Goal: Information Seeking & Learning: Compare options

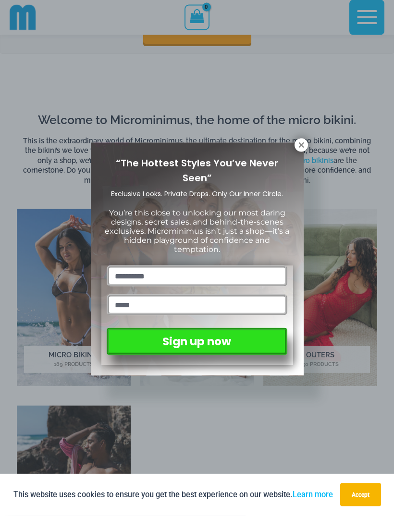
click at [299, 148] on icon at bounding box center [301, 145] width 9 height 9
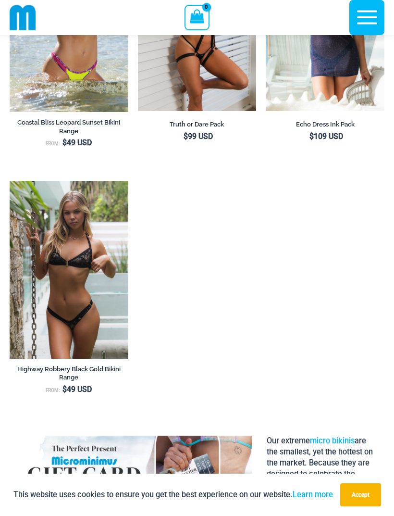
scroll to position [1146, 0]
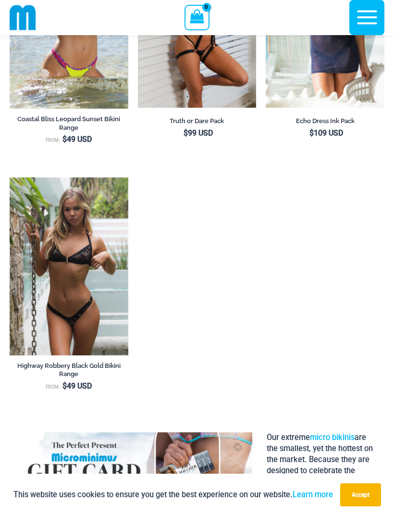
click at [10, 177] on img at bounding box center [10, 177] width 0 height 0
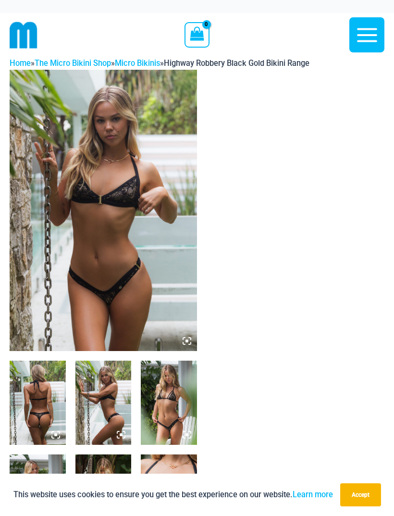
click at [65, 279] on img at bounding box center [103, 210] width 187 height 281
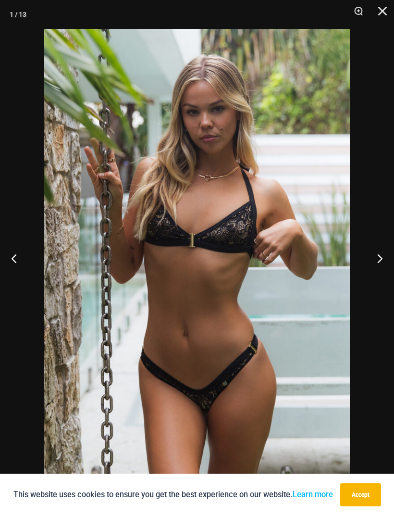
click at [375, 260] on button "Next" at bounding box center [376, 258] width 36 height 48
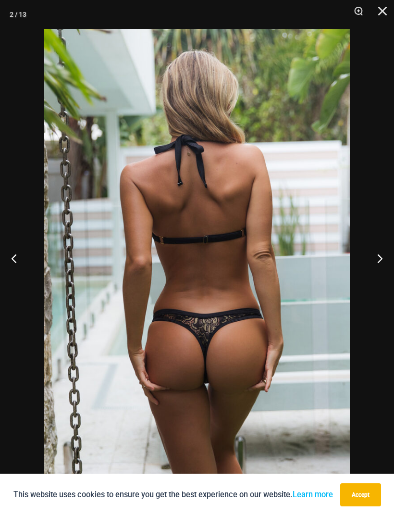
click at [376, 261] on button "Next" at bounding box center [376, 258] width 36 height 48
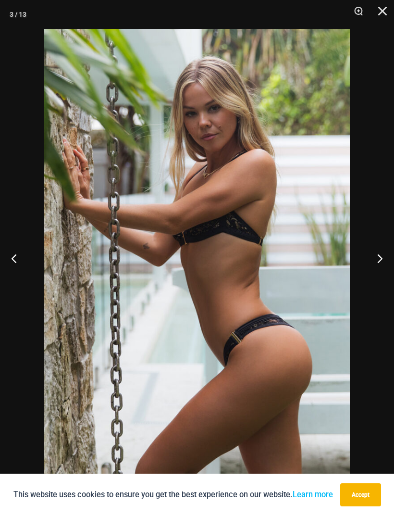
click at [375, 262] on button "Next" at bounding box center [376, 258] width 36 height 48
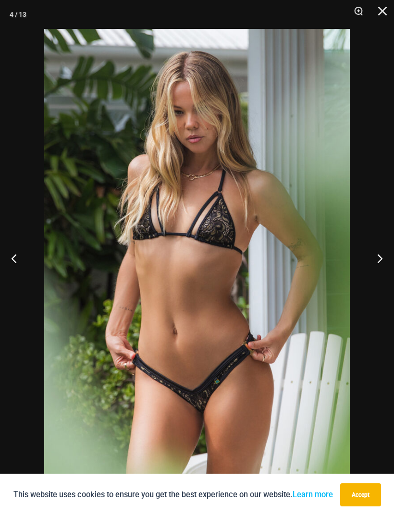
click at [377, 260] on button "Next" at bounding box center [376, 258] width 36 height 48
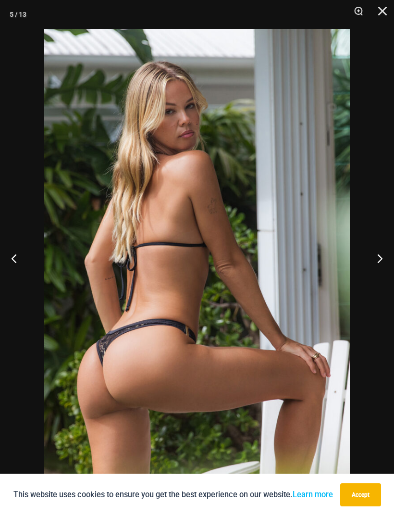
click at [382, 260] on button "Next" at bounding box center [376, 258] width 36 height 48
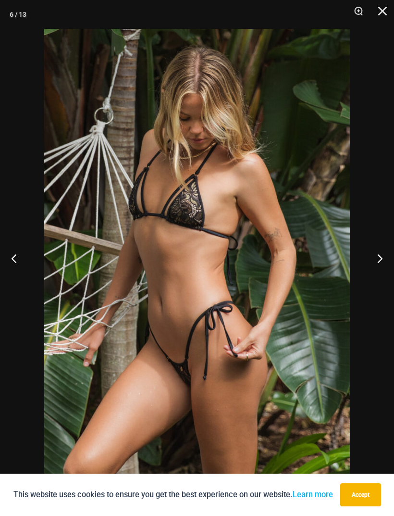
click at [377, 257] on button "Next" at bounding box center [376, 258] width 36 height 48
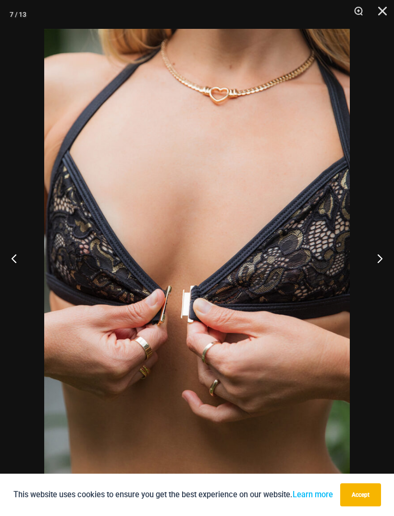
click at [377, 258] on button "Next" at bounding box center [376, 258] width 36 height 48
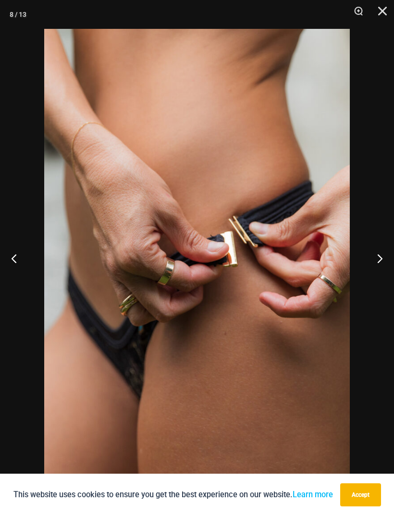
click at [380, 256] on button "Next" at bounding box center [376, 258] width 36 height 48
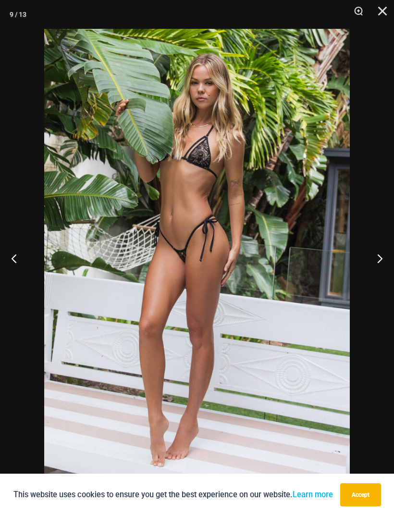
click at [380, 257] on button "Next" at bounding box center [376, 258] width 36 height 48
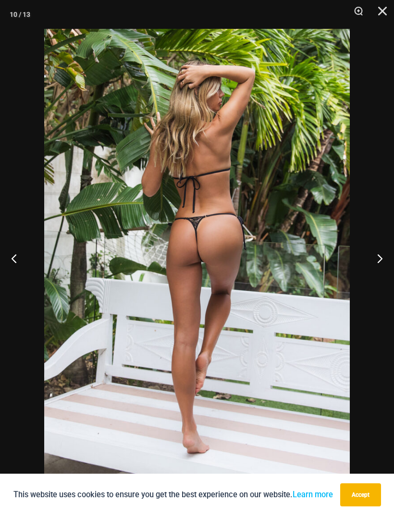
click at [380, 257] on button "Next" at bounding box center [376, 258] width 36 height 48
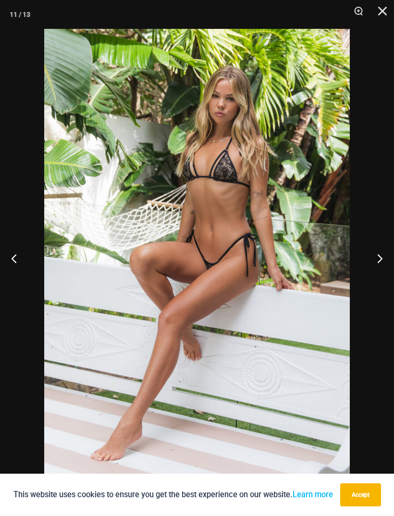
click at [382, 256] on button "Next" at bounding box center [376, 258] width 36 height 48
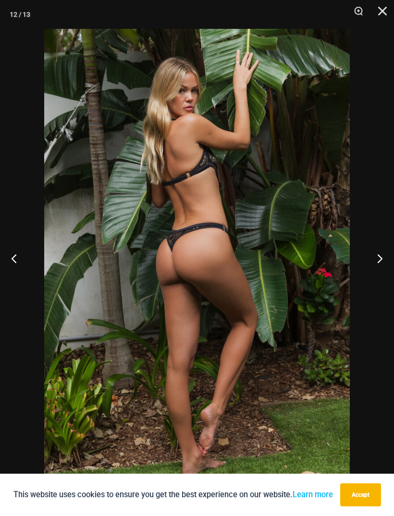
click at [377, 258] on button "Next" at bounding box center [376, 258] width 36 height 48
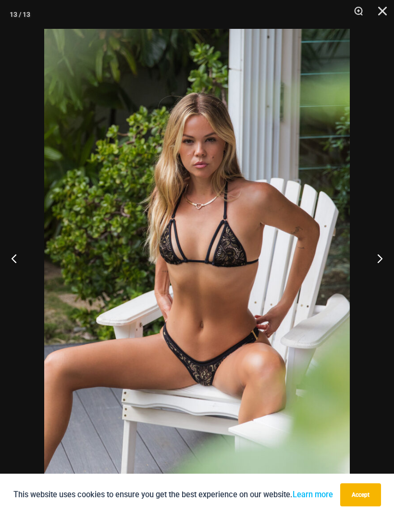
click at [379, 256] on button "Next" at bounding box center [376, 258] width 36 height 48
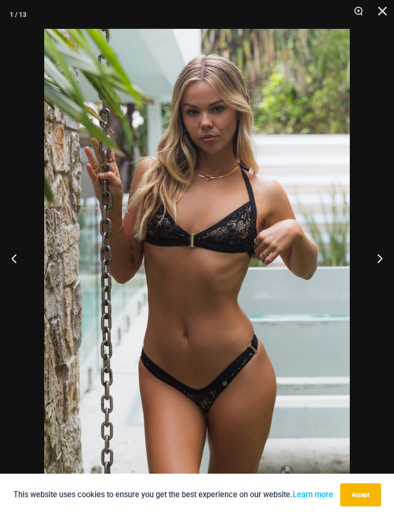
click at [379, 258] on button "Next" at bounding box center [376, 258] width 36 height 48
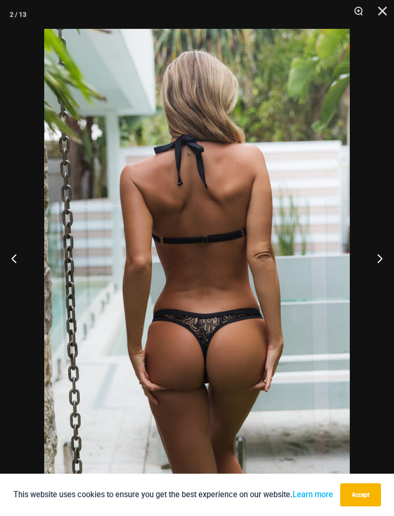
click at [382, 259] on button "Next" at bounding box center [376, 258] width 36 height 48
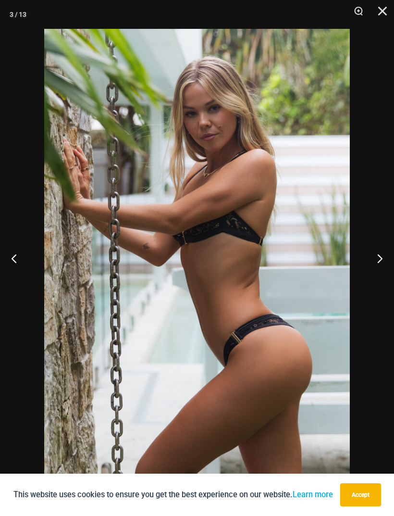
click at [382, 259] on button "Next" at bounding box center [376, 258] width 36 height 48
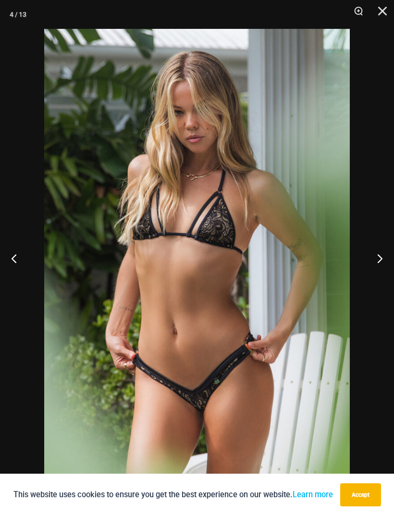
click at [380, 260] on button "Next" at bounding box center [376, 258] width 36 height 48
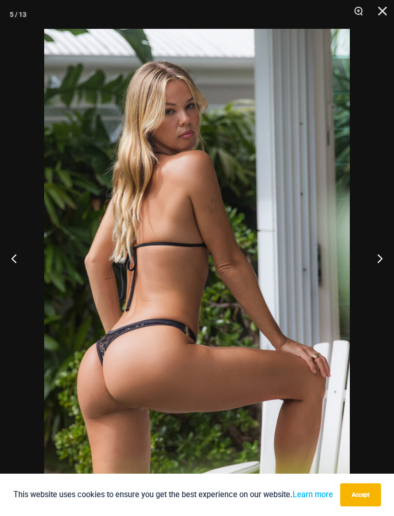
click at [380, 260] on button "Next" at bounding box center [376, 258] width 36 height 48
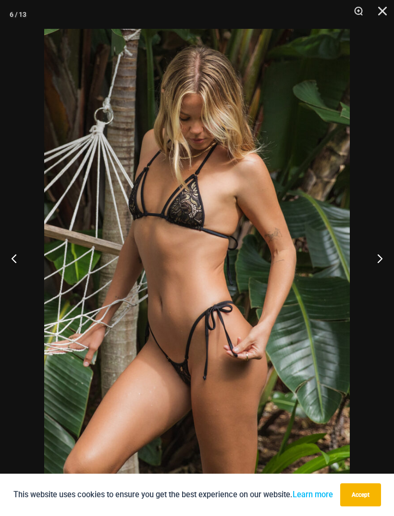
click at [377, 10] on button "Close" at bounding box center [379, 14] width 24 height 29
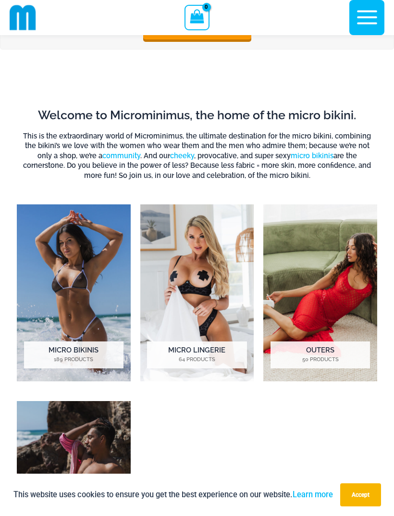
scroll to position [368, 0]
click at [215, 301] on img "Visit product category Micro Lingerie" at bounding box center [197, 293] width 114 height 177
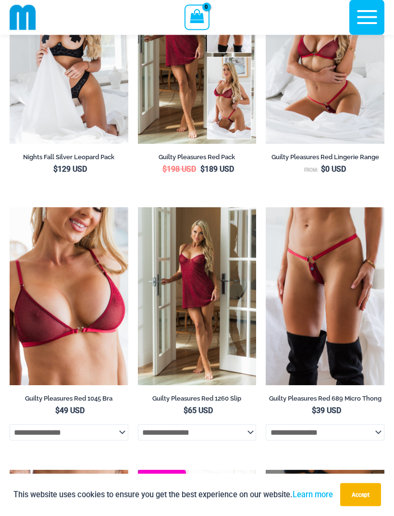
scroll to position [210, 0]
click at [266, 207] on img at bounding box center [266, 207] width 0 height 0
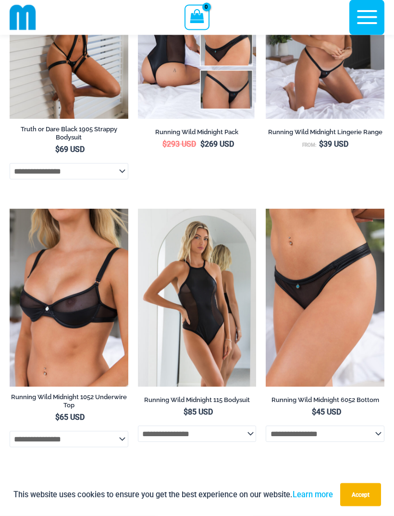
scroll to position [1001, 0]
click at [10, 209] on img at bounding box center [10, 209] width 0 height 0
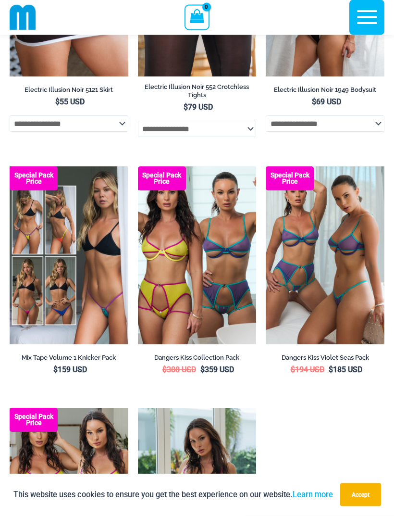
scroll to position [2345, 0]
click at [10, 166] on img at bounding box center [10, 166] width 0 height 0
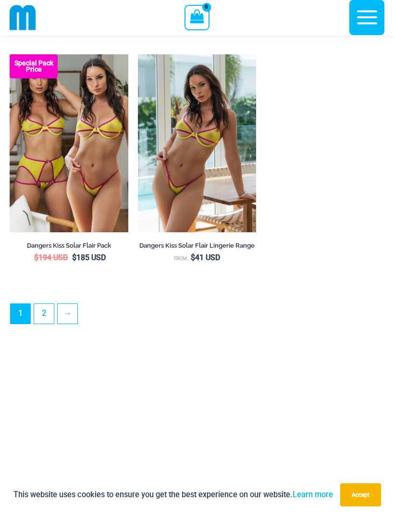
scroll to position [2697, 0]
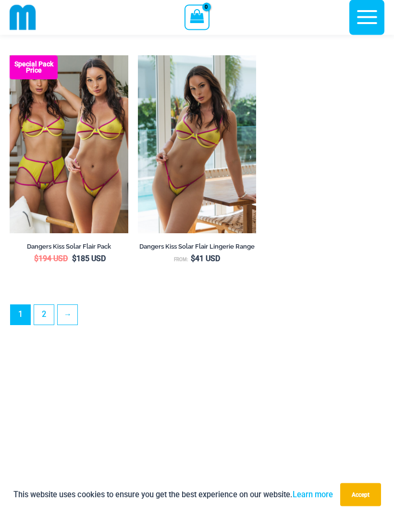
click at [43, 324] on link "2" at bounding box center [44, 315] width 20 height 20
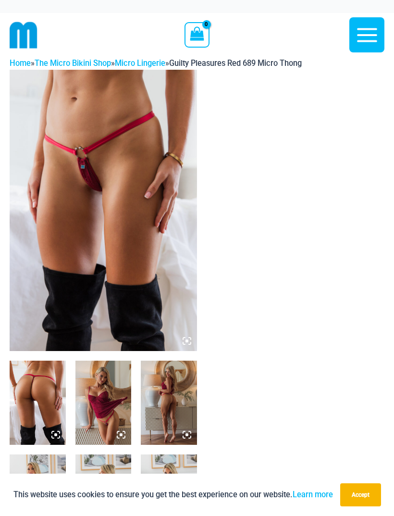
click at [41, 374] on img at bounding box center [38, 403] width 56 height 84
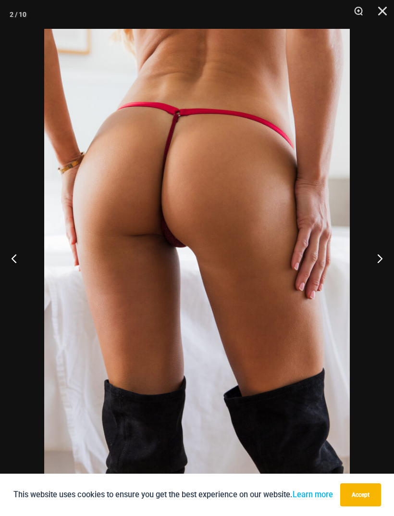
click at [373, 261] on button "Next" at bounding box center [376, 258] width 36 height 48
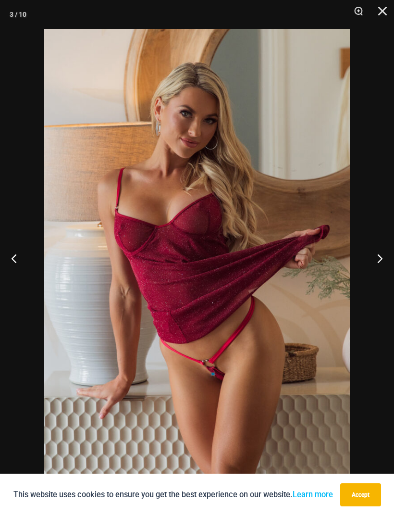
click at [379, 256] on button "Next" at bounding box center [376, 258] width 36 height 48
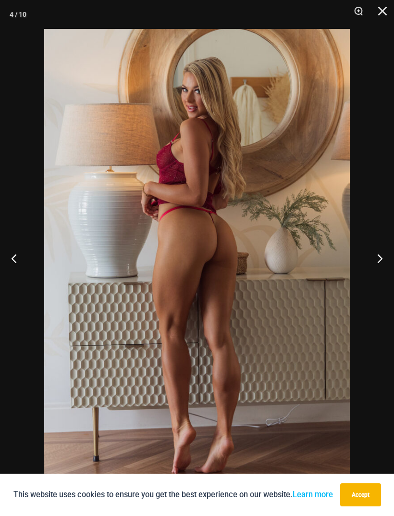
click at [375, 259] on button "Next" at bounding box center [376, 258] width 36 height 48
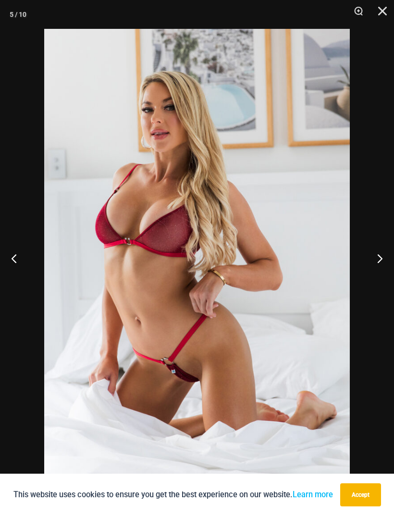
click at [381, 254] on button "Next" at bounding box center [376, 258] width 36 height 48
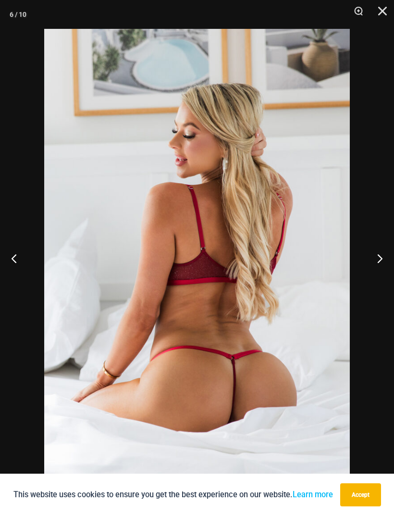
click at [382, 257] on button "Next" at bounding box center [376, 258] width 36 height 48
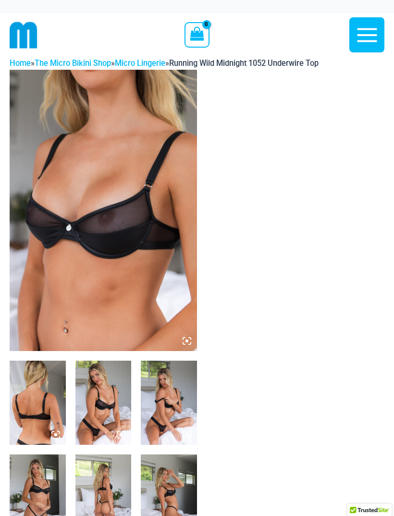
click at [145, 287] on img at bounding box center [103, 210] width 187 height 281
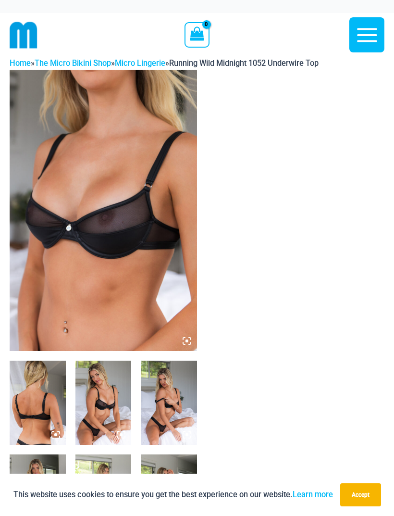
click at [184, 340] on icon at bounding box center [187, 340] width 9 height 9
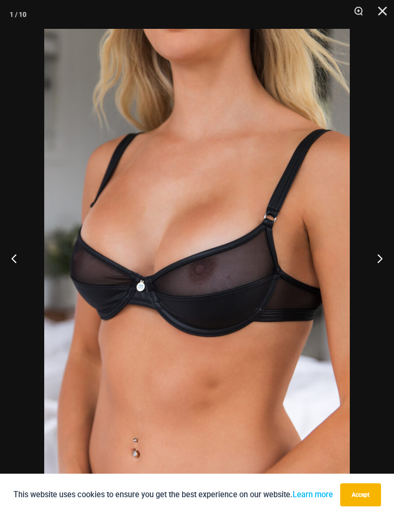
click at [378, 258] on button "Next" at bounding box center [376, 258] width 36 height 48
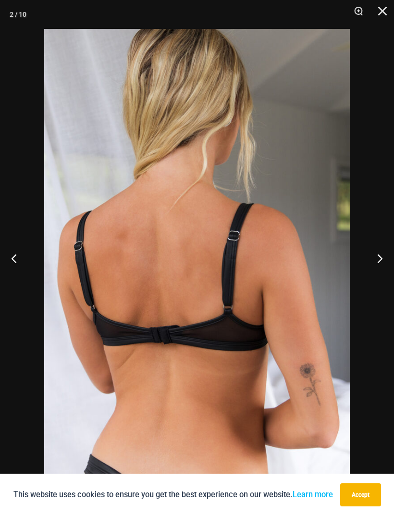
click at [375, 261] on button "Next" at bounding box center [376, 258] width 36 height 48
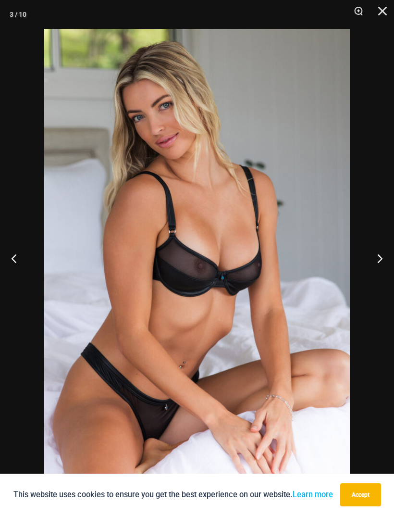
click at [374, 264] on button "Next" at bounding box center [376, 258] width 36 height 48
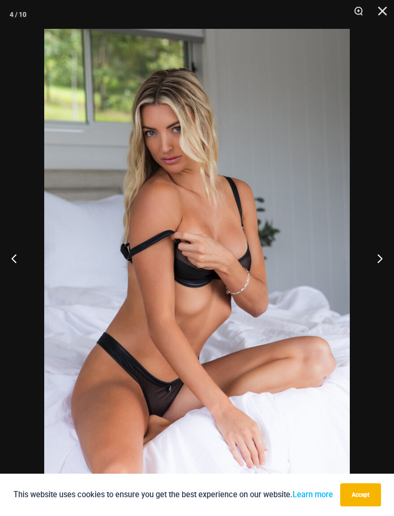
click at [374, 264] on button "Next" at bounding box center [376, 258] width 36 height 48
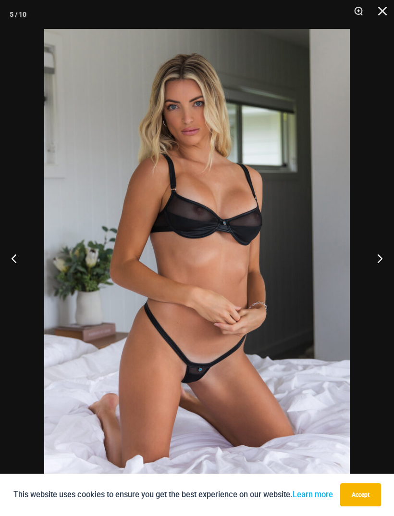
click at [372, 266] on button "Next" at bounding box center [376, 258] width 36 height 48
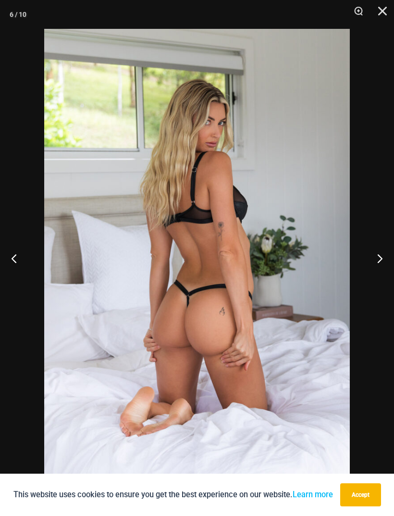
click at [374, 266] on button "Next" at bounding box center [376, 258] width 36 height 48
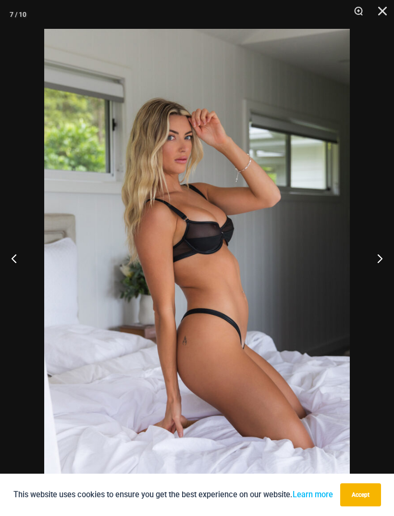
click at [373, 266] on button "Next" at bounding box center [376, 258] width 36 height 48
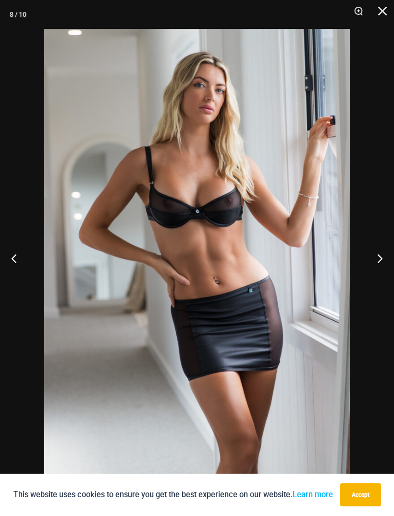
click at [378, 256] on button "Next" at bounding box center [376, 258] width 36 height 48
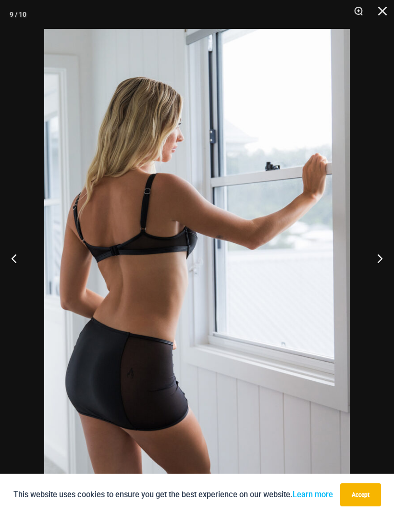
click at [382, 256] on button "Next" at bounding box center [376, 258] width 36 height 48
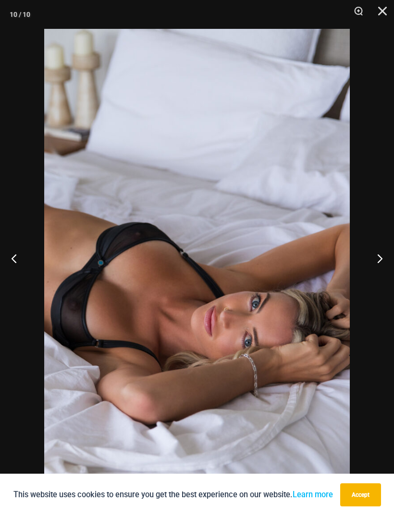
click at [382, 256] on button "Next" at bounding box center [376, 258] width 36 height 48
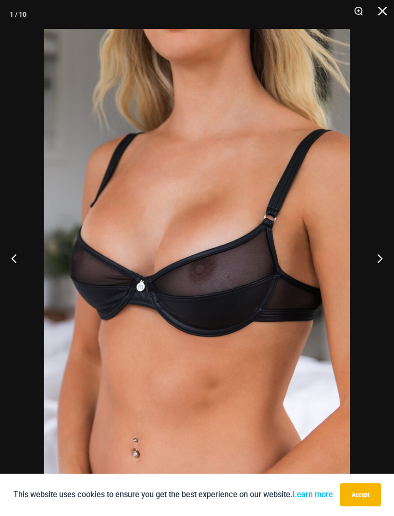
click at [382, 256] on button "Next" at bounding box center [376, 258] width 36 height 48
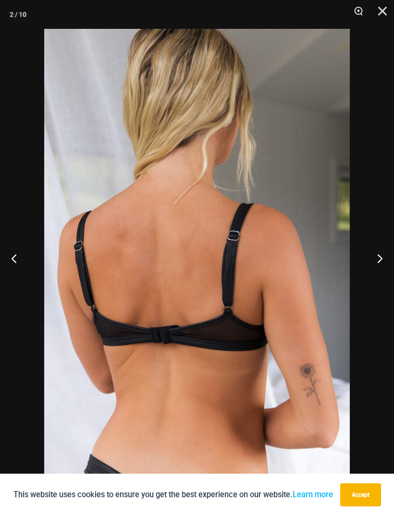
click at [378, 9] on button "Close" at bounding box center [379, 14] width 24 height 29
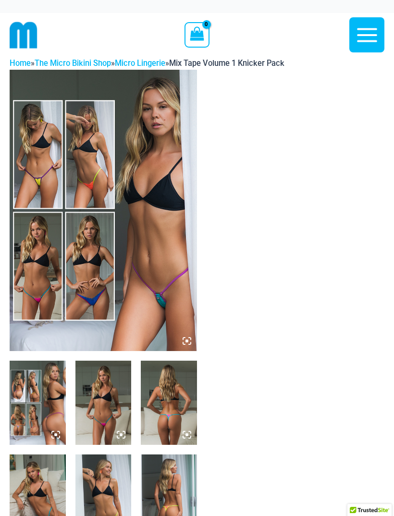
click at [175, 344] on img at bounding box center [103, 210] width 187 height 281
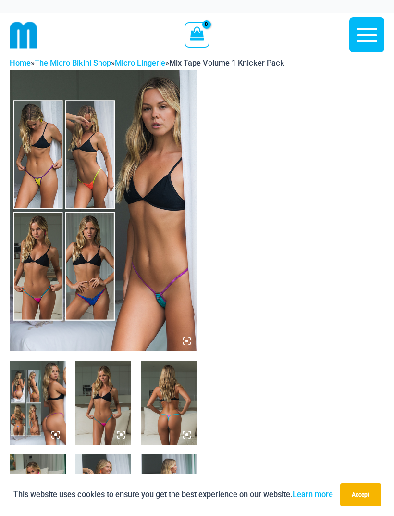
click at [187, 340] on icon at bounding box center [187, 340] width 3 height 3
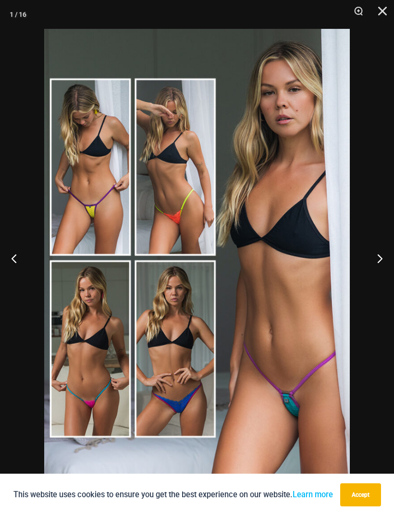
click at [380, 254] on button "Next" at bounding box center [376, 258] width 36 height 48
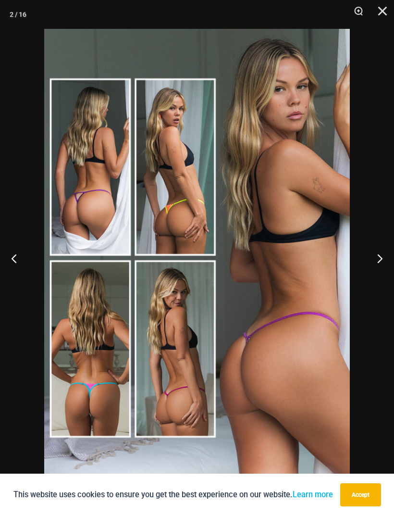
click at [380, 257] on button "Next" at bounding box center [376, 258] width 36 height 48
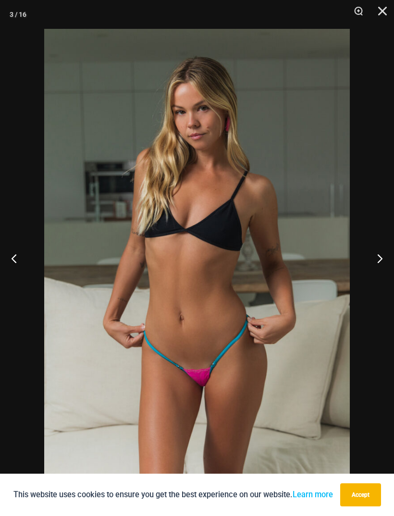
click at [374, 258] on button "Next" at bounding box center [376, 258] width 36 height 48
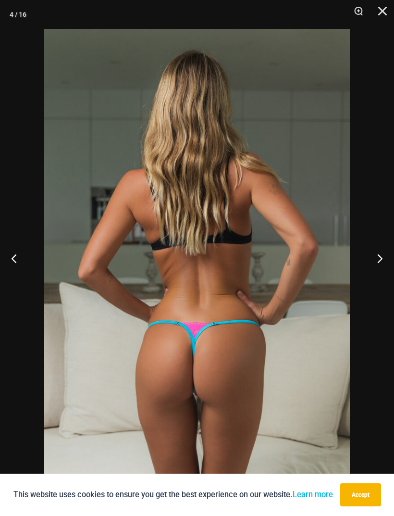
click at [376, 257] on button "Next" at bounding box center [376, 258] width 36 height 48
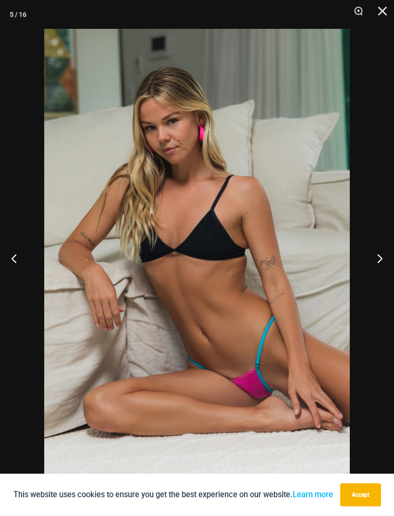
click at [375, 257] on button "Next" at bounding box center [376, 258] width 36 height 48
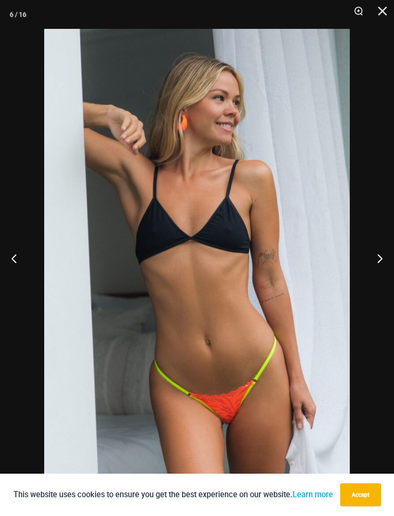
click at [378, 256] on button "Next" at bounding box center [376, 258] width 36 height 48
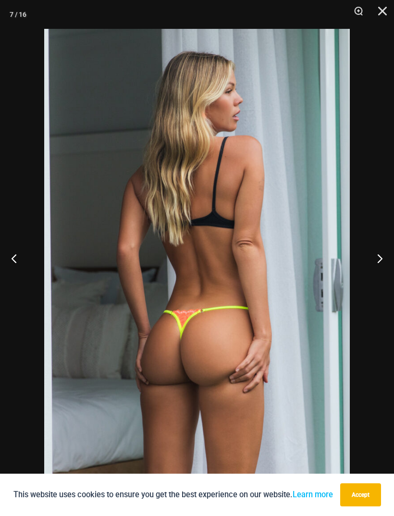
click at [381, 254] on button "Next" at bounding box center [376, 258] width 36 height 48
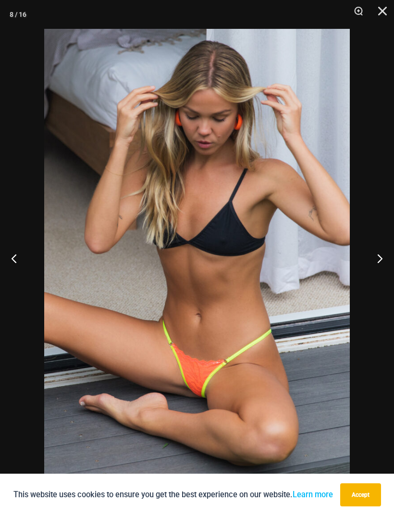
click at [381, 254] on button "Next" at bounding box center [376, 258] width 36 height 48
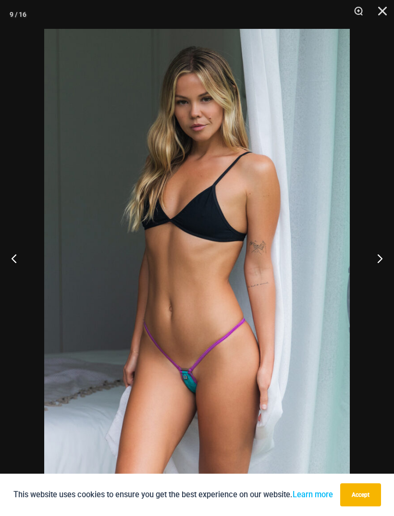
click at [386, 252] on button "Next" at bounding box center [376, 258] width 36 height 48
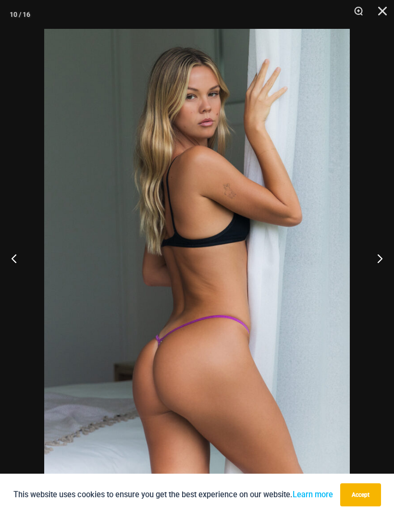
click at [388, 251] on button "Next" at bounding box center [376, 258] width 36 height 48
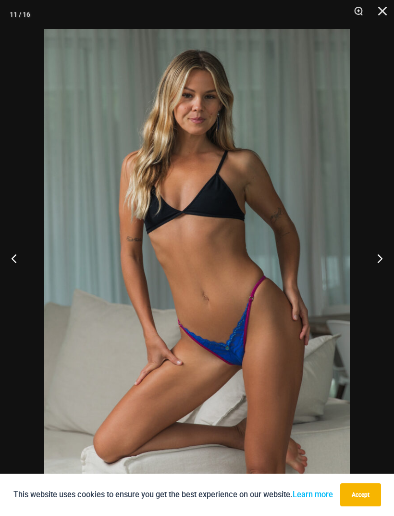
click at [384, 252] on button "Next" at bounding box center [376, 258] width 36 height 48
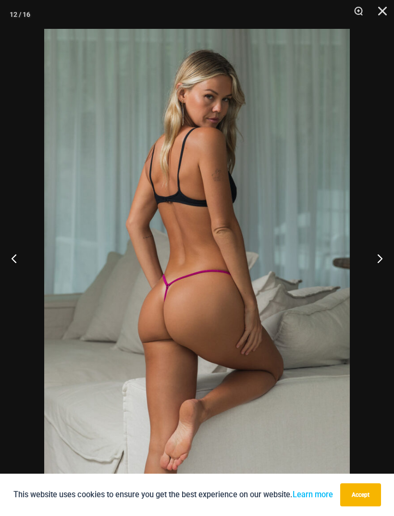
click at [389, 251] on button "Next" at bounding box center [376, 258] width 36 height 48
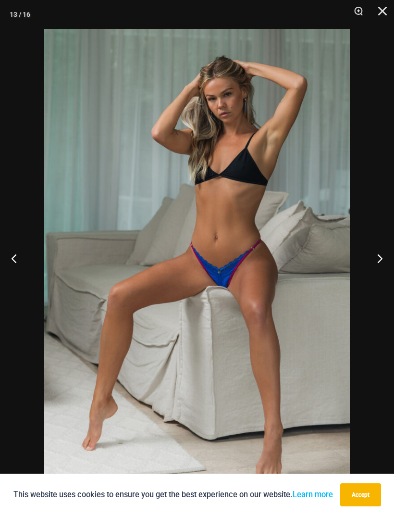
click at [388, 252] on button "Next" at bounding box center [376, 258] width 36 height 48
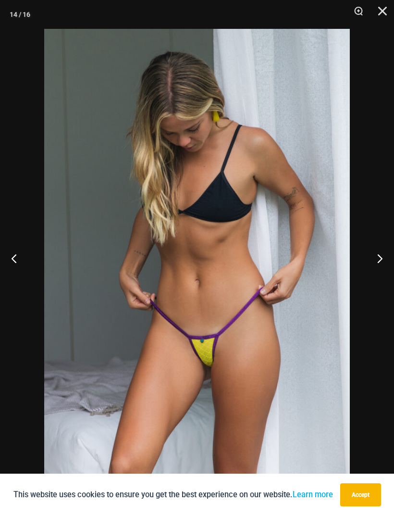
click at [387, 252] on button "Next" at bounding box center [376, 258] width 36 height 48
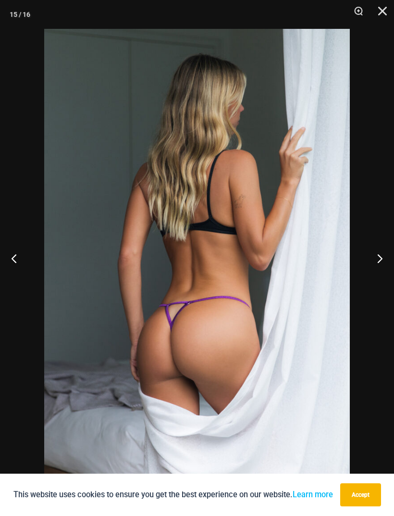
click at [387, 252] on button "Next" at bounding box center [376, 258] width 36 height 48
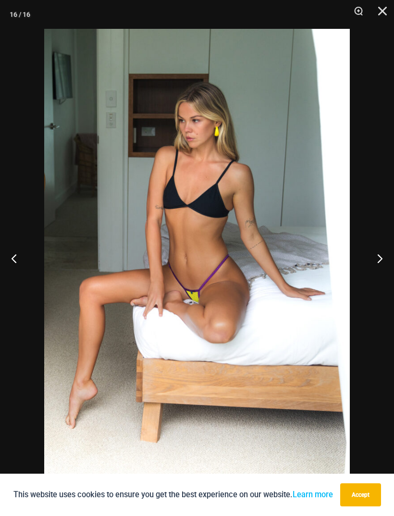
click at [382, 252] on button "Next" at bounding box center [376, 258] width 36 height 48
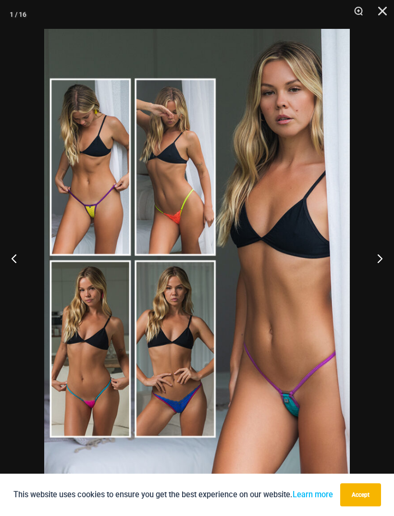
click at [381, 14] on button "Close" at bounding box center [379, 14] width 24 height 29
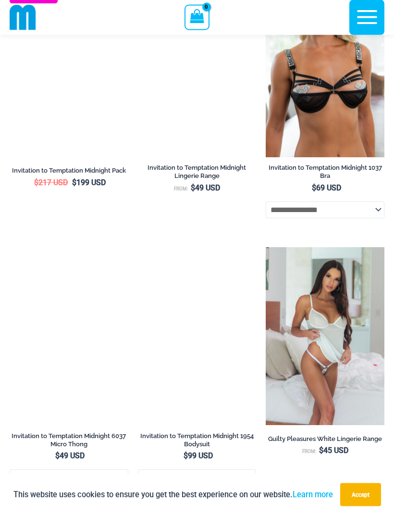
scroll to position [910, 0]
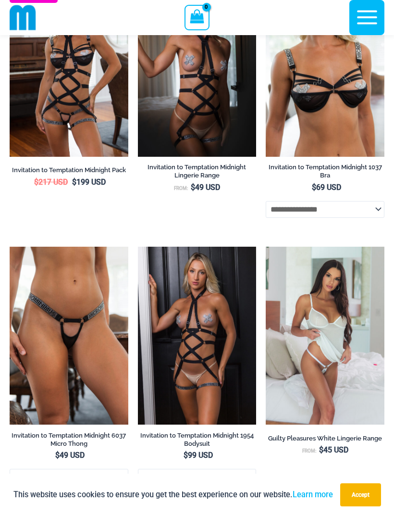
click at [10, 247] on img at bounding box center [10, 247] width 0 height 0
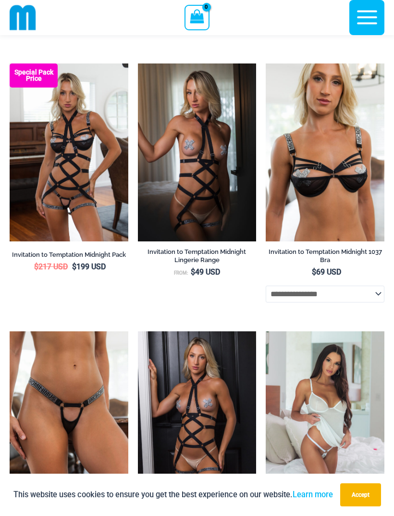
scroll to position [822, 0]
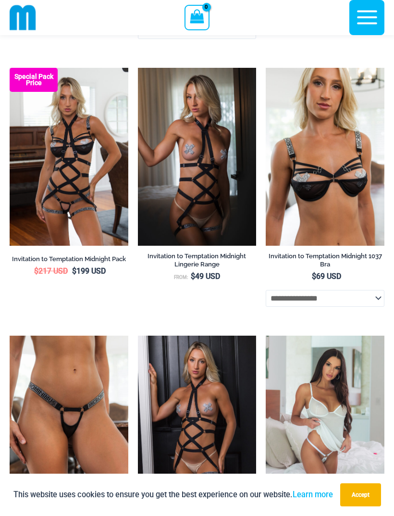
click at [138, 68] on img at bounding box center [138, 68] width 0 height 0
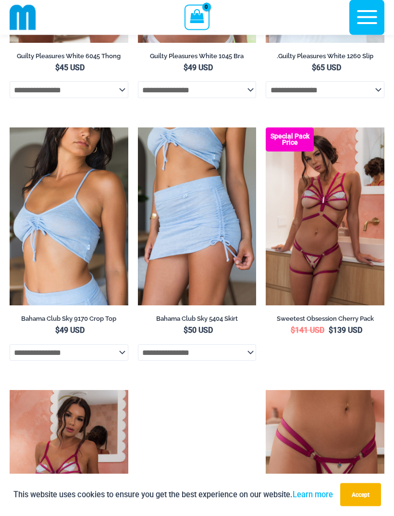
scroll to position [1560, 0]
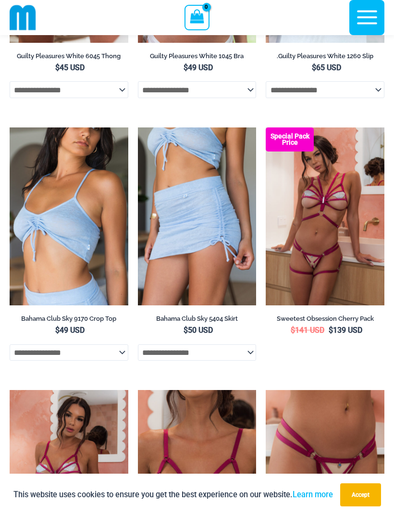
click at [10, 127] on img at bounding box center [10, 127] width 0 height 0
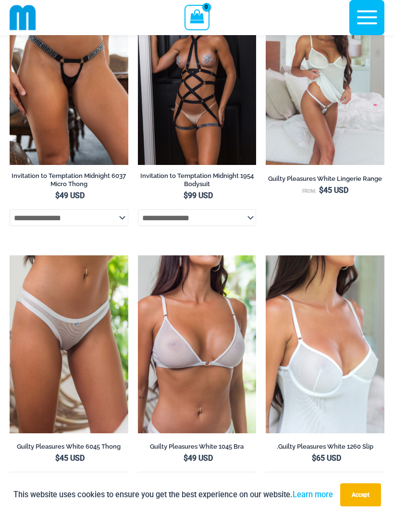
scroll to position [1191, 0]
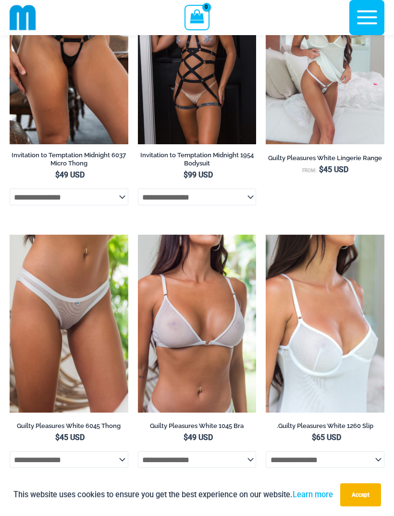
click at [138, 235] on img at bounding box center [138, 235] width 0 height 0
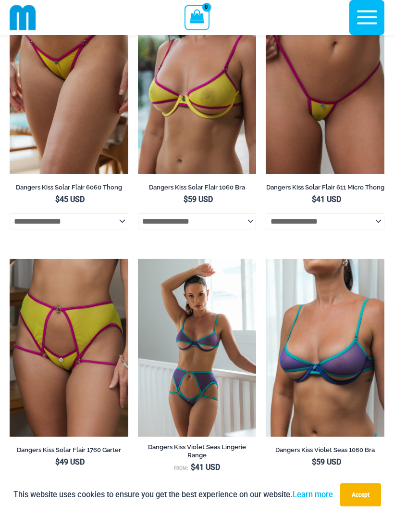
scroll to position [0, 0]
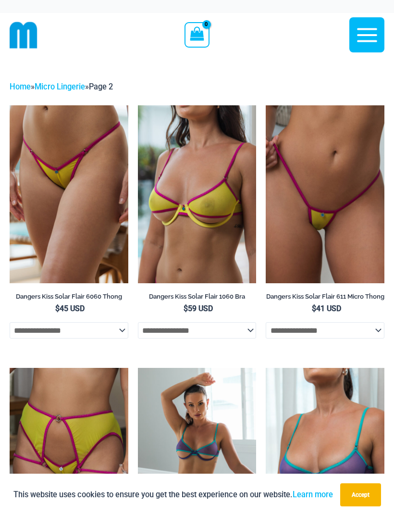
click at [138, 105] on img at bounding box center [138, 105] width 0 height 0
click at [356, 37] on icon "button" at bounding box center [367, 35] width 24 height 24
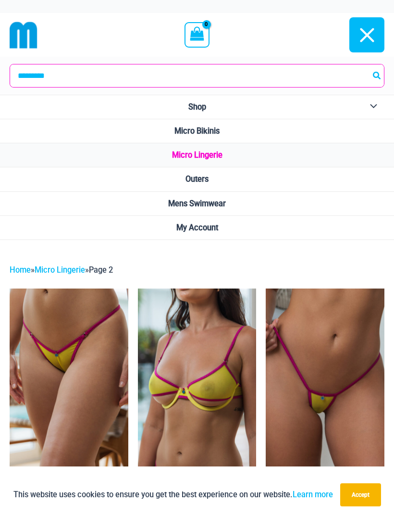
click at [207, 134] on span "Micro Bikinis" at bounding box center [196, 130] width 45 height 9
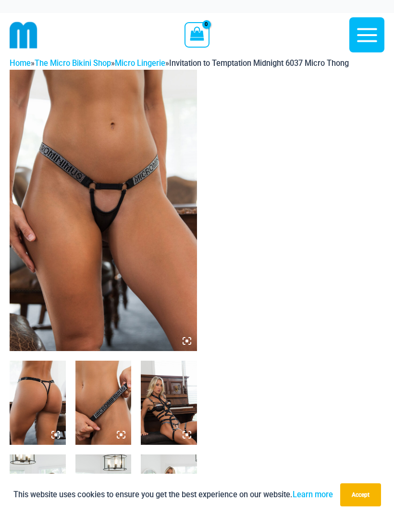
click at [185, 342] on icon at bounding box center [187, 340] width 9 height 9
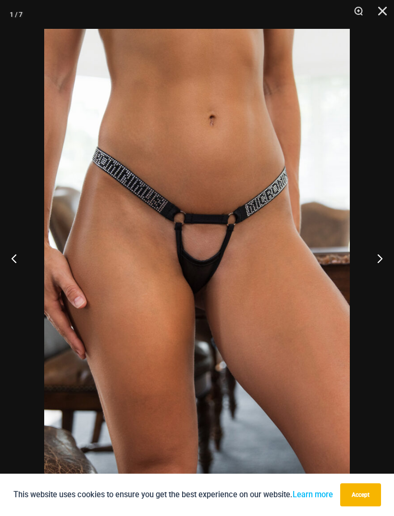
click at [378, 257] on button "Next" at bounding box center [376, 258] width 36 height 48
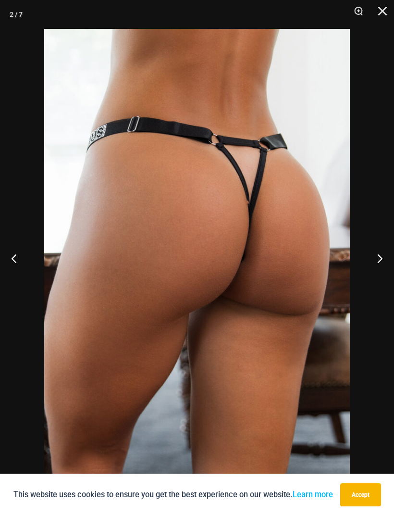
click at [383, 255] on button "Next" at bounding box center [376, 258] width 36 height 48
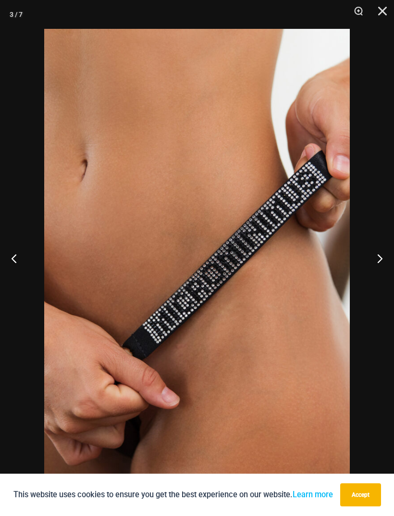
click at [381, 256] on button "Next" at bounding box center [376, 258] width 36 height 48
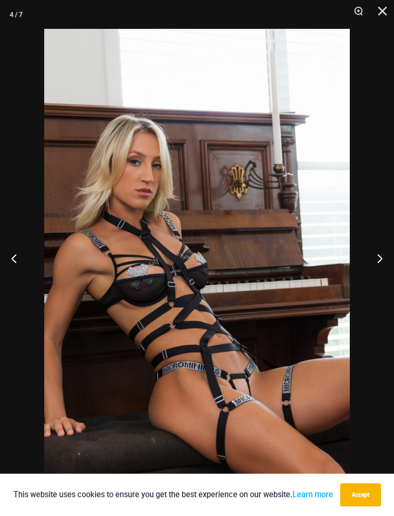
click at [380, 255] on button "Next" at bounding box center [376, 258] width 36 height 48
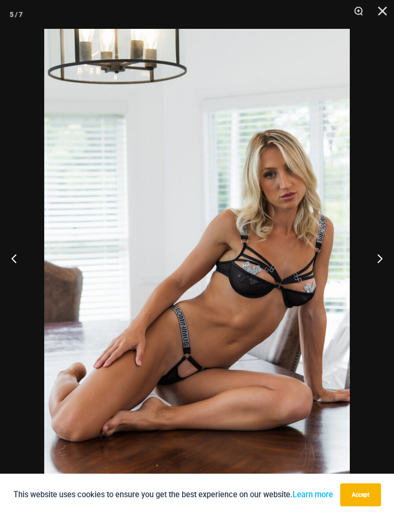
click at [379, 260] on button "Next" at bounding box center [376, 258] width 36 height 48
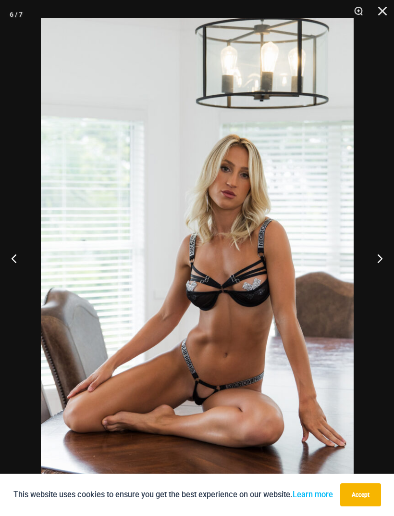
click at [376, 259] on button "Next" at bounding box center [376, 258] width 36 height 48
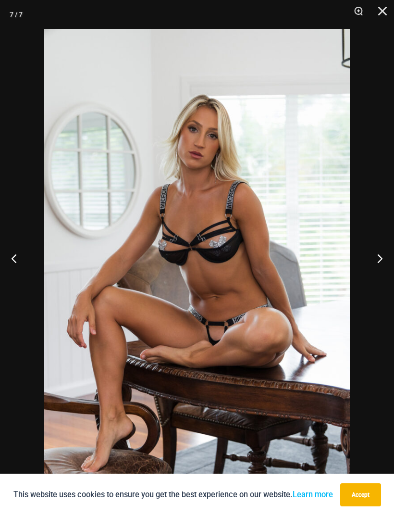
click at [380, 254] on button "Next" at bounding box center [376, 258] width 36 height 48
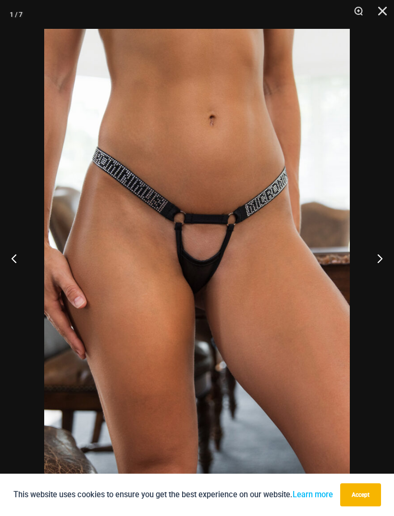
click at [376, 251] on button "Next" at bounding box center [376, 258] width 36 height 48
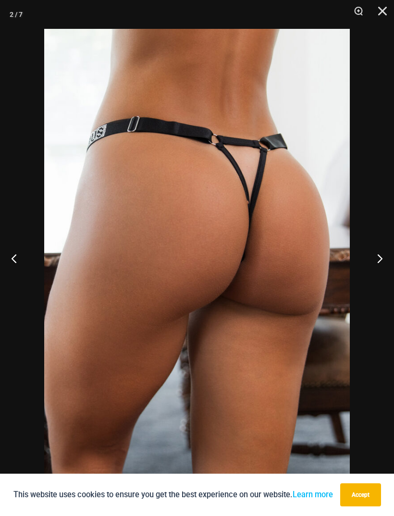
click at [377, 250] on button "Next" at bounding box center [376, 258] width 36 height 48
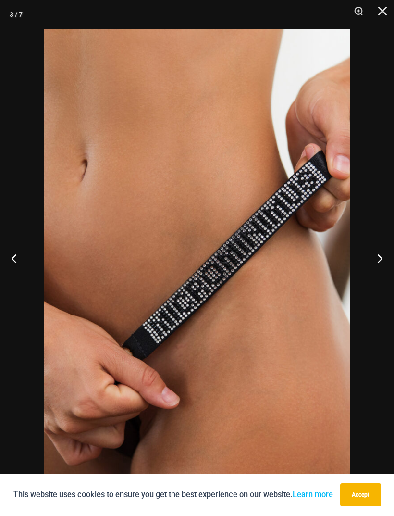
click at [379, 250] on button "Next" at bounding box center [376, 258] width 36 height 48
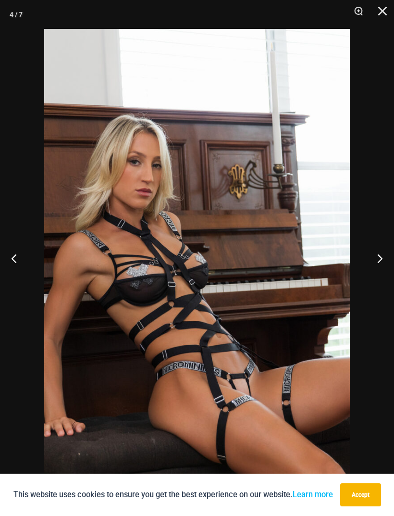
click at [379, 250] on button "Next" at bounding box center [376, 258] width 36 height 48
click at [379, 251] on button "Next" at bounding box center [376, 258] width 36 height 48
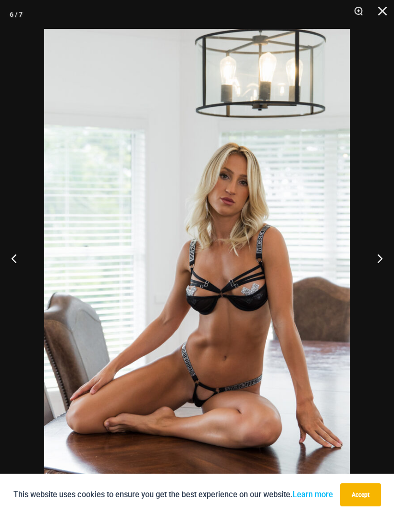
click at [379, 251] on button "Next" at bounding box center [376, 258] width 36 height 48
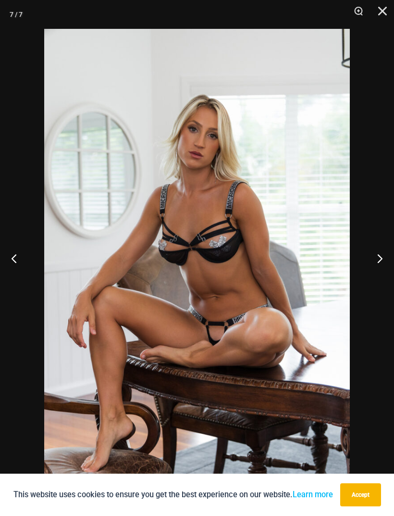
click at [377, 12] on button "Close" at bounding box center [379, 14] width 24 height 29
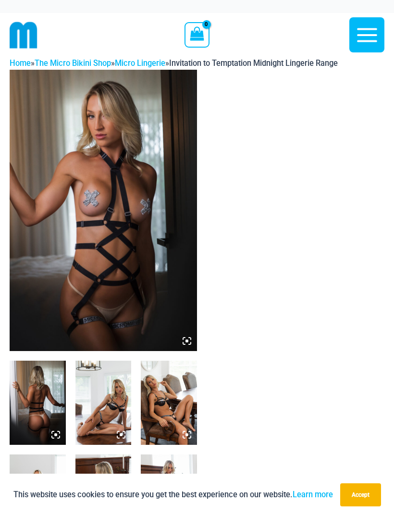
click at [67, 284] on img at bounding box center [103, 210] width 187 height 281
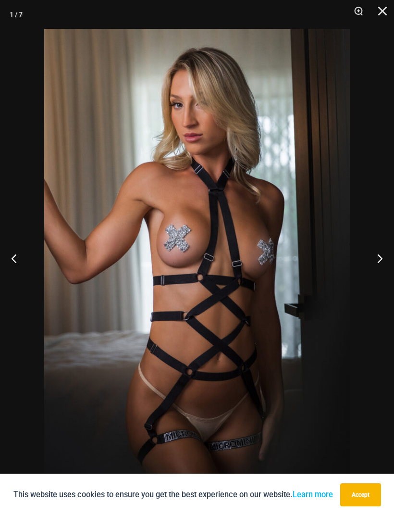
click at [378, 258] on button "Next" at bounding box center [376, 258] width 36 height 48
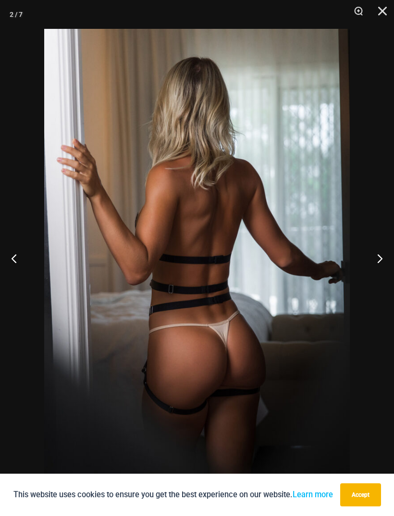
click at [377, 260] on button "Next" at bounding box center [376, 258] width 36 height 48
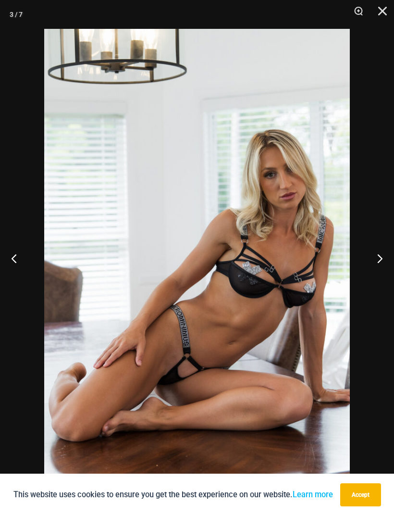
click at [380, 260] on button "Next" at bounding box center [376, 258] width 36 height 48
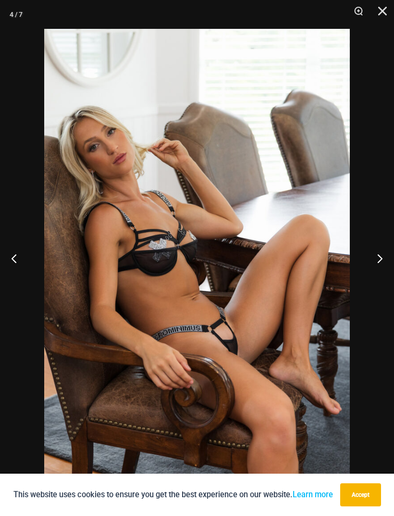
click at [380, 260] on button "Next" at bounding box center [376, 258] width 36 height 48
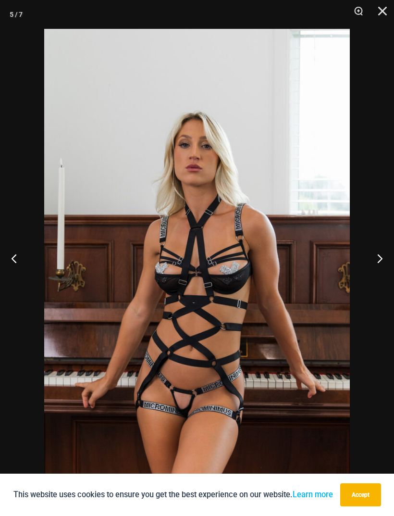
click at [380, 261] on button "Next" at bounding box center [376, 258] width 36 height 48
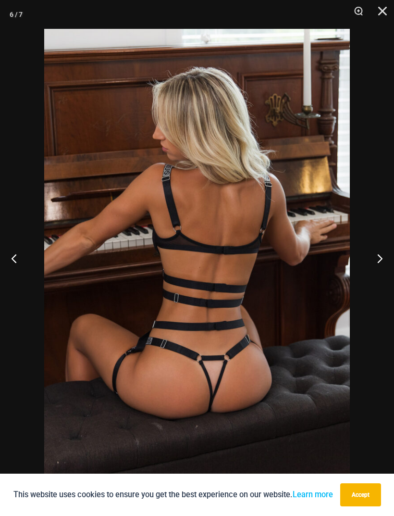
click at [379, 261] on button "Next" at bounding box center [376, 258] width 36 height 48
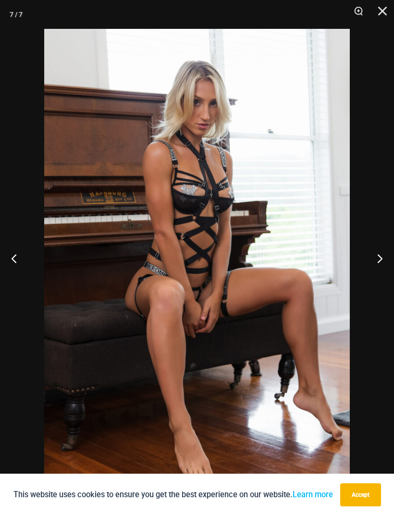
click at [382, 260] on button "Next" at bounding box center [376, 258] width 36 height 48
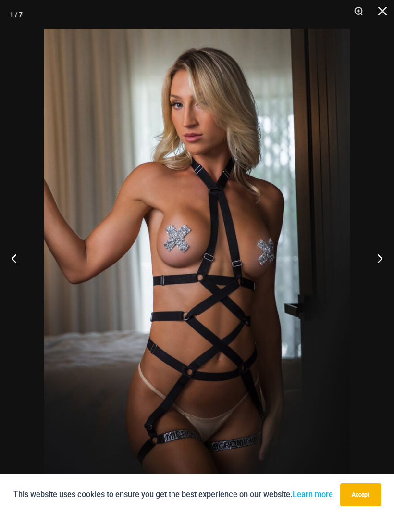
click at [380, 259] on button "Next" at bounding box center [376, 258] width 36 height 48
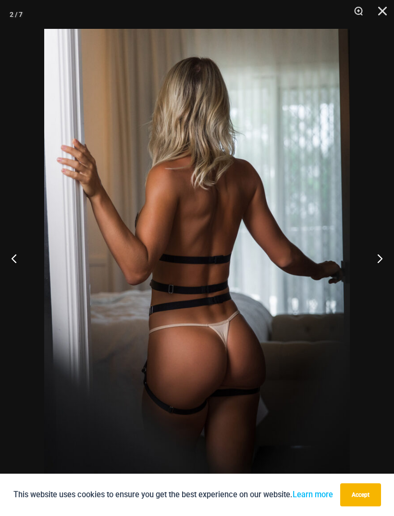
click at [381, 259] on button "Next" at bounding box center [376, 258] width 36 height 48
click at [380, 258] on button "Next" at bounding box center [376, 258] width 36 height 48
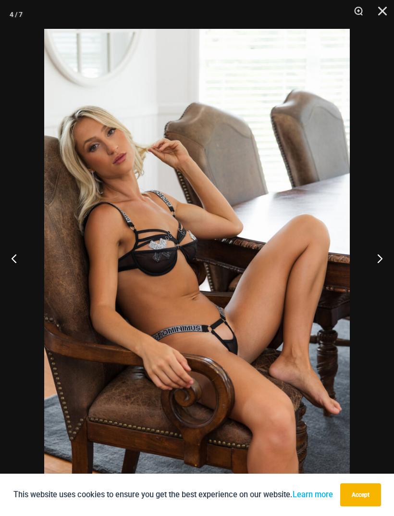
click at [382, 258] on button "Next" at bounding box center [376, 258] width 36 height 48
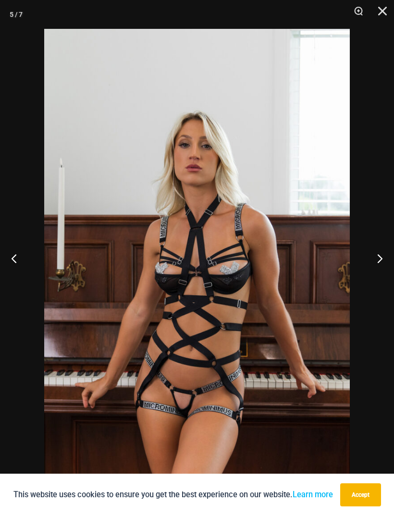
click at [382, 258] on button "Next" at bounding box center [376, 258] width 36 height 48
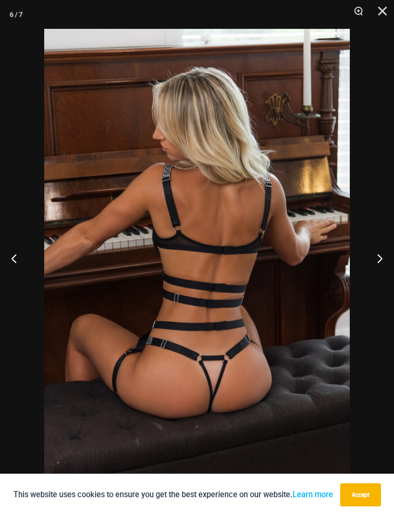
click at [383, 258] on button "Next" at bounding box center [376, 258] width 36 height 48
click at [383, 257] on button "Next" at bounding box center [376, 258] width 36 height 48
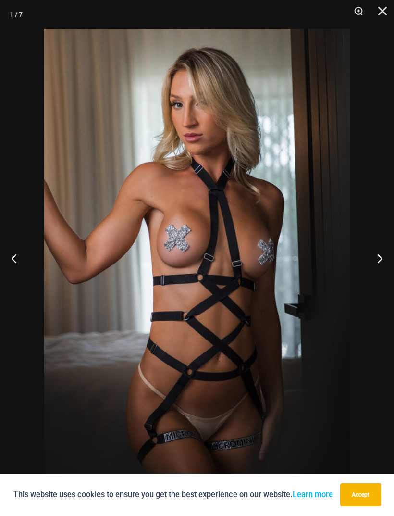
click at [378, 15] on button "Close" at bounding box center [379, 14] width 24 height 29
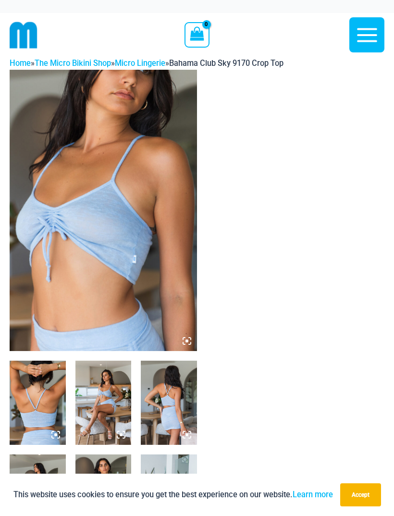
click at [135, 257] on img at bounding box center [103, 210] width 187 height 281
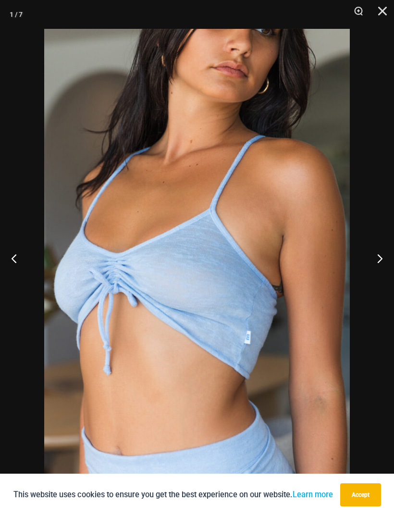
click at [380, 261] on button "Next" at bounding box center [376, 258] width 36 height 48
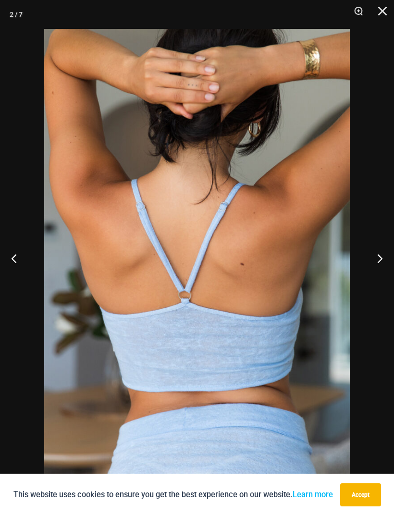
click at [383, 260] on button "Next" at bounding box center [376, 258] width 36 height 48
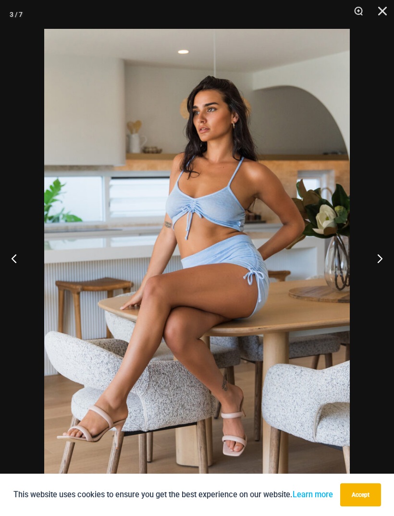
click at [382, 260] on button "Next" at bounding box center [376, 258] width 36 height 48
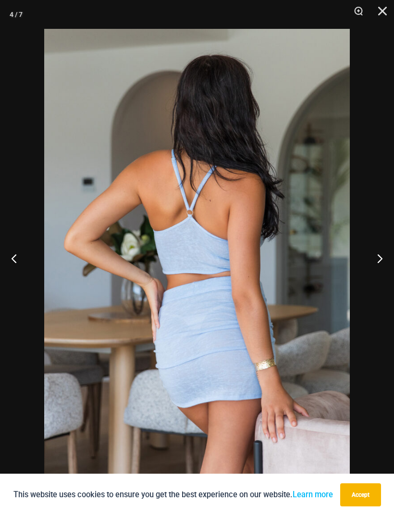
click at [382, 259] on button "Next" at bounding box center [376, 258] width 36 height 48
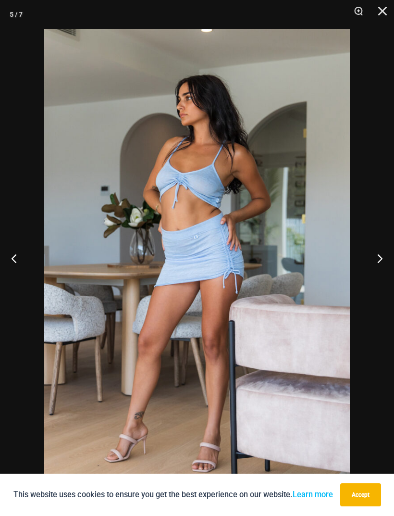
click at [382, 260] on button "Next" at bounding box center [376, 258] width 36 height 48
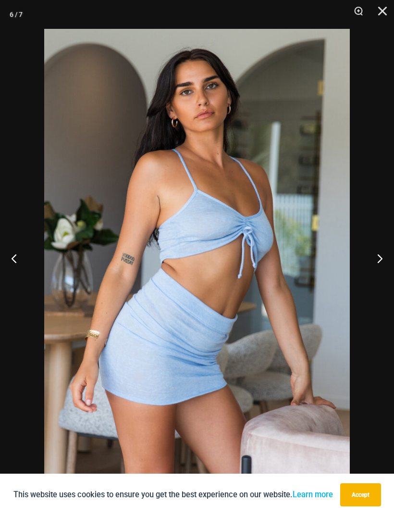
click at [380, 260] on button "Next" at bounding box center [376, 258] width 36 height 48
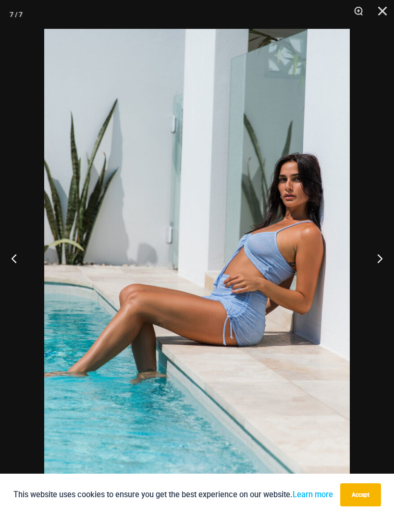
click at [379, 260] on button "Next" at bounding box center [376, 258] width 36 height 48
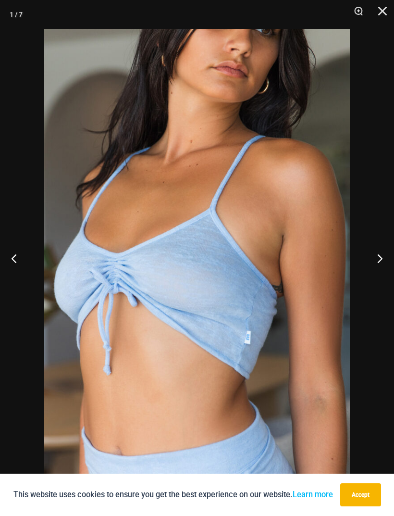
click at [381, 260] on button "Next" at bounding box center [376, 258] width 36 height 48
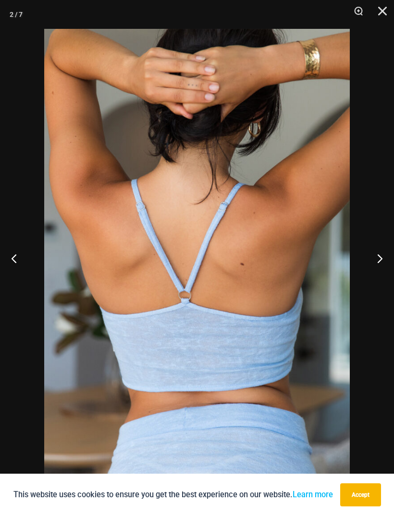
click at [380, 261] on button "Next" at bounding box center [376, 258] width 36 height 48
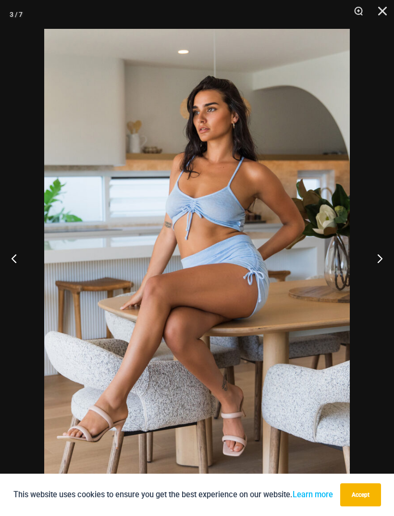
click at [16, 259] on button "Previous" at bounding box center [18, 258] width 36 height 48
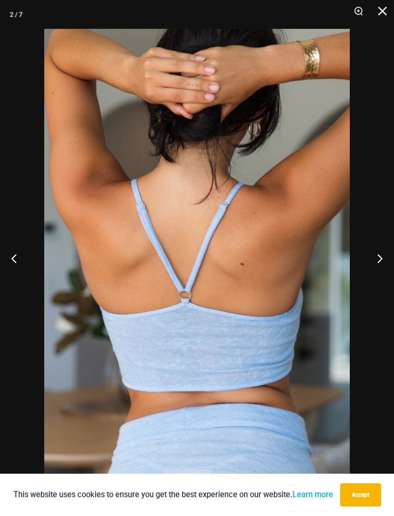
click at [15, 259] on button "Previous" at bounding box center [18, 258] width 36 height 48
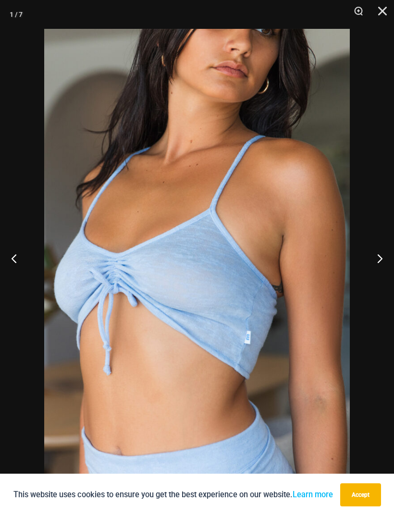
click at [20, 260] on button "Previous" at bounding box center [18, 258] width 36 height 48
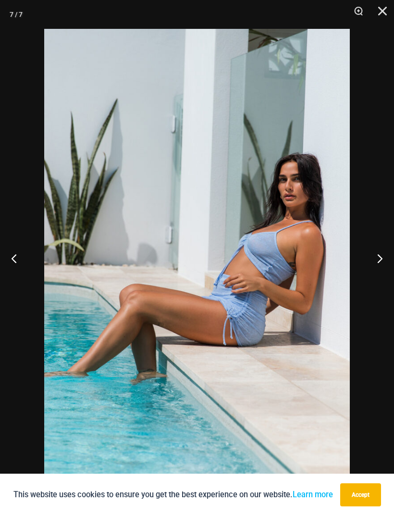
click at [377, 17] on button "Close" at bounding box center [379, 14] width 24 height 29
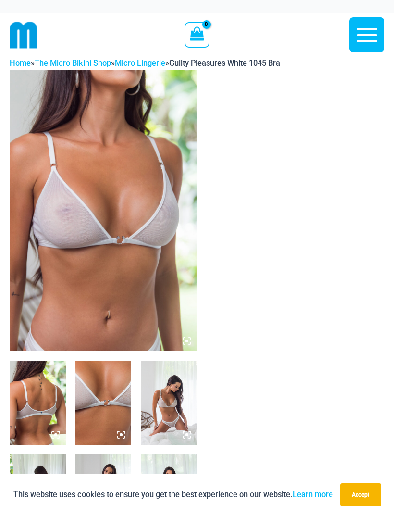
click at [188, 338] on icon at bounding box center [187, 340] width 9 height 9
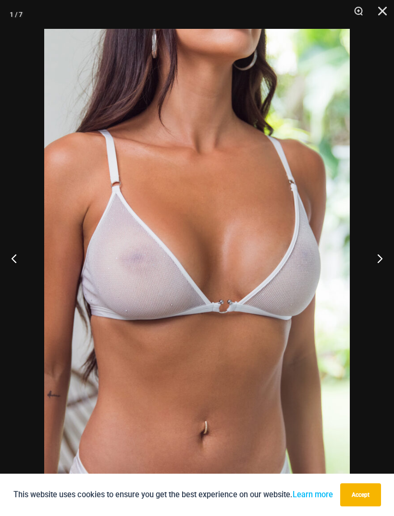
click at [374, 251] on button "Next" at bounding box center [376, 258] width 36 height 48
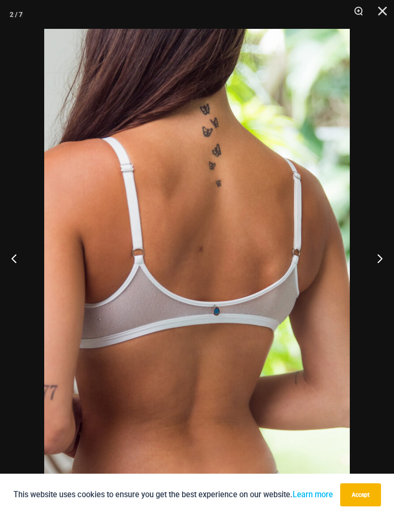
click at [373, 249] on button "Next" at bounding box center [376, 258] width 36 height 48
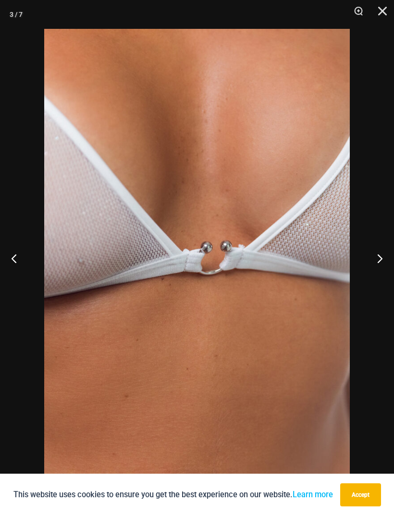
click at [372, 250] on button "Next" at bounding box center [376, 258] width 36 height 48
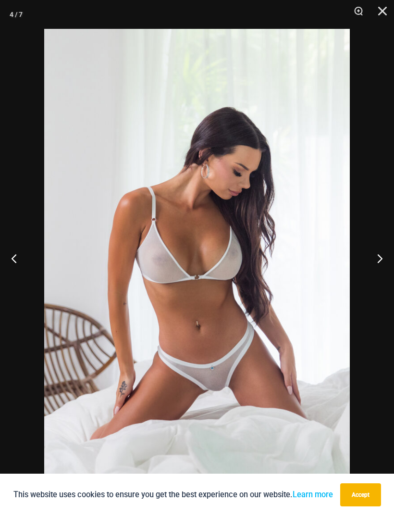
click at [368, 255] on button "Next" at bounding box center [376, 258] width 36 height 48
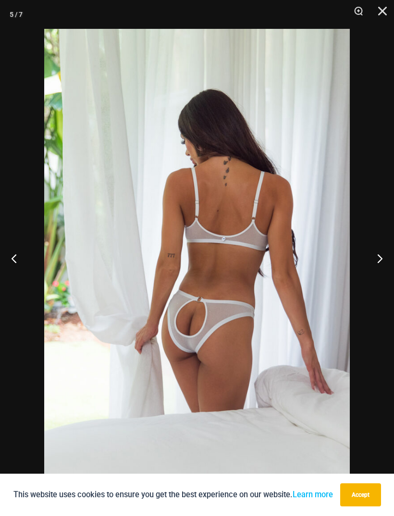
click at [374, 249] on button "Next" at bounding box center [376, 258] width 36 height 48
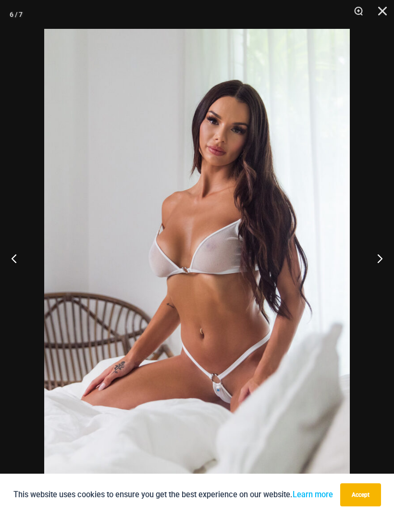
click at [373, 250] on button "Next" at bounding box center [376, 258] width 36 height 48
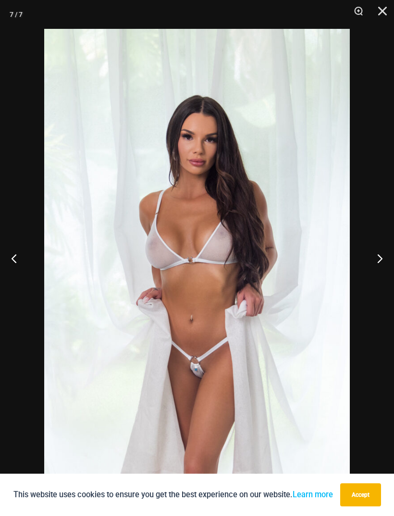
click at [379, 249] on button "Next" at bounding box center [376, 258] width 36 height 48
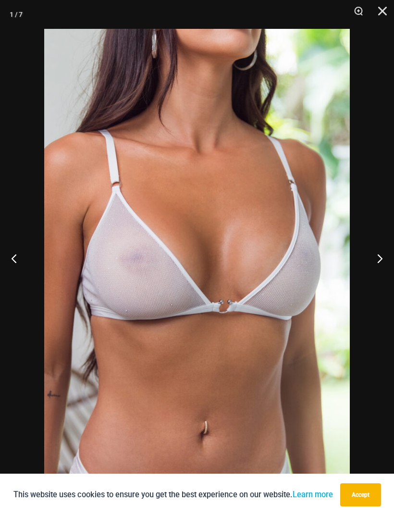
click at [378, 249] on button "Next" at bounding box center [376, 258] width 36 height 48
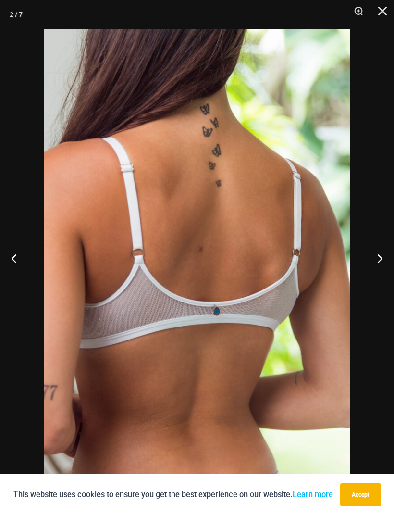
click at [381, 248] on button "Next" at bounding box center [376, 258] width 36 height 48
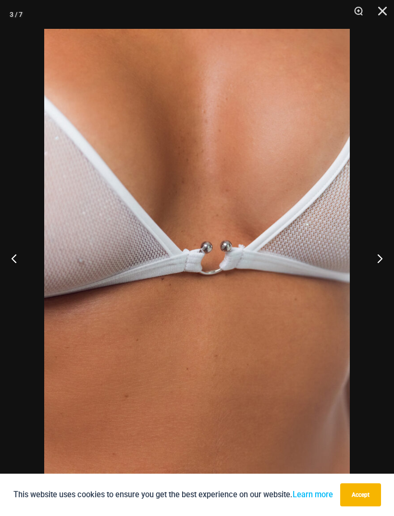
click at [382, 249] on button "Next" at bounding box center [376, 258] width 36 height 48
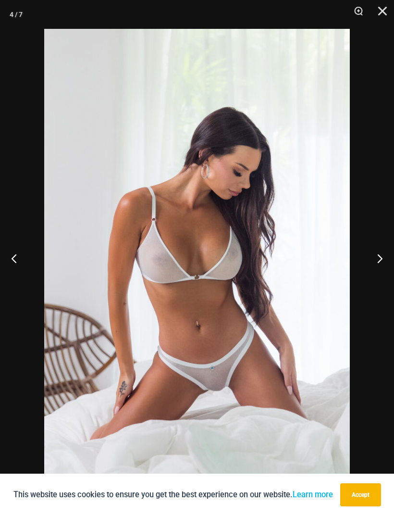
click at [386, 246] on button "Next" at bounding box center [376, 258] width 36 height 48
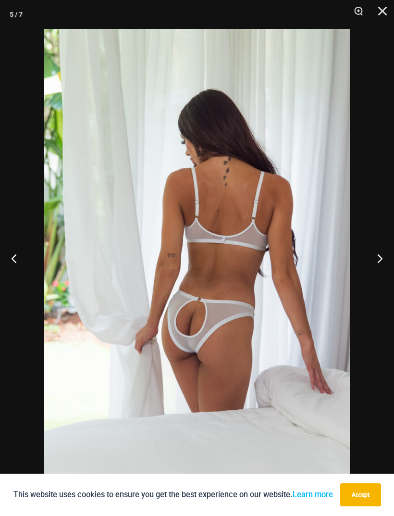
click at [385, 246] on button "Next" at bounding box center [376, 258] width 36 height 48
click at [376, 252] on button "Next" at bounding box center [376, 258] width 36 height 48
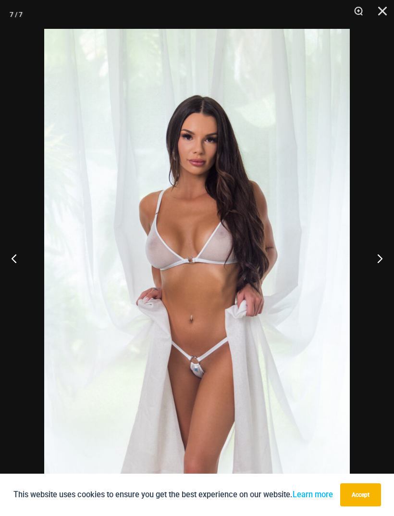
click at [375, 252] on button "Next" at bounding box center [376, 258] width 36 height 48
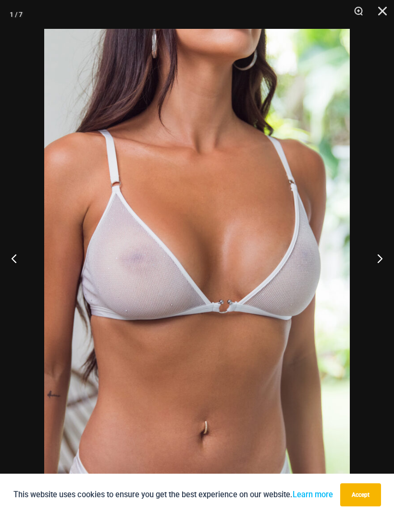
click at [376, 254] on button "Next" at bounding box center [376, 258] width 36 height 48
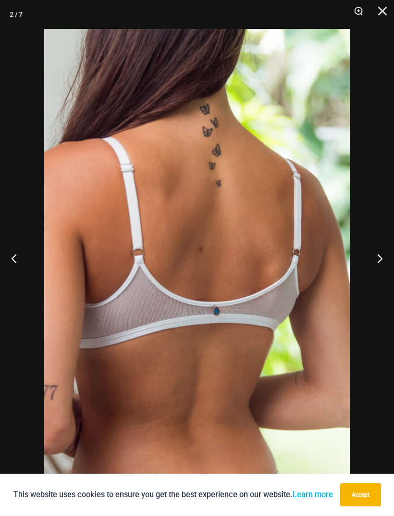
click at [378, 20] on button "Close" at bounding box center [379, 14] width 24 height 29
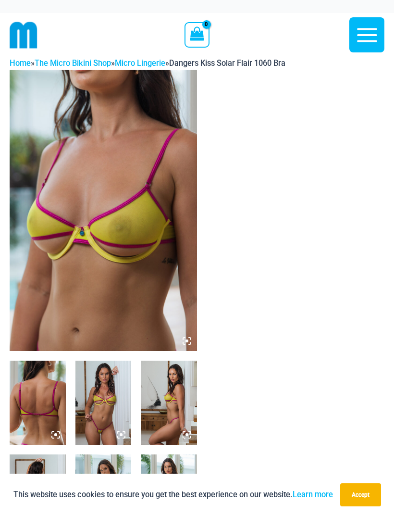
click at [66, 272] on img at bounding box center [103, 210] width 187 height 281
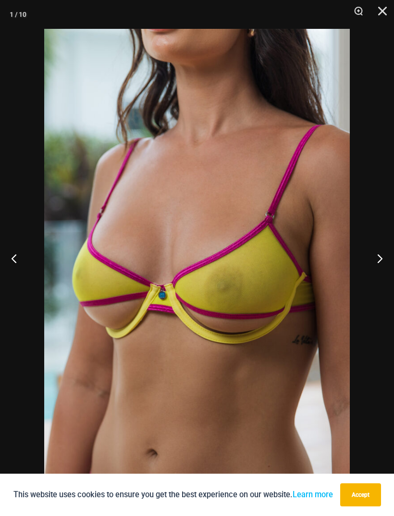
click at [382, 257] on button "Next" at bounding box center [376, 258] width 36 height 48
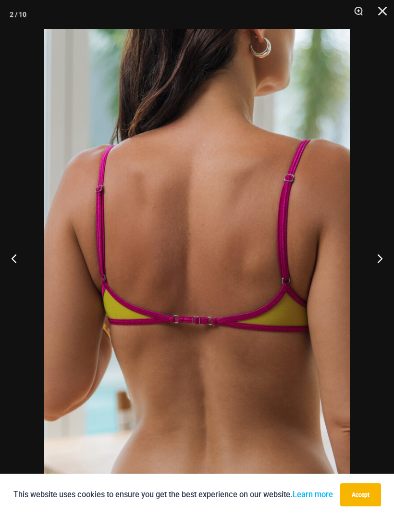
click at [374, 262] on button "Next" at bounding box center [376, 258] width 36 height 48
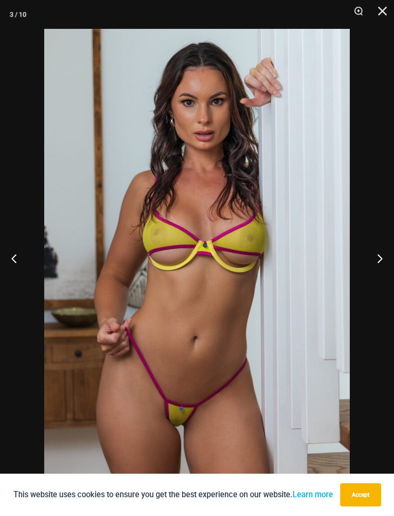
click at [374, 257] on button "Next" at bounding box center [376, 258] width 36 height 48
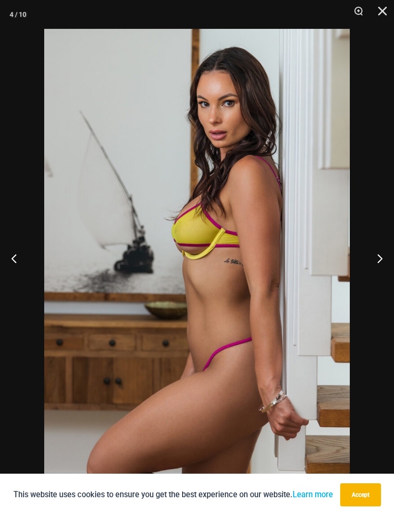
click at [375, 255] on button "Next" at bounding box center [376, 258] width 36 height 48
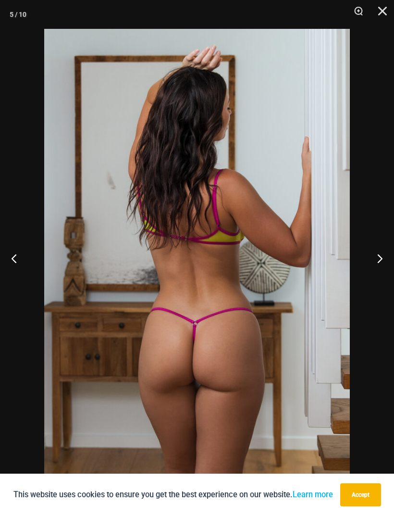
click at [377, 254] on button "Next" at bounding box center [376, 258] width 36 height 48
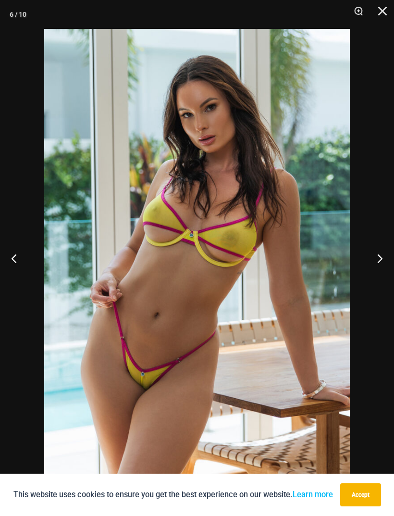
click at [375, 12] on button "Close" at bounding box center [379, 14] width 24 height 29
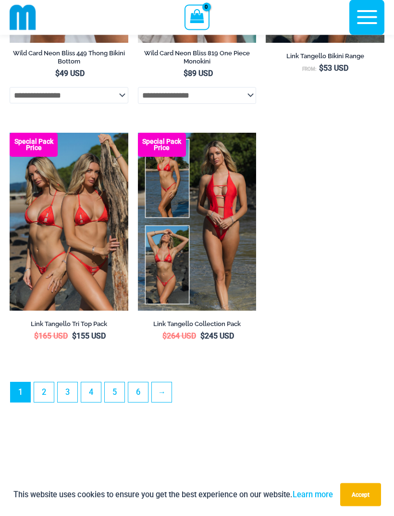
scroll to position [2884, 0]
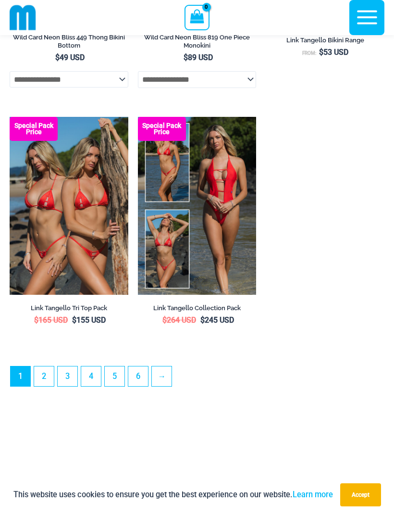
click at [48, 386] on link "2" at bounding box center [44, 376] width 20 height 20
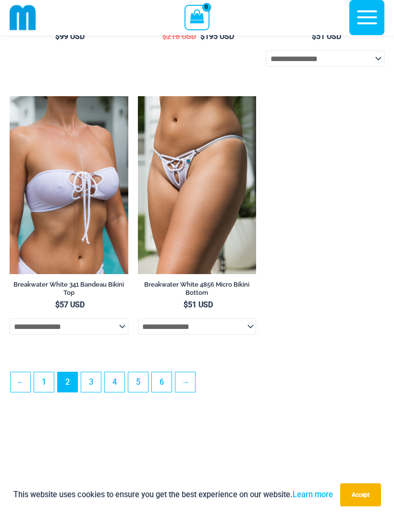
scroll to position [2654, 0]
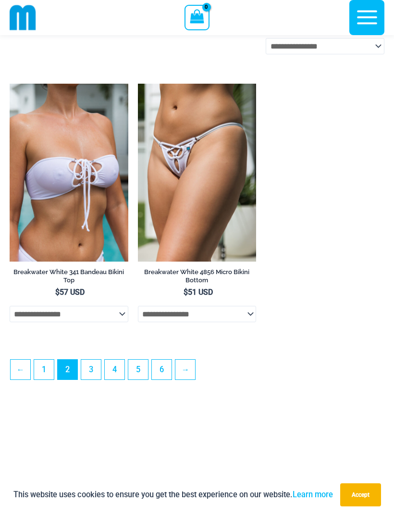
click at [91, 379] on link "3" at bounding box center [91, 370] width 20 height 20
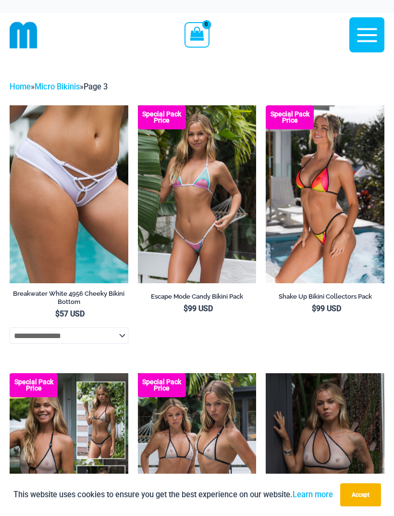
click at [138, 105] on img at bounding box center [138, 105] width 0 height 0
click at [10, 105] on img at bounding box center [10, 105] width 0 height 0
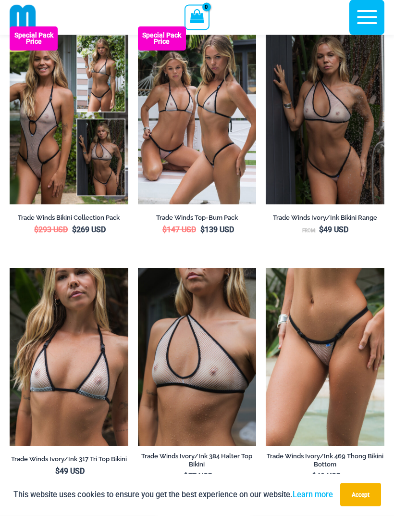
scroll to position [338, 0]
click at [266, 268] on img at bounding box center [266, 268] width 0 height 0
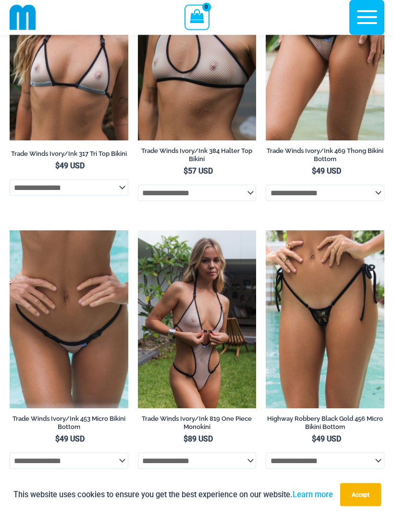
scroll to position [643, 0]
click at [10, 230] on img at bounding box center [10, 230] width 0 height 0
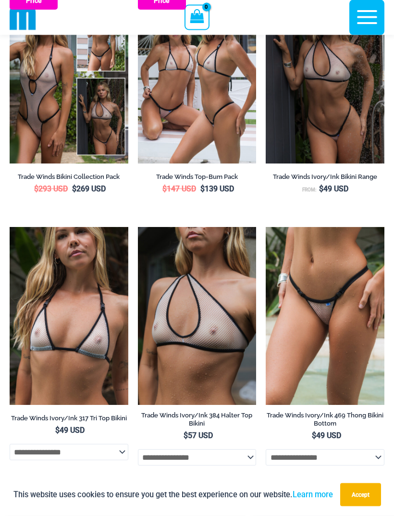
scroll to position [382, 0]
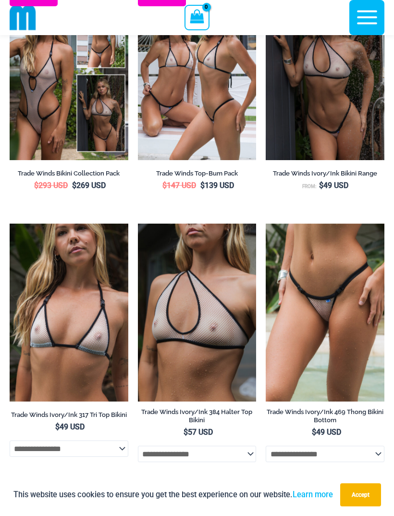
click at [10, 224] on img at bounding box center [10, 224] width 0 height 0
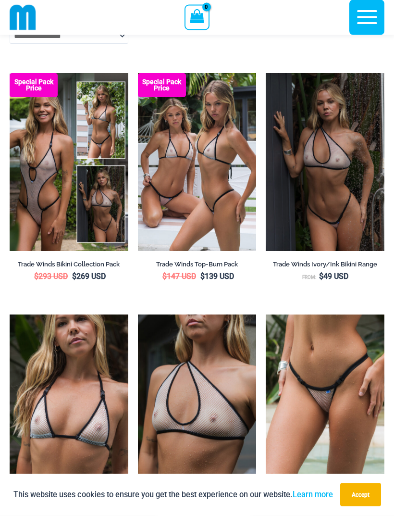
scroll to position [291, 0]
click at [10, 73] on img at bounding box center [10, 73] width 0 height 0
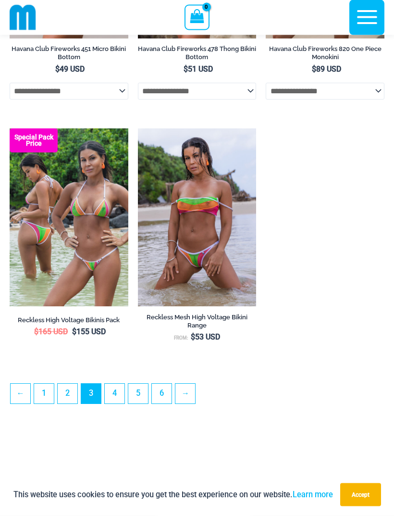
scroll to position [2593, 0]
click at [113, 403] on link "4" at bounding box center [115, 394] width 20 height 20
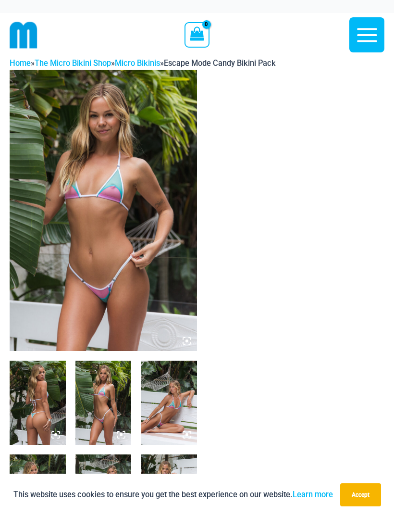
click at [150, 273] on img at bounding box center [103, 210] width 187 height 281
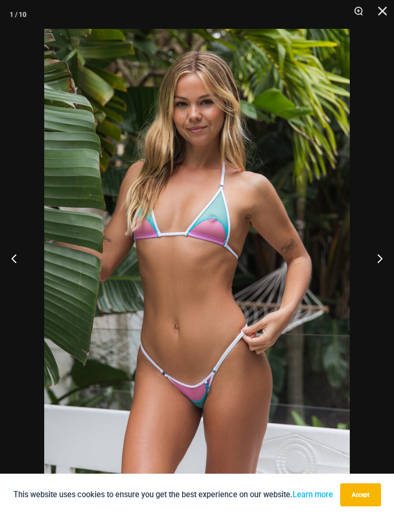
click at [383, 258] on button "Next" at bounding box center [376, 258] width 36 height 48
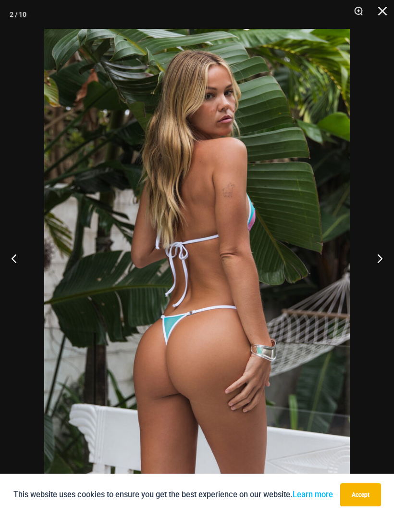
click at [378, 257] on button "Next" at bounding box center [376, 258] width 36 height 48
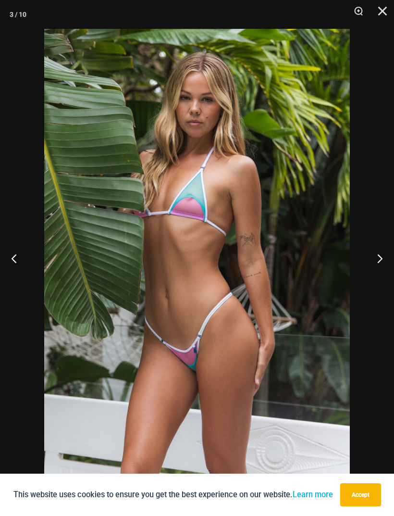
click at [378, 255] on button "Next" at bounding box center [376, 258] width 36 height 48
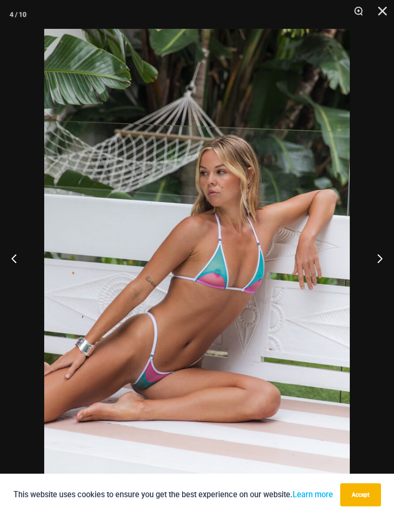
click at [387, 253] on button "Next" at bounding box center [376, 258] width 36 height 48
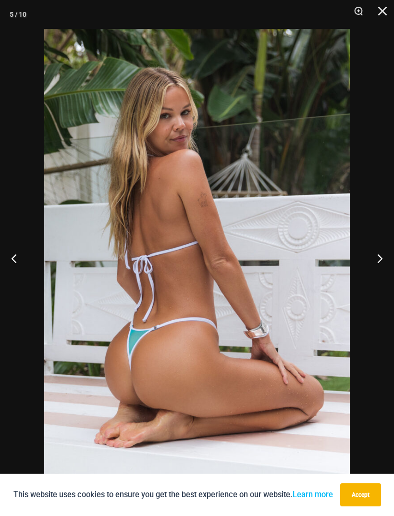
click at [383, 253] on button "Next" at bounding box center [376, 258] width 36 height 48
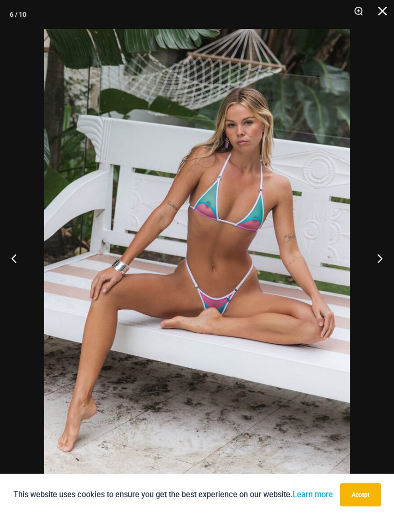
click at [385, 256] on button "Next" at bounding box center [376, 258] width 36 height 48
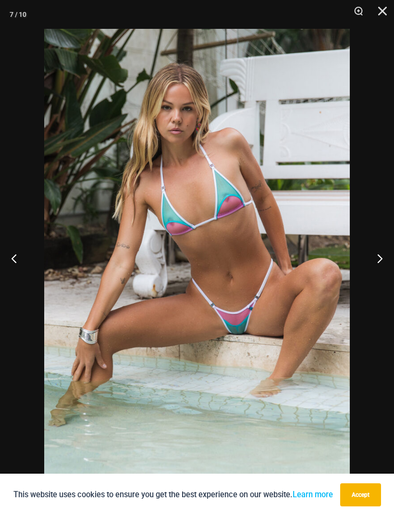
click at [380, 258] on button "Next" at bounding box center [376, 258] width 36 height 48
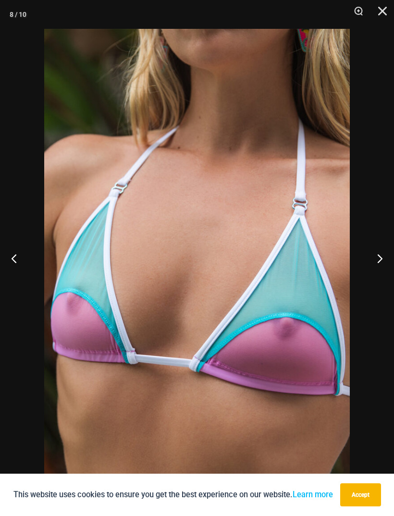
click at [386, 252] on button "Next" at bounding box center [376, 258] width 36 height 48
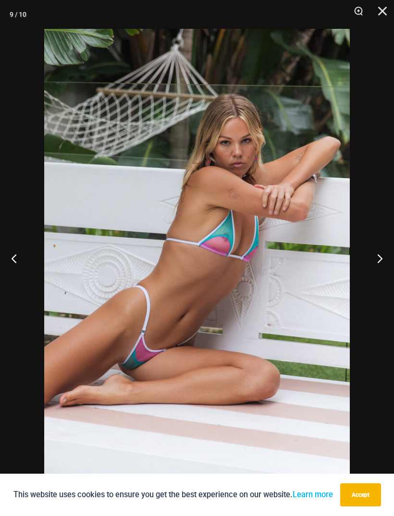
click at [387, 253] on button "Next" at bounding box center [376, 258] width 36 height 48
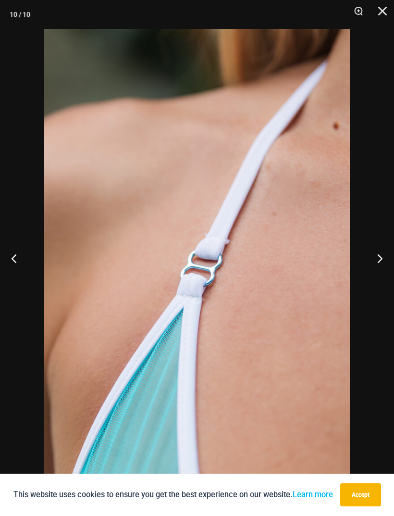
click at [388, 254] on button "Next" at bounding box center [376, 258] width 36 height 48
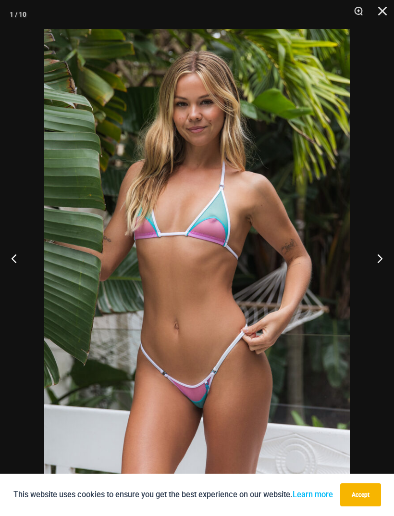
click at [384, 255] on button "Next" at bounding box center [376, 258] width 36 height 48
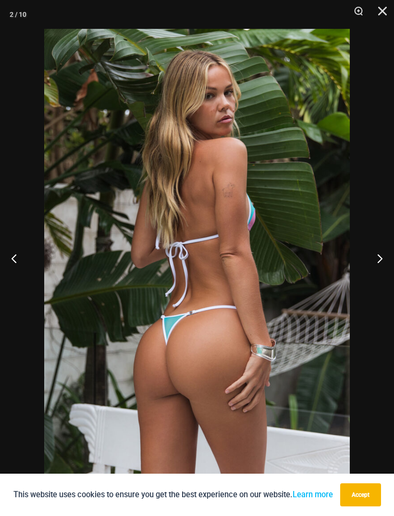
click at [388, 254] on button "Next" at bounding box center [376, 258] width 36 height 48
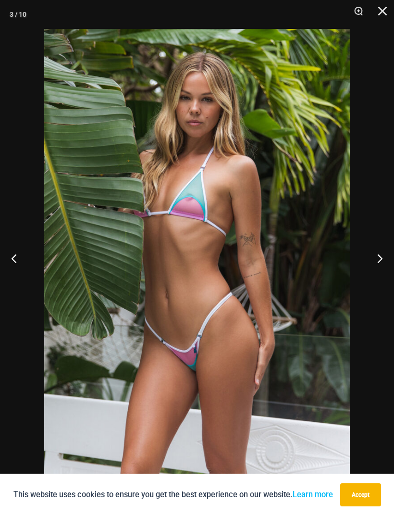
click at [388, 253] on button "Next" at bounding box center [376, 258] width 36 height 48
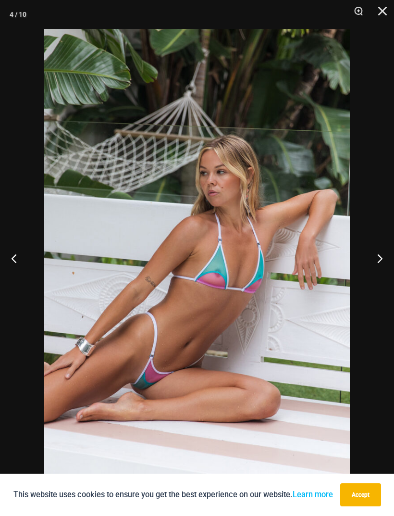
click at [388, 255] on button "Next" at bounding box center [376, 258] width 36 height 48
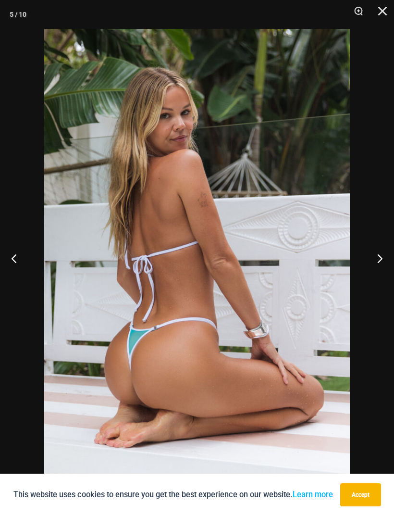
click at [375, 21] on button "Close" at bounding box center [379, 14] width 24 height 29
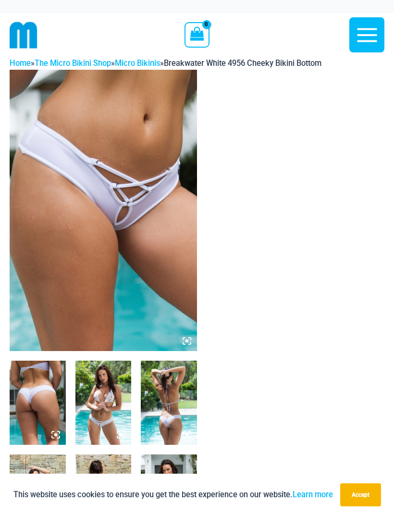
click at [82, 278] on img at bounding box center [103, 210] width 187 height 281
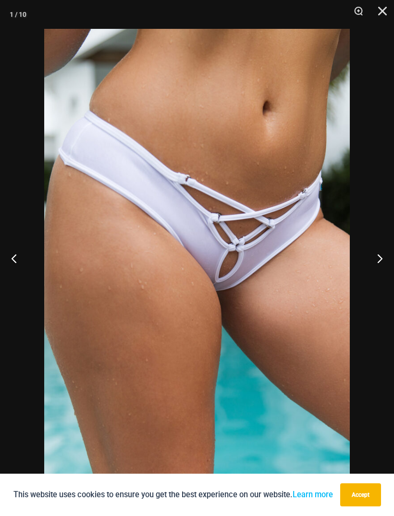
click at [373, 251] on button "Next" at bounding box center [376, 258] width 36 height 48
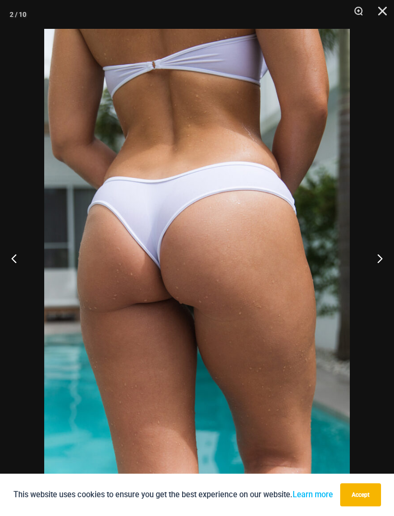
click at [371, 257] on button "Next" at bounding box center [376, 258] width 36 height 48
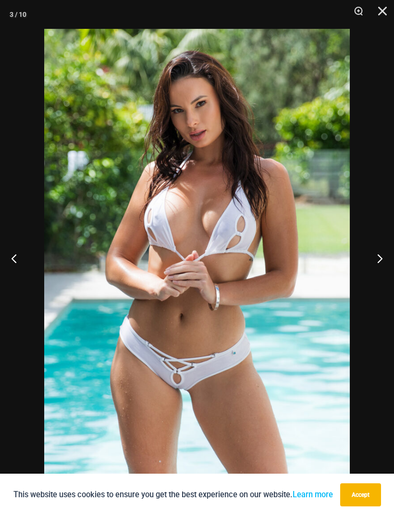
click at [371, 259] on button "Next" at bounding box center [376, 258] width 36 height 48
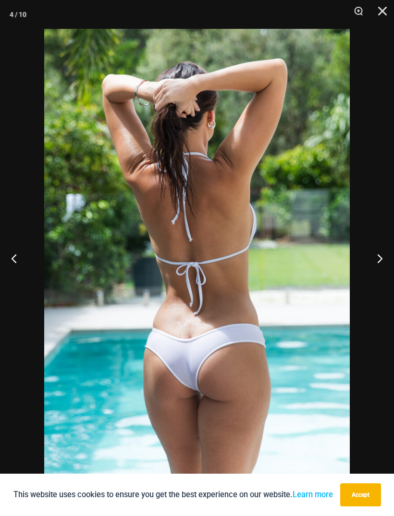
click at [371, 258] on button "Next" at bounding box center [376, 258] width 36 height 48
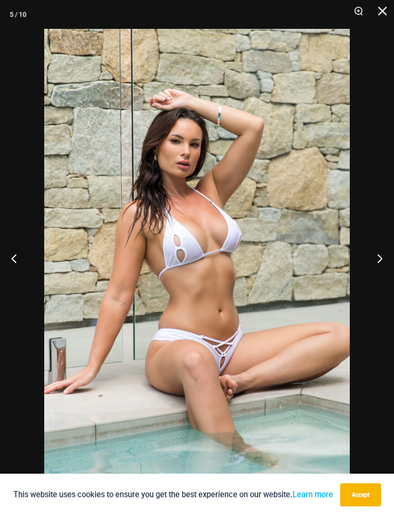
click at [374, 253] on button "Next" at bounding box center [376, 258] width 36 height 48
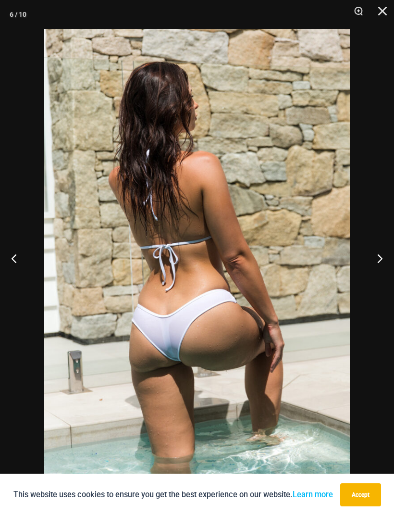
click at [368, 256] on button "Next" at bounding box center [376, 258] width 36 height 48
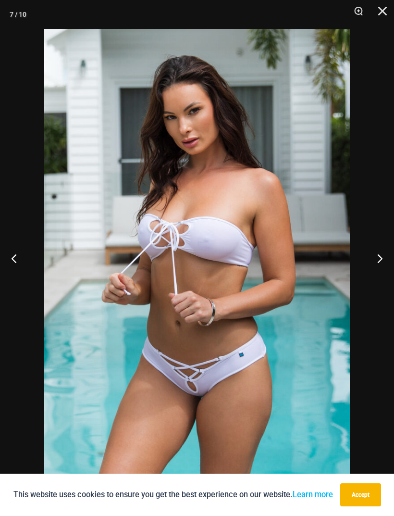
click at [368, 255] on button "Next" at bounding box center [376, 258] width 36 height 48
click at [365, 259] on button "Next" at bounding box center [376, 258] width 36 height 48
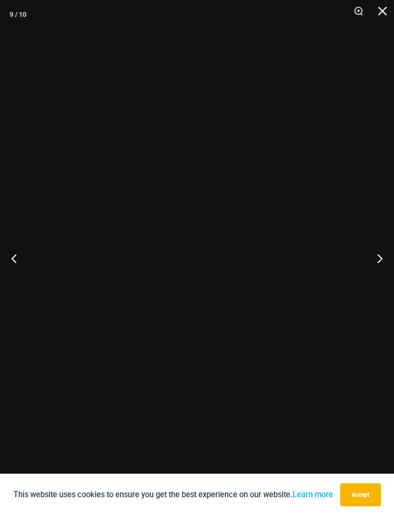
click at [365, 258] on button "Next" at bounding box center [376, 258] width 36 height 48
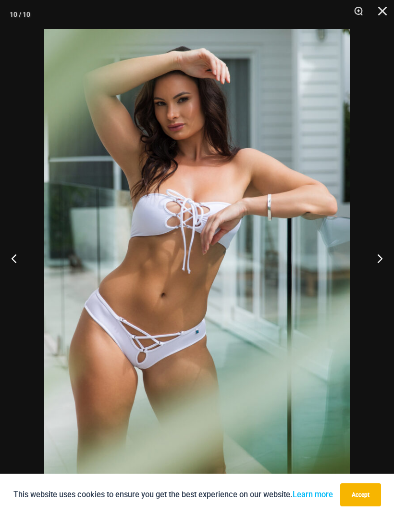
click at [365, 260] on button "Next" at bounding box center [376, 258] width 36 height 48
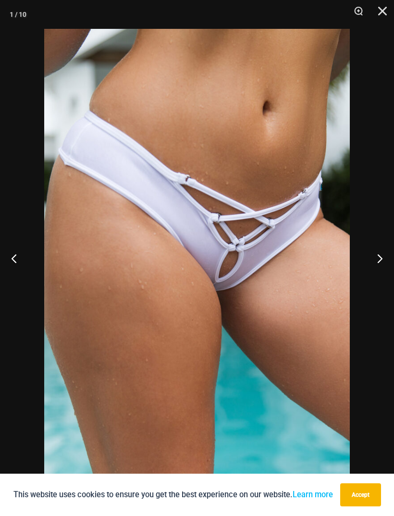
click at [365, 259] on button "Next" at bounding box center [376, 258] width 36 height 48
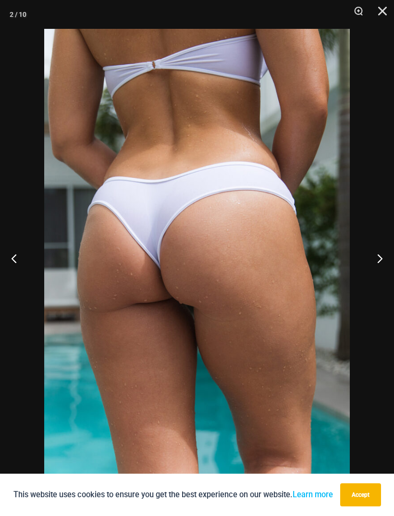
click at [376, 11] on button "Close" at bounding box center [379, 14] width 24 height 29
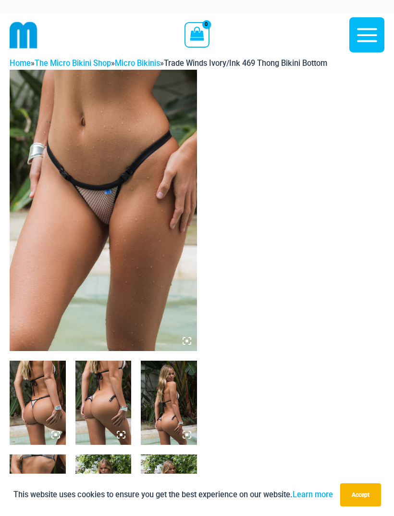
click at [80, 243] on img at bounding box center [103, 210] width 187 height 281
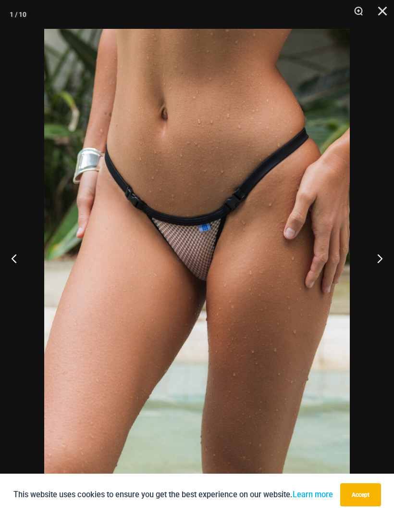
click at [375, 259] on button "Next" at bounding box center [376, 258] width 36 height 48
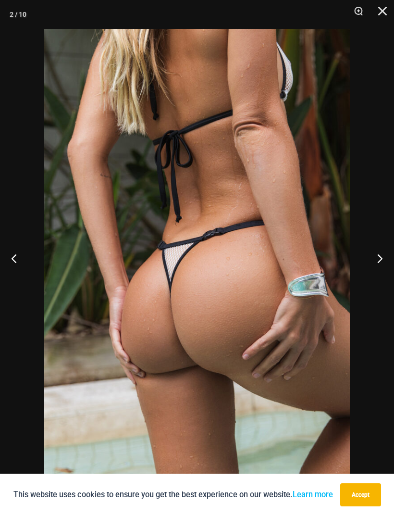
click at [378, 260] on button "Next" at bounding box center [376, 258] width 36 height 48
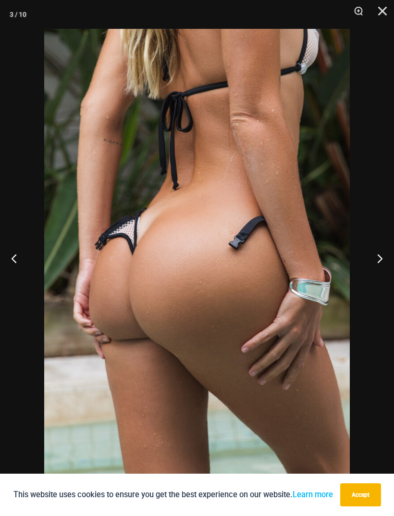
click at [378, 254] on button "Next" at bounding box center [376, 258] width 36 height 48
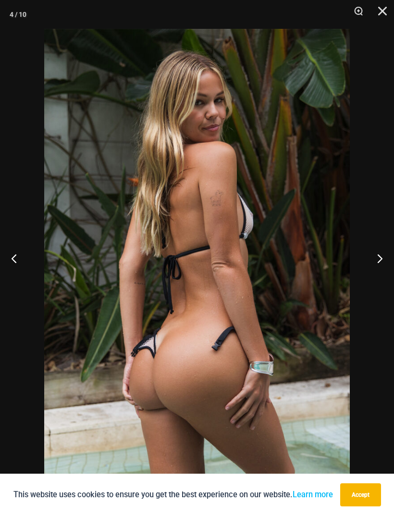
click at [377, 259] on button "Next" at bounding box center [376, 258] width 36 height 48
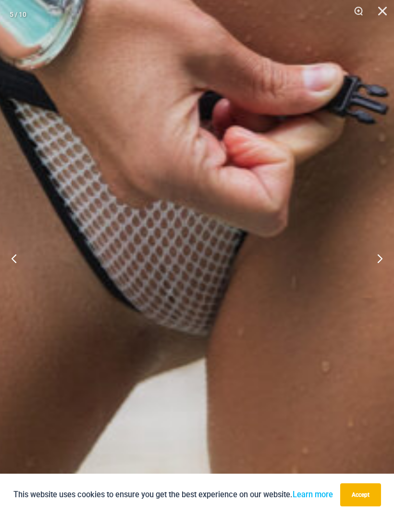
click at [190, 339] on img at bounding box center [229, 33] width 1221 height 1830
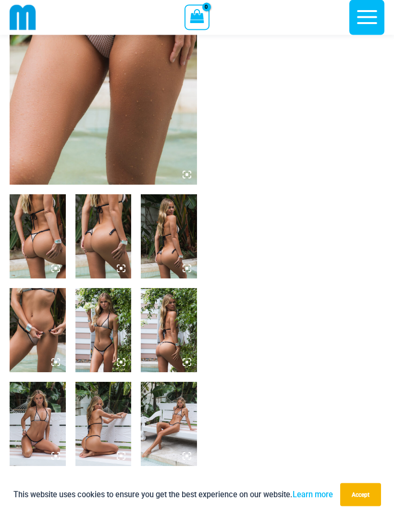
scroll to position [158, 0]
click at [51, 334] on img at bounding box center [38, 330] width 56 height 84
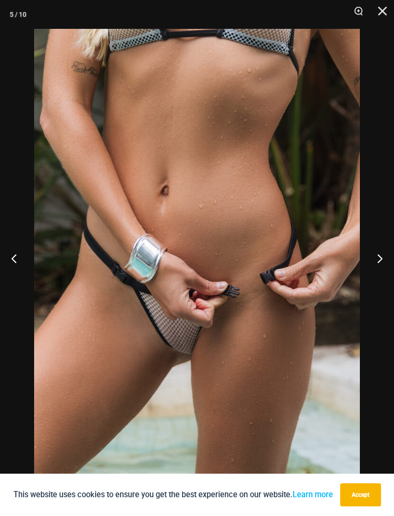
click at [379, 275] on button "Next" at bounding box center [376, 258] width 36 height 48
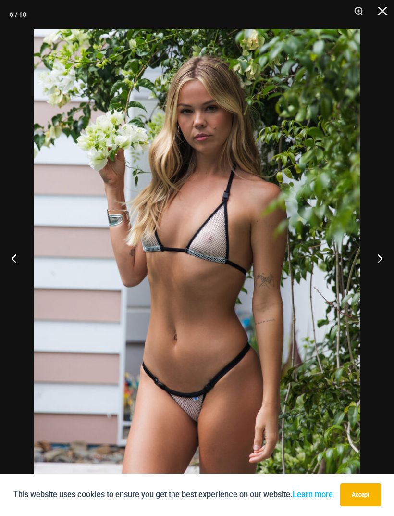
click at [357, 506] on button "Accept" at bounding box center [360, 494] width 41 height 23
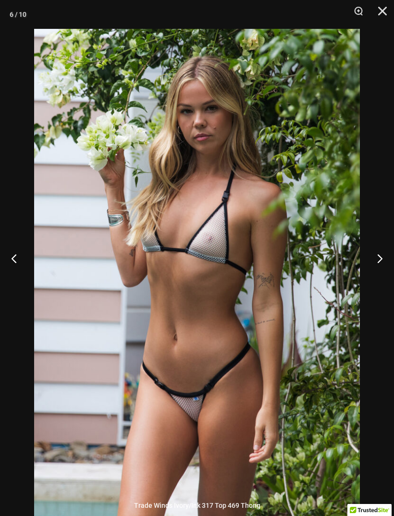
click at [380, 275] on button "Next" at bounding box center [376, 258] width 36 height 48
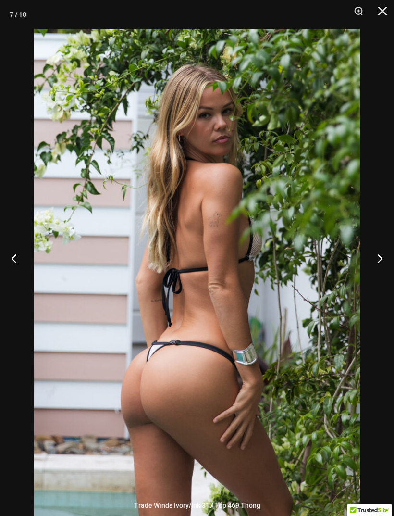
click at [380, 277] on button "Next" at bounding box center [376, 258] width 36 height 48
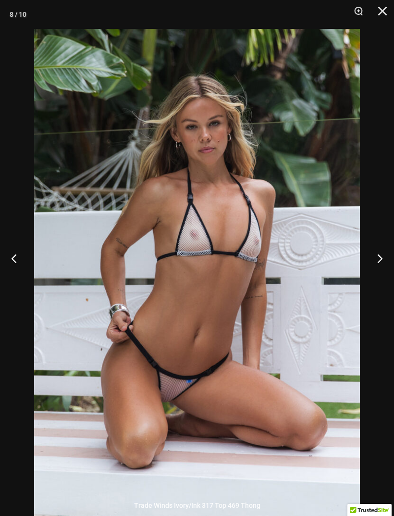
click at [374, 277] on button "Next" at bounding box center [376, 258] width 36 height 48
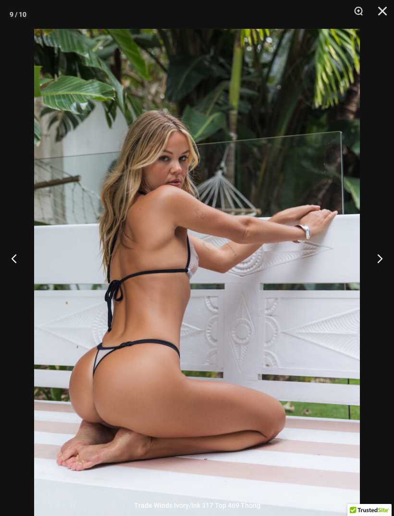
click at [382, 277] on button "Next" at bounding box center [376, 258] width 36 height 48
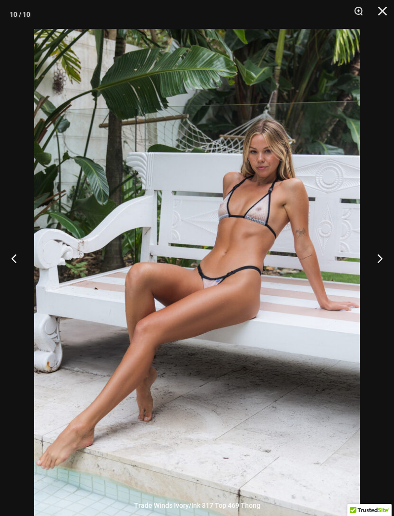
click at [381, 279] on button "Next" at bounding box center [376, 258] width 36 height 48
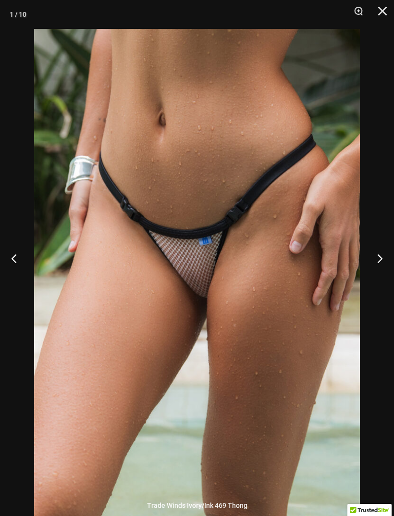
click at [377, 17] on button "Close" at bounding box center [379, 14] width 24 height 29
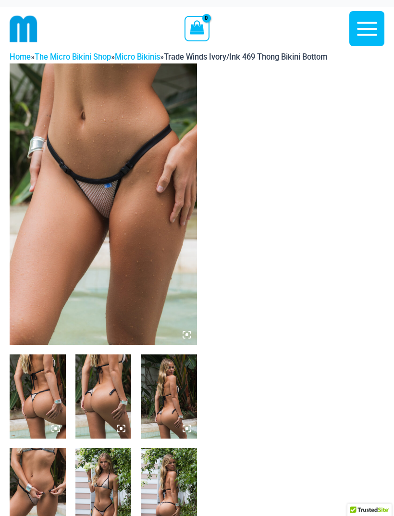
scroll to position [0, 0]
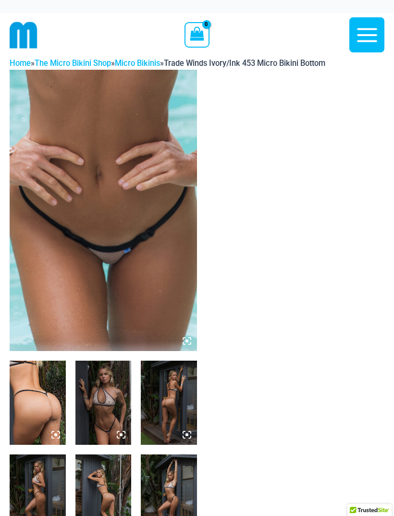
click at [137, 285] on img at bounding box center [103, 210] width 187 height 281
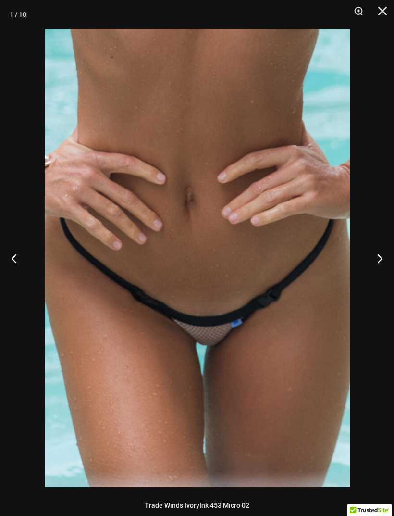
click at [385, 270] on button "Next" at bounding box center [376, 258] width 36 height 48
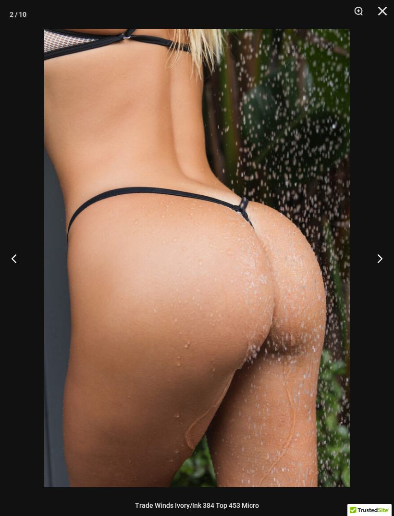
click at [379, 262] on button "Next" at bounding box center [376, 258] width 36 height 48
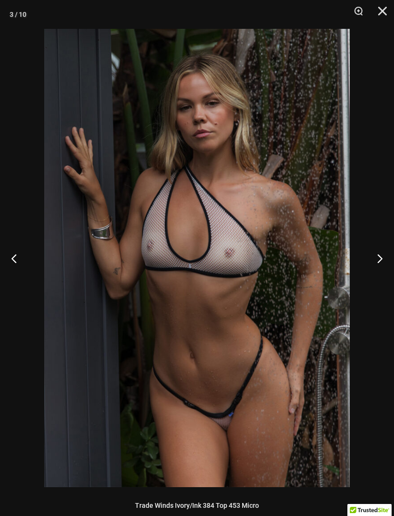
click at [381, 260] on button "Next" at bounding box center [376, 258] width 36 height 48
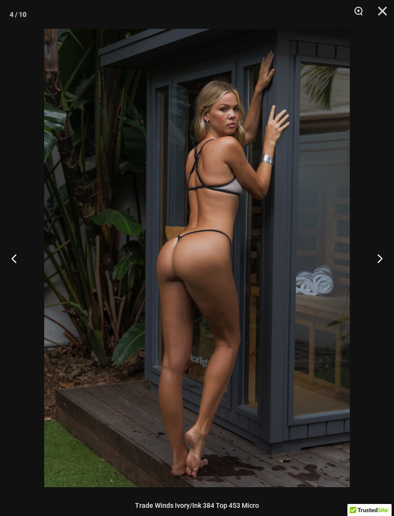
click at [381, 258] on button "Next" at bounding box center [376, 258] width 36 height 48
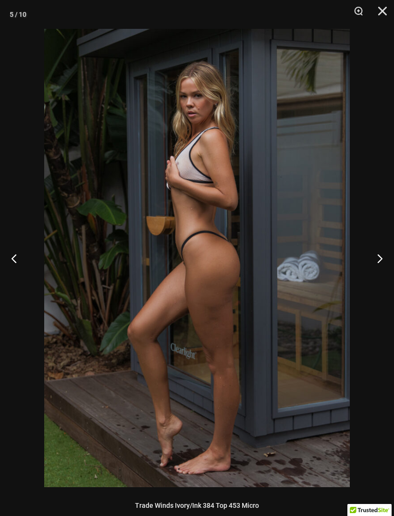
click at [383, 258] on button "Next" at bounding box center [376, 258] width 36 height 48
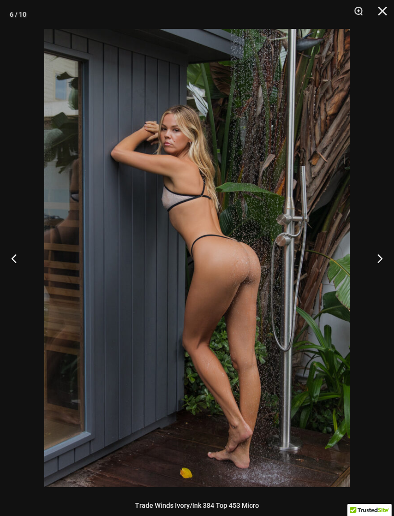
click at [382, 258] on button "Next" at bounding box center [376, 258] width 36 height 48
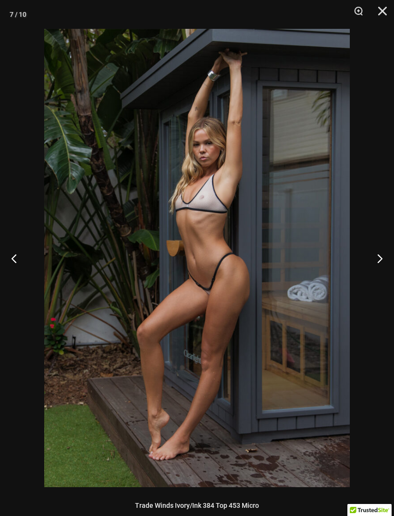
click at [382, 258] on button "Next" at bounding box center [376, 258] width 36 height 48
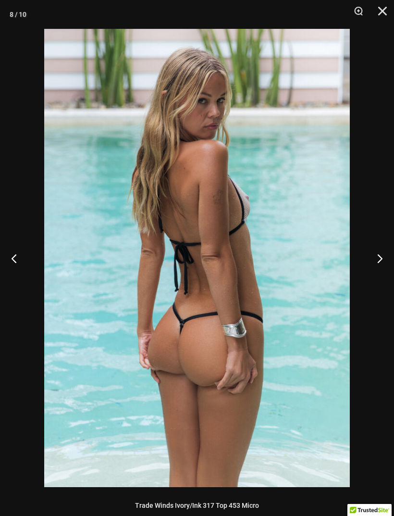
click at [384, 256] on button "Next" at bounding box center [376, 258] width 36 height 48
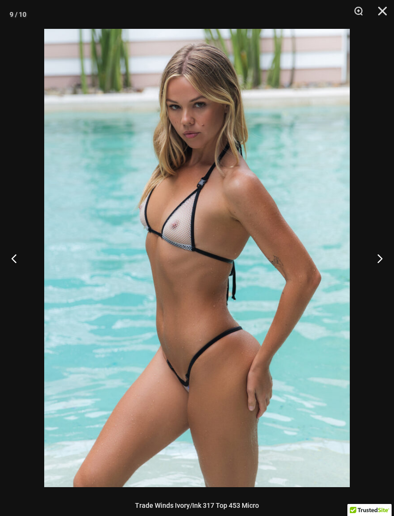
click at [388, 255] on button "Next" at bounding box center [376, 258] width 36 height 48
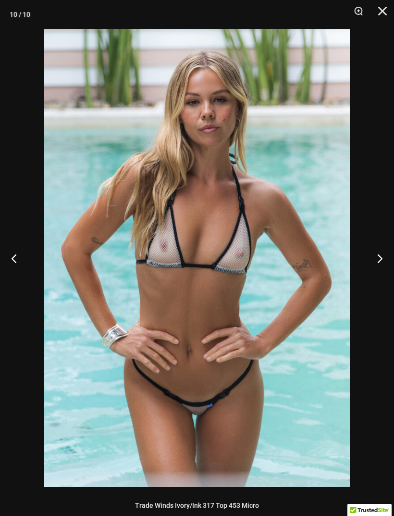
click at [380, 255] on button "Next" at bounding box center [376, 258] width 36 height 48
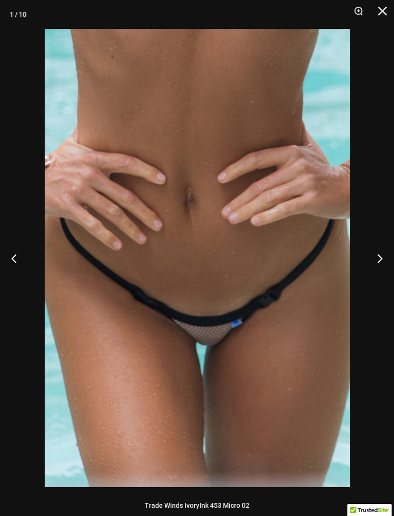
click at [386, 255] on button "Next" at bounding box center [376, 258] width 36 height 48
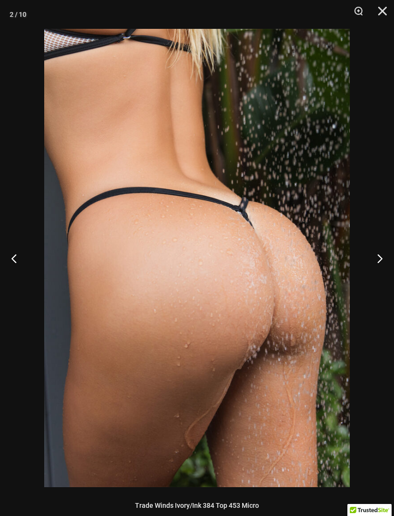
click at [385, 256] on button "Next" at bounding box center [376, 258] width 36 height 48
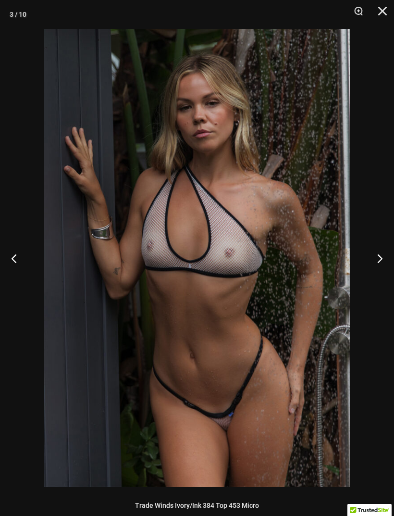
click at [374, 19] on button "Close" at bounding box center [379, 14] width 24 height 29
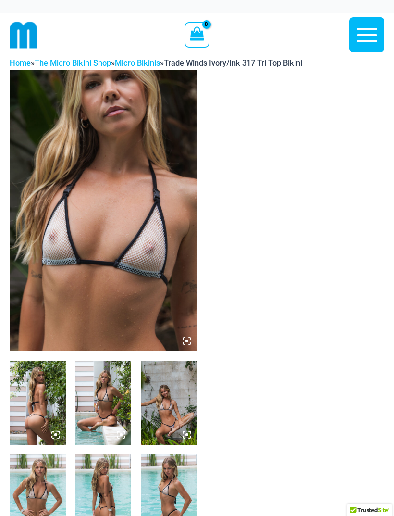
click at [189, 340] on icon at bounding box center [187, 340] width 9 height 9
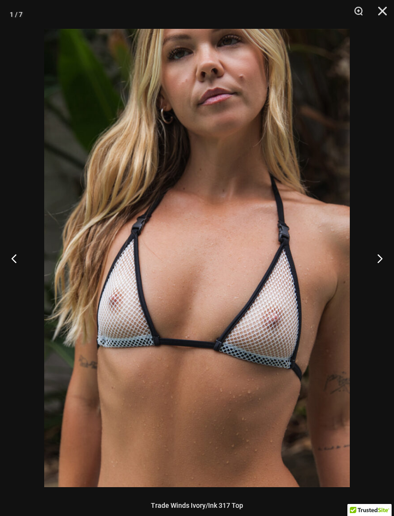
click at [378, 259] on button "Next" at bounding box center [376, 258] width 36 height 48
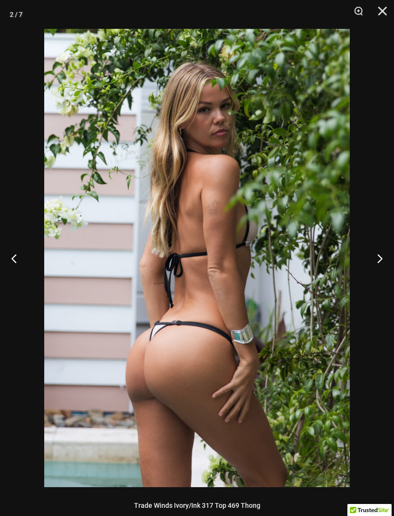
click at [377, 259] on button "Next" at bounding box center [376, 258] width 36 height 48
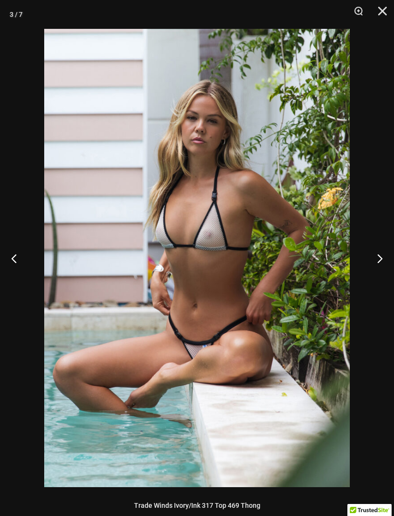
click at [377, 260] on button "Next" at bounding box center [376, 258] width 36 height 48
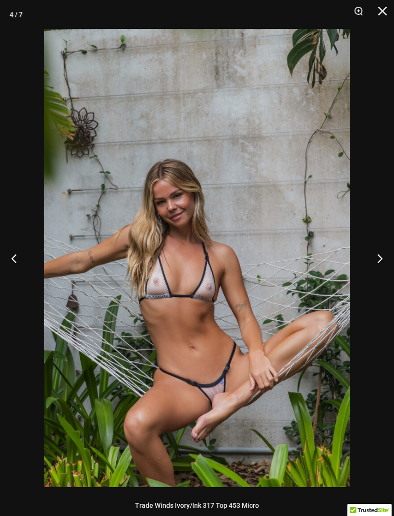
click at [374, 260] on button "Next" at bounding box center [376, 258] width 36 height 48
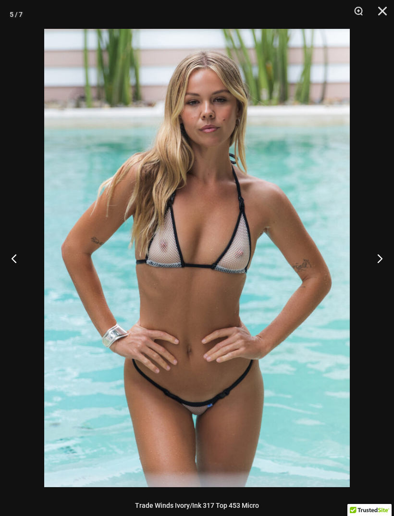
click at [374, 260] on button "Next" at bounding box center [376, 258] width 36 height 48
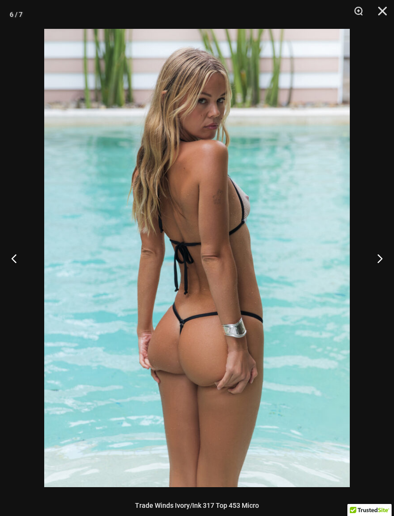
click at [376, 260] on button "Next" at bounding box center [376, 258] width 36 height 48
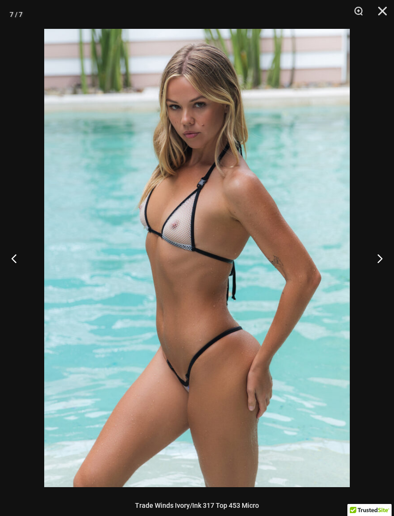
click at [376, 261] on button "Next" at bounding box center [376, 258] width 36 height 48
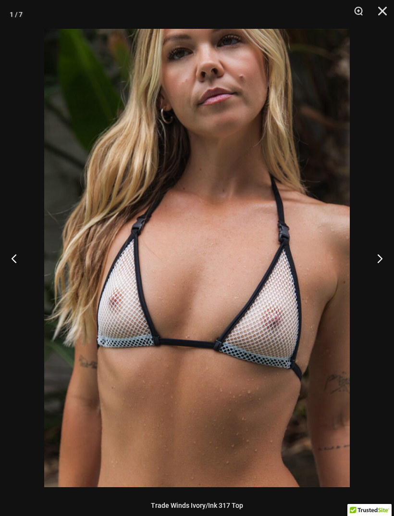
click at [374, 19] on button "Close" at bounding box center [379, 14] width 24 height 29
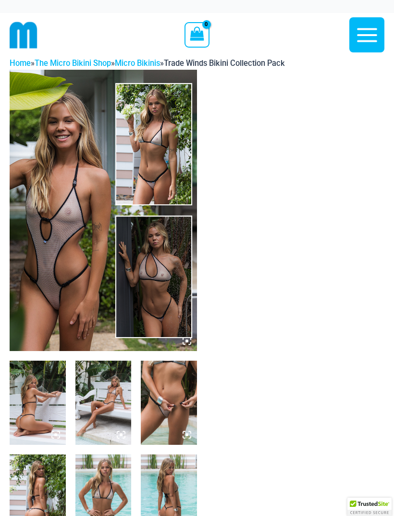
click at [65, 284] on img at bounding box center [103, 210] width 187 height 281
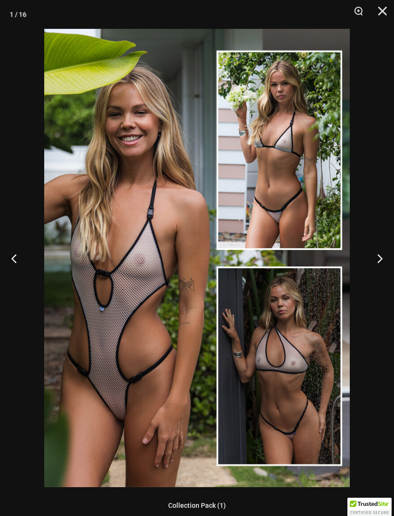
click at [383, 256] on button "Next" at bounding box center [376, 258] width 36 height 48
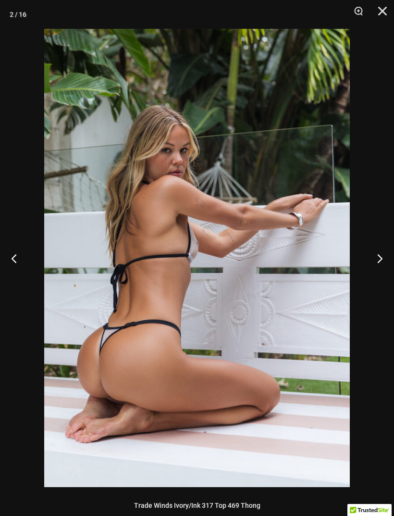
click at [378, 261] on button "Next" at bounding box center [376, 258] width 36 height 48
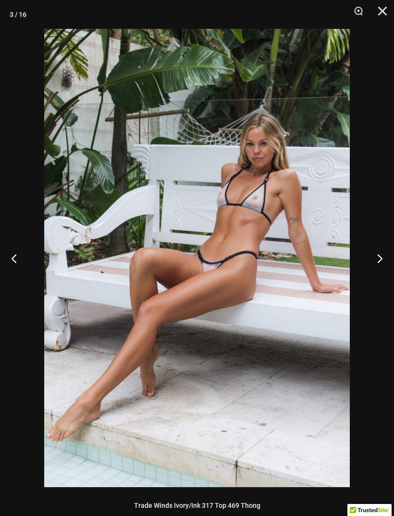
click at [375, 262] on button "Next" at bounding box center [376, 258] width 36 height 48
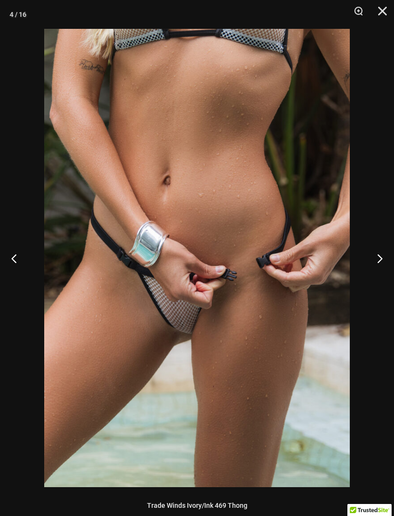
click at [380, 262] on button "Next" at bounding box center [376, 258] width 36 height 48
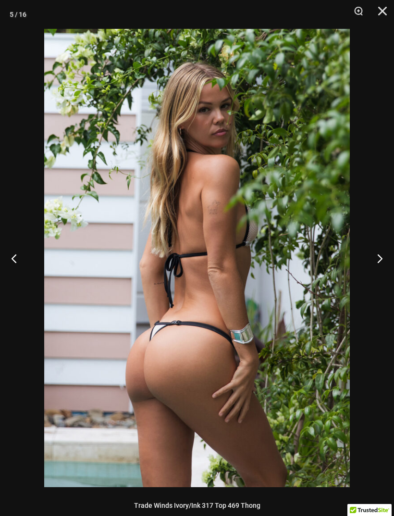
click at [380, 262] on button "Next" at bounding box center [376, 258] width 36 height 48
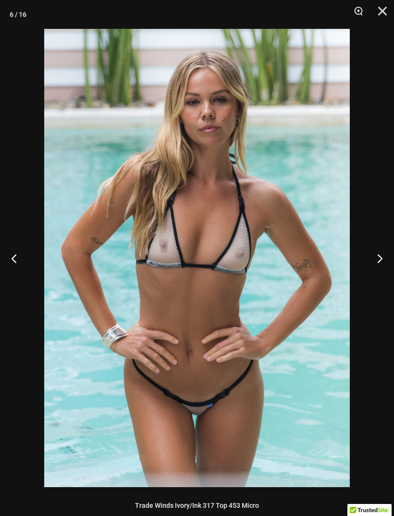
click at [376, 262] on button "Next" at bounding box center [376, 258] width 36 height 48
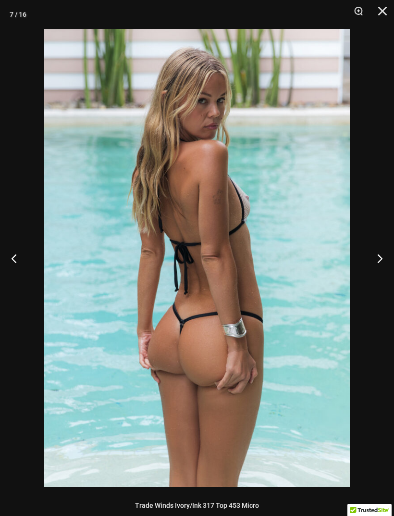
click at [376, 262] on button "Next" at bounding box center [376, 258] width 36 height 48
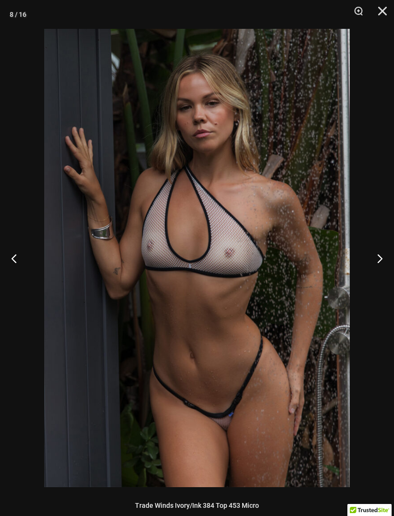
click at [377, 263] on button "Next" at bounding box center [376, 258] width 36 height 48
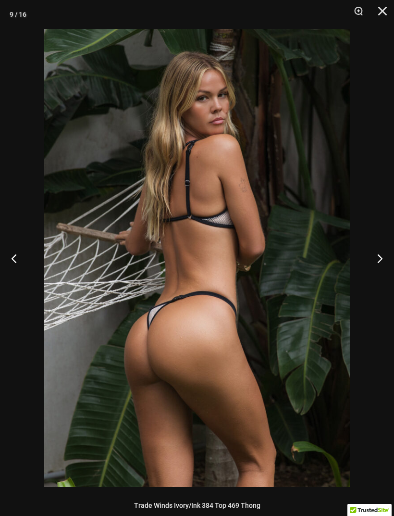
click at [377, 264] on button "Next" at bounding box center [376, 258] width 36 height 48
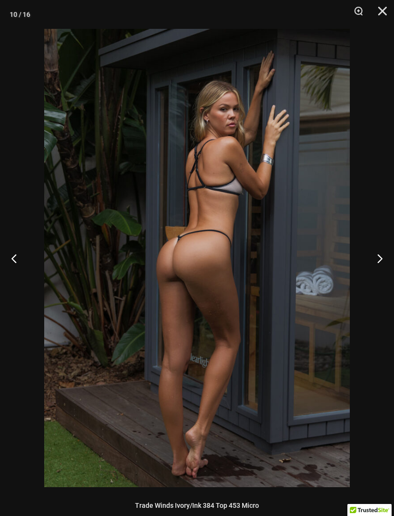
click at [375, 264] on button "Next" at bounding box center [376, 258] width 36 height 48
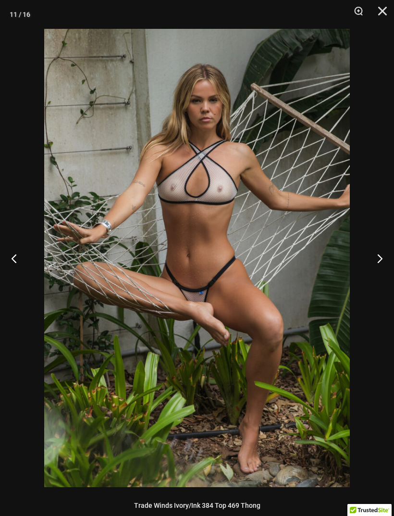
click at [375, 264] on button "Next" at bounding box center [376, 258] width 36 height 48
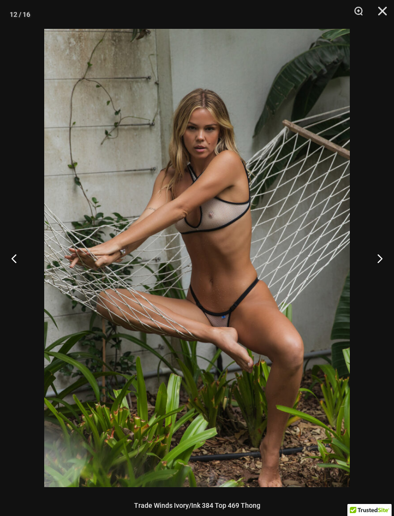
click at [24, 262] on button "Previous" at bounding box center [18, 258] width 36 height 48
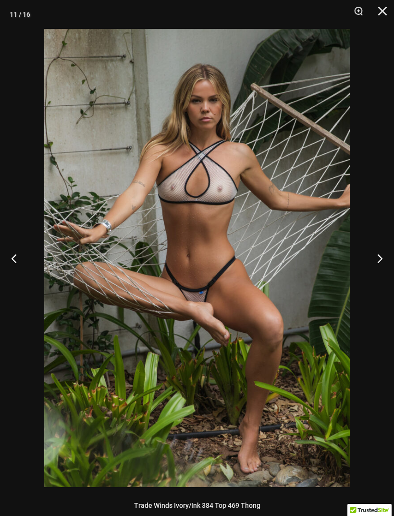
click at [374, 267] on button "Next" at bounding box center [376, 258] width 36 height 48
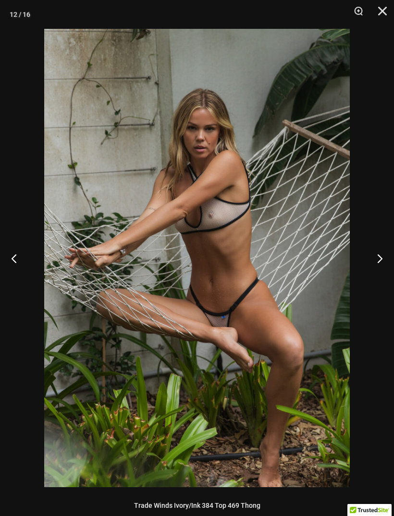
click at [375, 266] on button "Next" at bounding box center [376, 258] width 36 height 48
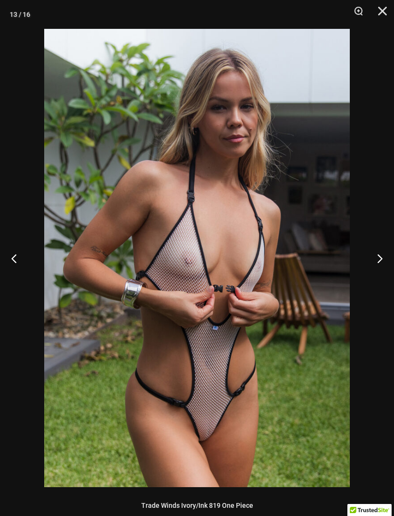
click at [374, 256] on button "Next" at bounding box center [376, 258] width 36 height 48
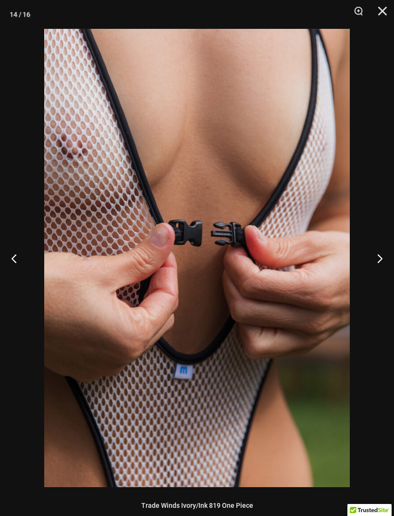
click at [17, 258] on button "Previous" at bounding box center [18, 258] width 36 height 48
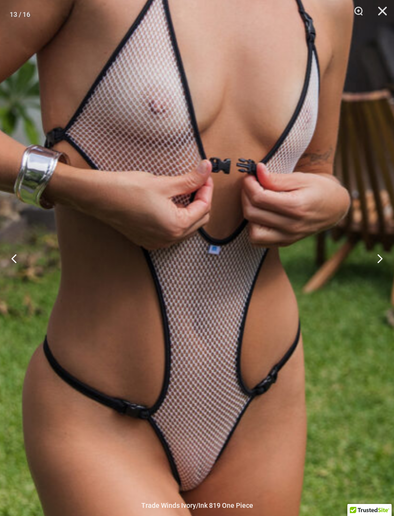
click at [243, 374] on img at bounding box center [176, 101] width 652 height 977
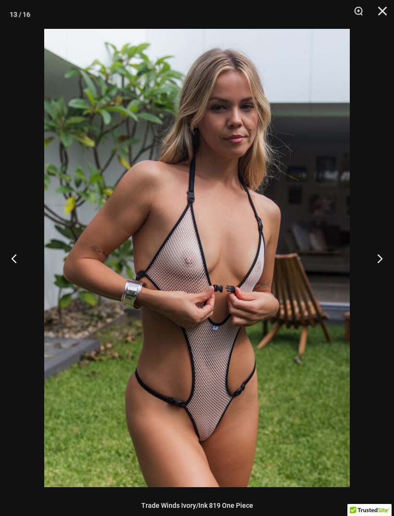
click at [382, 254] on button "Next" at bounding box center [376, 258] width 36 height 48
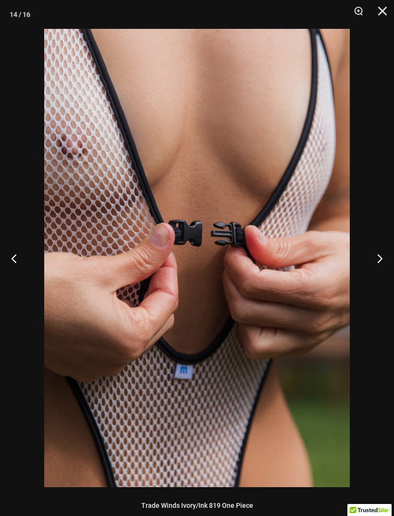
click at [381, 256] on button "Next" at bounding box center [376, 258] width 36 height 48
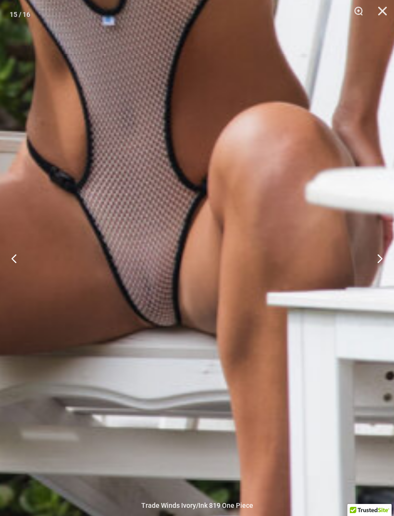
click at [243, 335] on img at bounding box center [78, 64] width 1154 height 1730
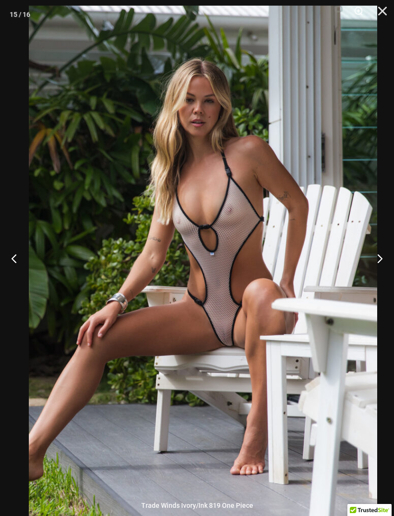
click at [378, 255] on button "Next" at bounding box center [376, 258] width 36 height 48
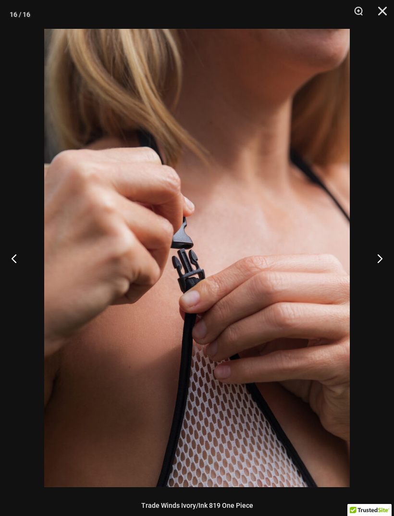
click at [376, 263] on button "Next" at bounding box center [376, 258] width 36 height 48
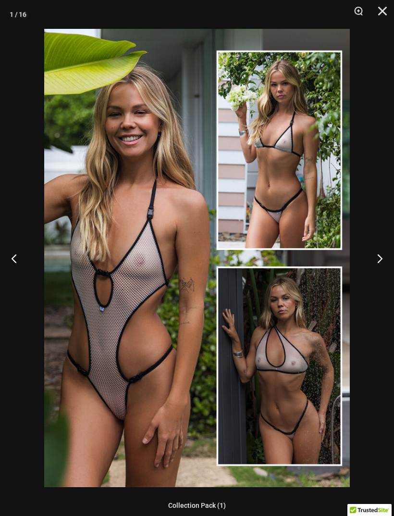
click at [375, 261] on button "Next" at bounding box center [376, 258] width 36 height 48
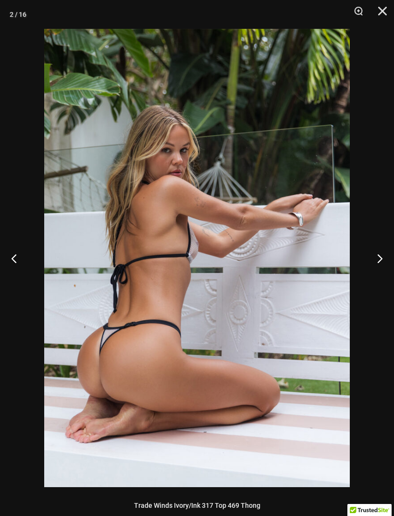
click at [377, 262] on button "Next" at bounding box center [376, 258] width 36 height 48
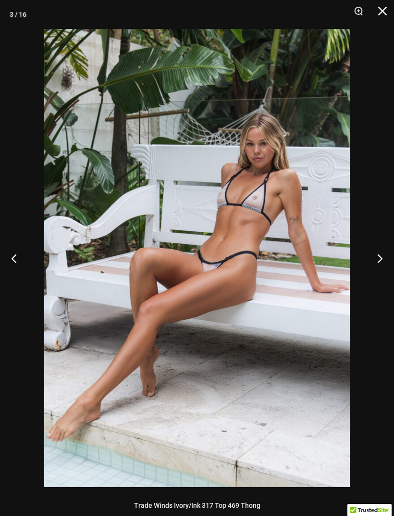
click at [377, 262] on button "Next" at bounding box center [376, 258] width 36 height 48
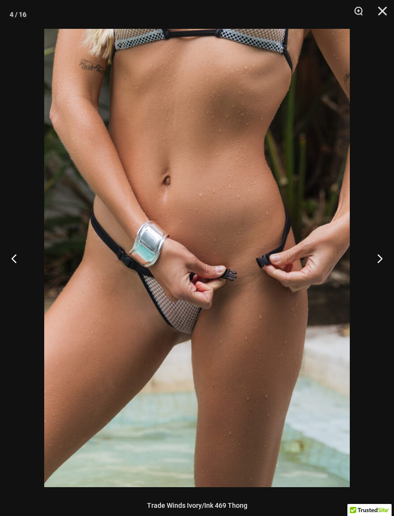
click at [377, 263] on button "Next" at bounding box center [376, 258] width 36 height 48
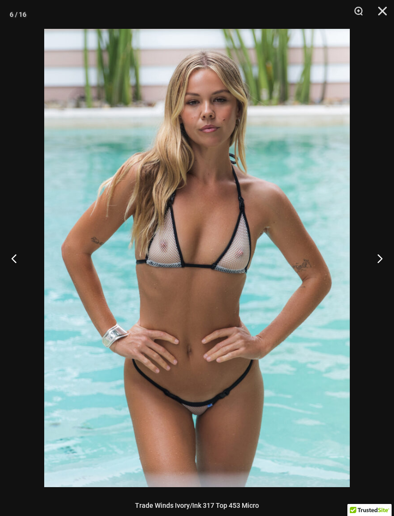
click at [375, 17] on button "Close" at bounding box center [379, 14] width 24 height 29
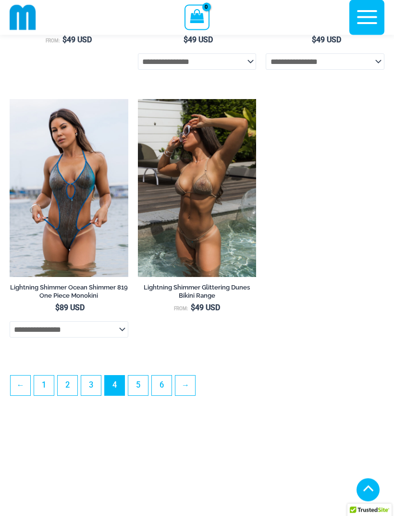
scroll to position [2654, 0]
click at [141, 395] on link "5" at bounding box center [138, 385] width 20 height 20
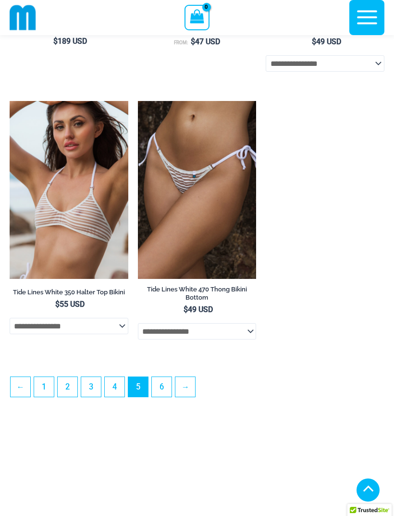
scroll to position [2654, 0]
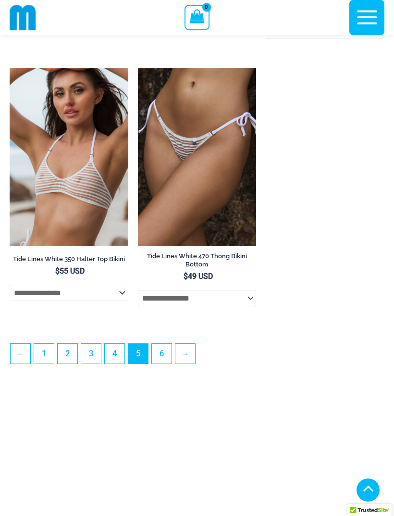
click at [163, 363] on link "6" at bounding box center [162, 354] width 20 height 20
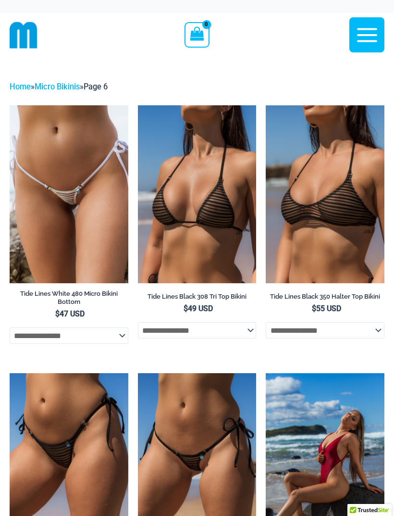
click at [138, 105] on img at bounding box center [138, 105] width 0 height 0
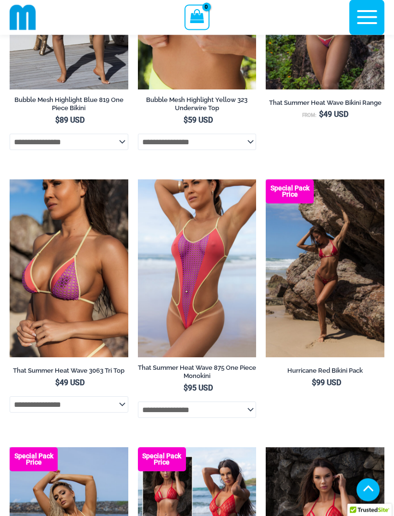
scroll to position [1525, 0]
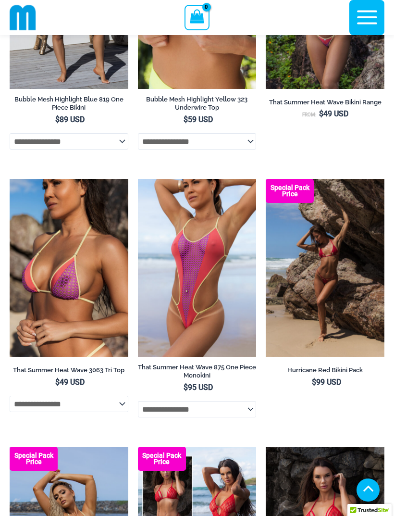
click at [266, 179] on img at bounding box center [266, 179] width 0 height 0
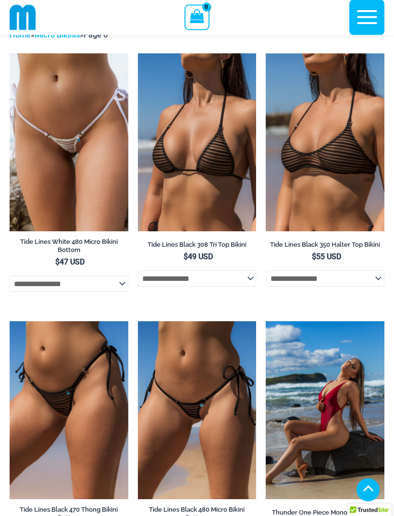
scroll to position [0, 0]
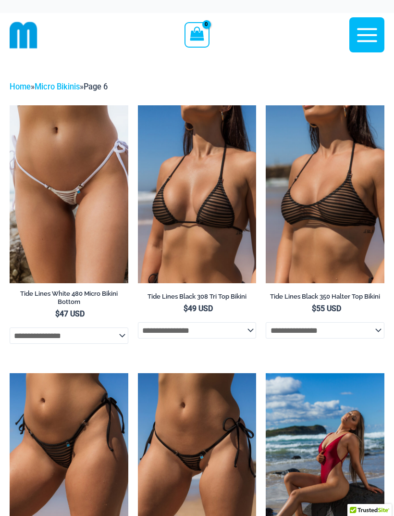
click at [361, 42] on icon "button" at bounding box center [367, 35] width 24 height 24
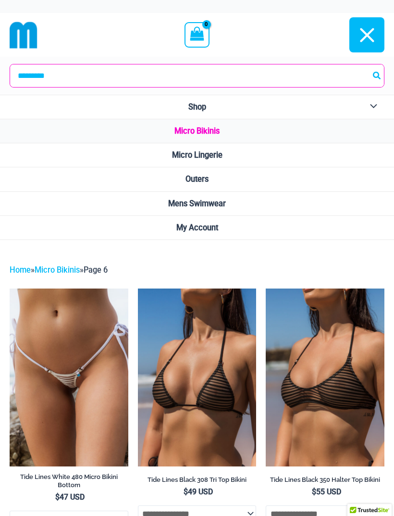
click at [218, 207] on span "Mens Swimwear" at bounding box center [197, 203] width 58 height 9
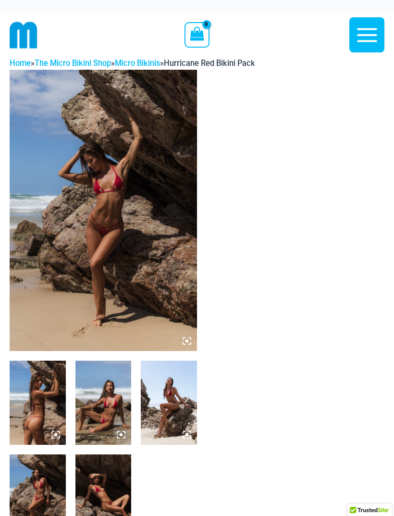
click at [73, 262] on img at bounding box center [103, 210] width 187 height 281
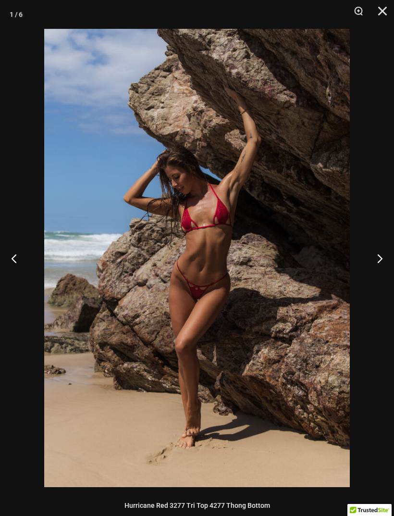
click at [378, 260] on button "Next" at bounding box center [376, 258] width 36 height 48
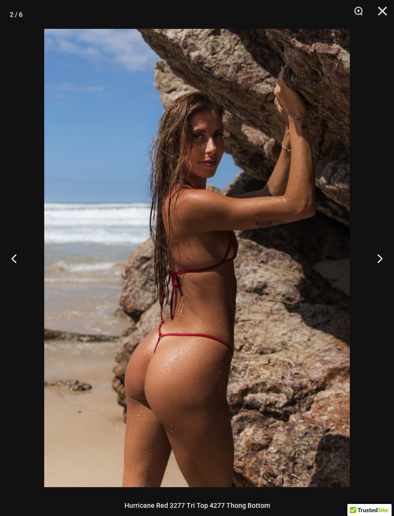
click at [375, 261] on button "Next" at bounding box center [376, 258] width 36 height 48
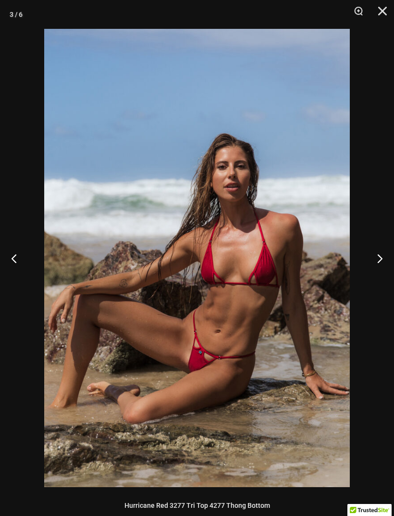
click at [370, 268] on button "Next" at bounding box center [376, 258] width 36 height 48
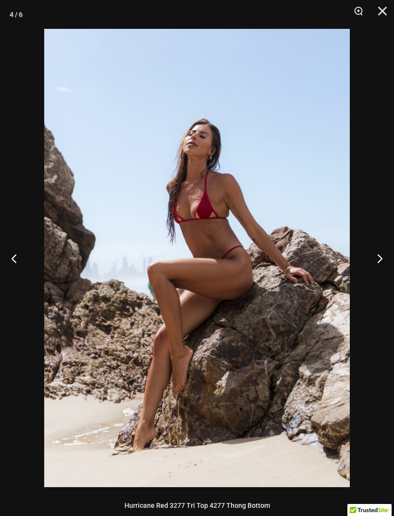
click at [372, 266] on button "Next" at bounding box center [376, 258] width 36 height 48
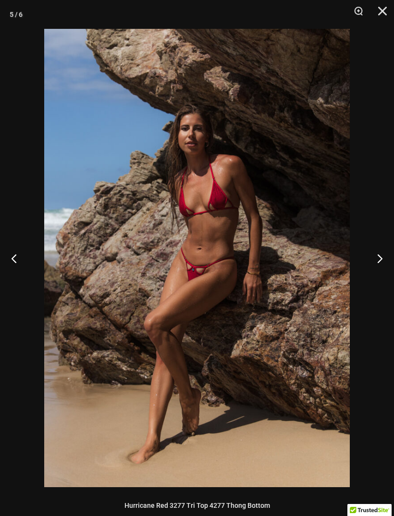
click at [374, 263] on button "Next" at bounding box center [376, 258] width 36 height 48
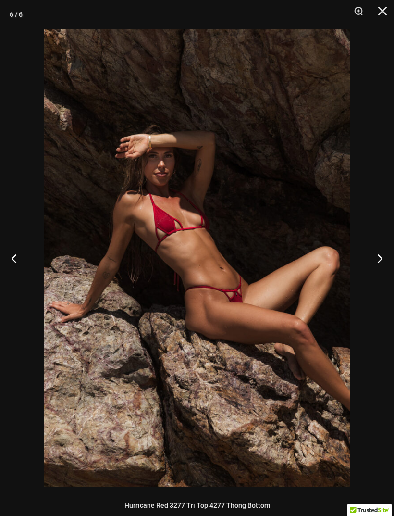
click at [373, 265] on button "Next" at bounding box center [376, 258] width 36 height 48
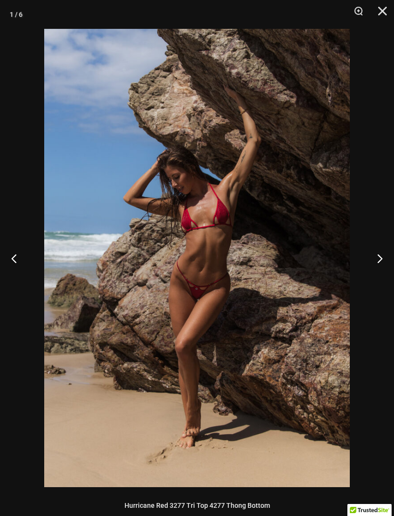
click at [374, 265] on button "Next" at bounding box center [376, 258] width 36 height 48
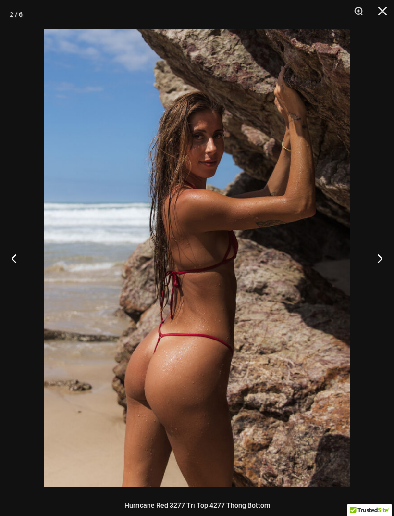
click at [380, 262] on button "Next" at bounding box center [376, 258] width 36 height 48
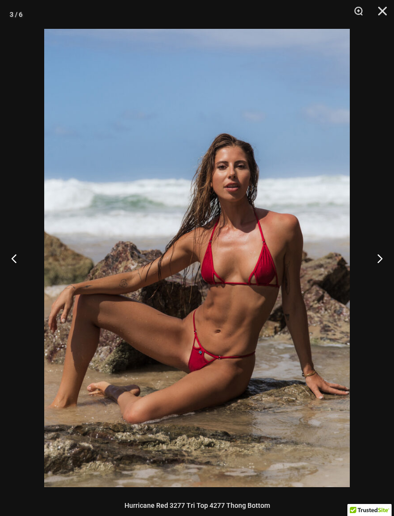
click at [380, 262] on button "Next" at bounding box center [376, 258] width 36 height 48
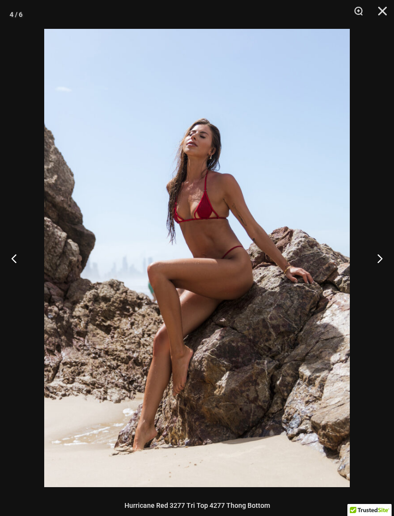
click at [378, 262] on button "Next" at bounding box center [376, 258] width 36 height 48
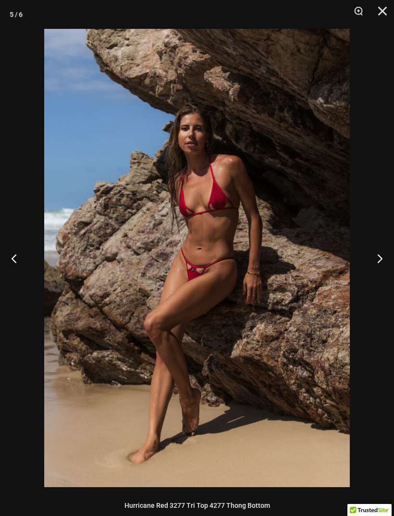
click at [380, 260] on button "Next" at bounding box center [376, 258] width 36 height 48
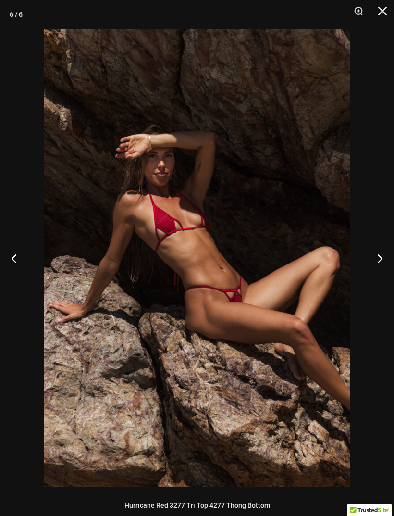
click at [381, 259] on button "Next" at bounding box center [376, 258] width 36 height 48
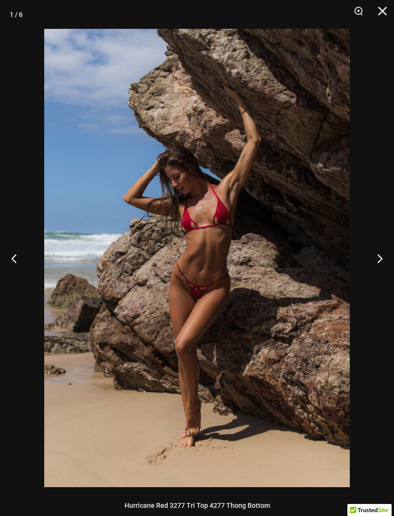
click at [378, 261] on button "Next" at bounding box center [376, 258] width 36 height 48
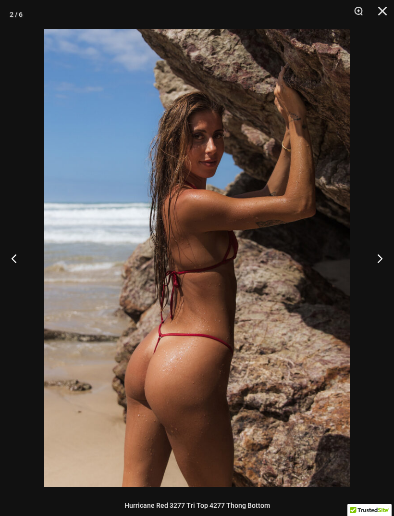
click at [381, 261] on button "Next" at bounding box center [376, 258] width 36 height 48
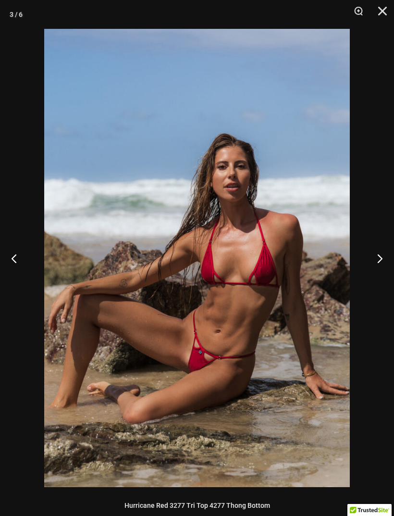
click at [376, 18] on button "Close" at bounding box center [379, 14] width 24 height 29
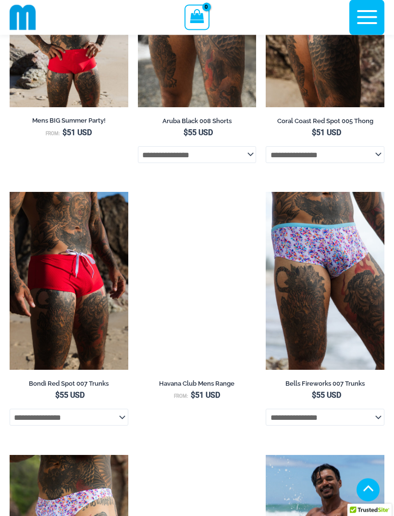
scroll to position [740, 0]
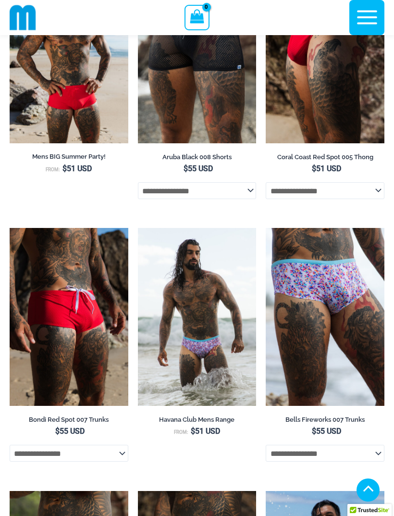
click at [367, 18] on icon "button" at bounding box center [367, 18] width 20 height 14
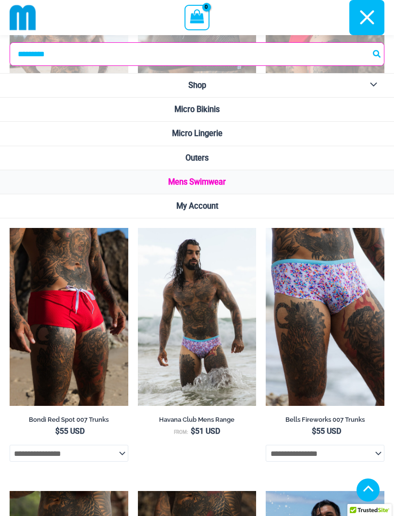
click at [204, 156] on span "Outers" at bounding box center [197, 157] width 23 height 9
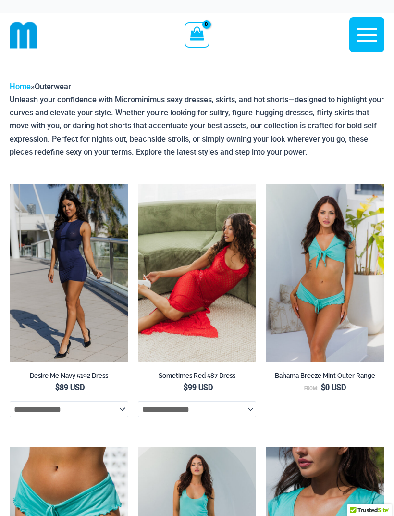
click at [138, 184] on img at bounding box center [138, 184] width 0 height 0
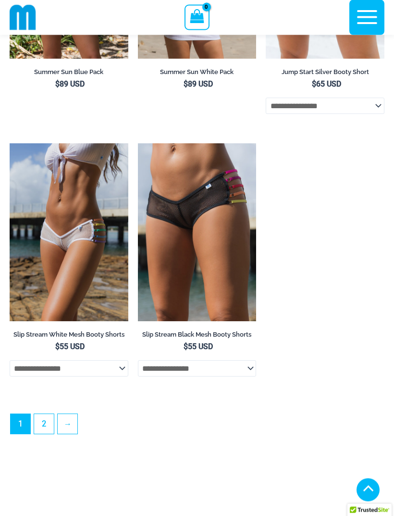
scroll to position [2663, 0]
click at [47, 434] on link "2" at bounding box center [44, 424] width 20 height 20
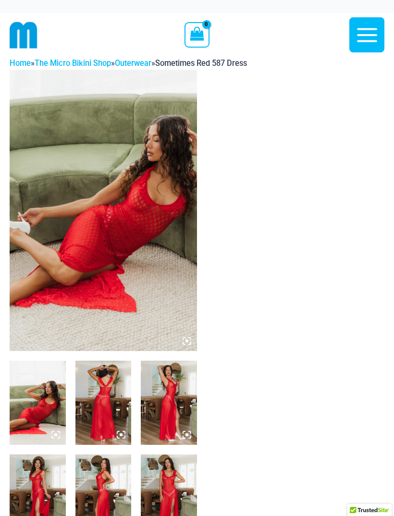
click at [66, 287] on img at bounding box center [103, 210] width 187 height 281
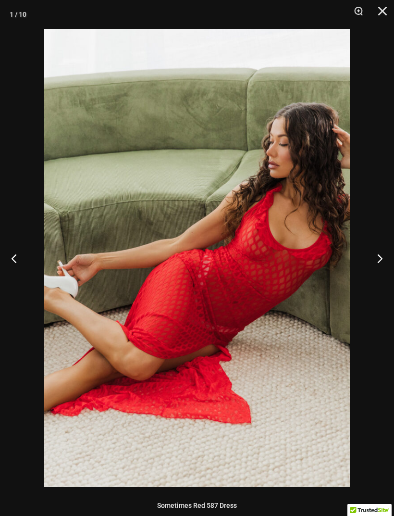
click at [378, 261] on button "Next" at bounding box center [376, 258] width 36 height 48
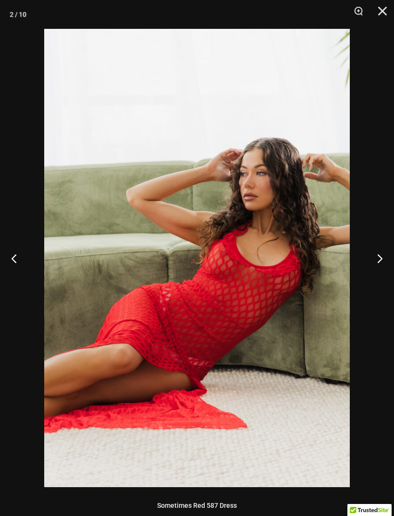
click at [377, 259] on button "Next" at bounding box center [376, 258] width 36 height 48
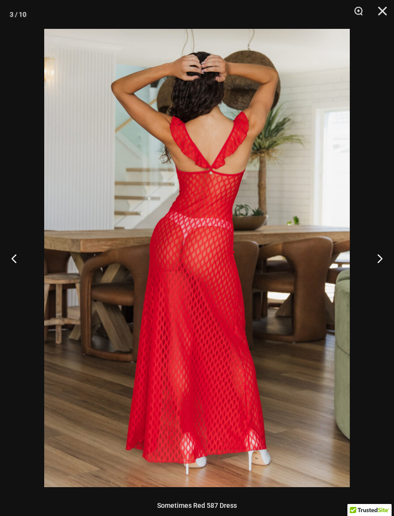
click at [374, 259] on button "Next" at bounding box center [376, 258] width 36 height 48
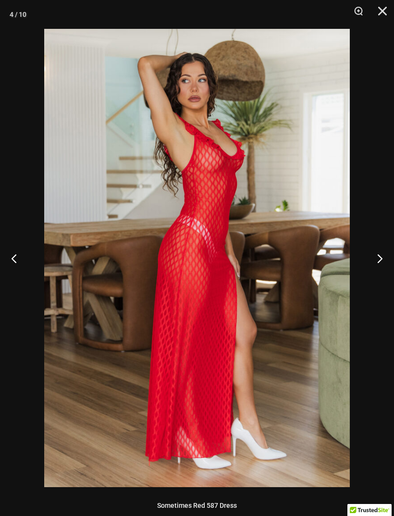
click at [374, 261] on button "Next" at bounding box center [376, 258] width 36 height 48
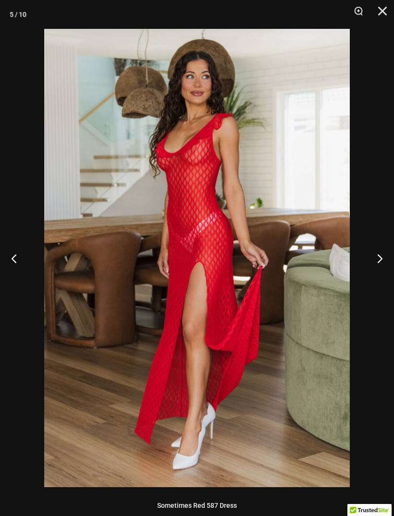
click at [373, 261] on button "Next" at bounding box center [376, 258] width 36 height 48
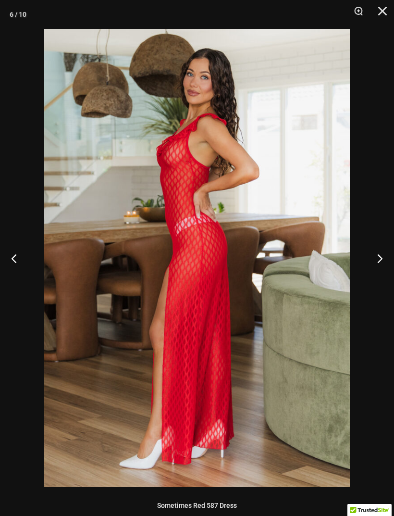
click at [374, 261] on button "Next" at bounding box center [376, 258] width 36 height 48
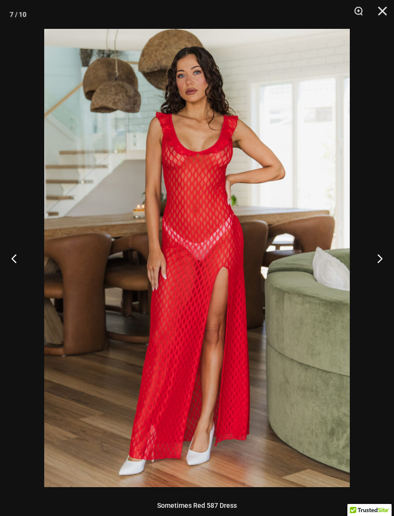
click at [375, 260] on button "Next" at bounding box center [376, 258] width 36 height 48
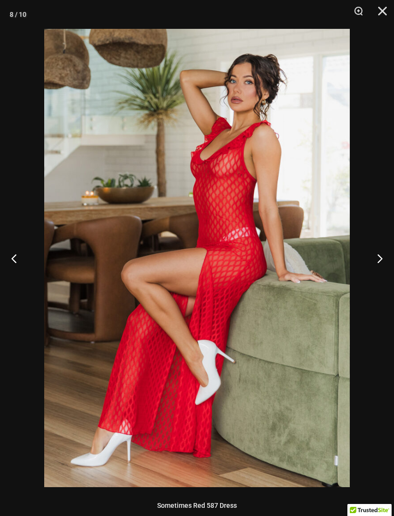
click at [372, 262] on button "Next" at bounding box center [376, 258] width 36 height 48
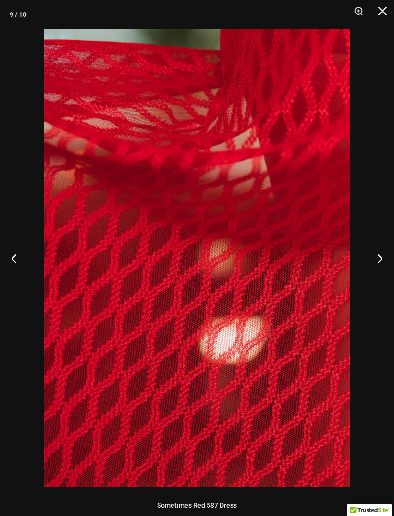
click at [377, 256] on button "Next" at bounding box center [376, 258] width 36 height 48
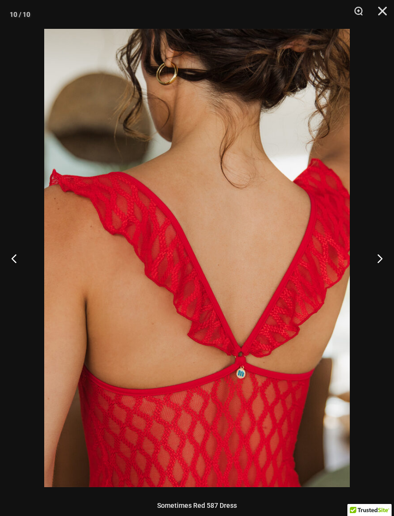
click at [373, 258] on button "Next" at bounding box center [376, 258] width 36 height 48
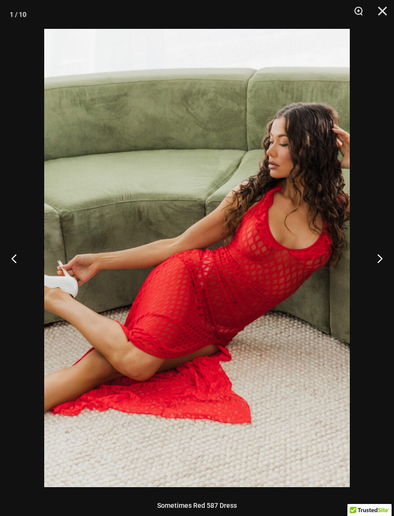
click at [374, 256] on button "Next" at bounding box center [376, 258] width 36 height 48
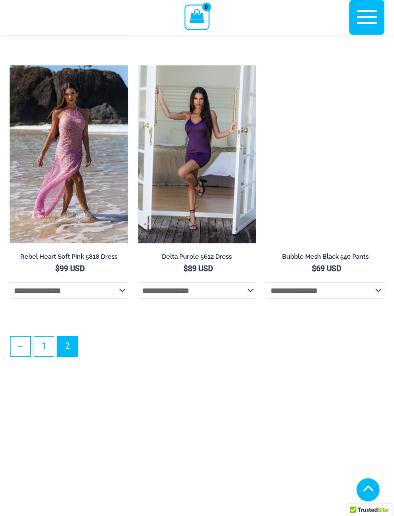
scroll to position [1338, 0]
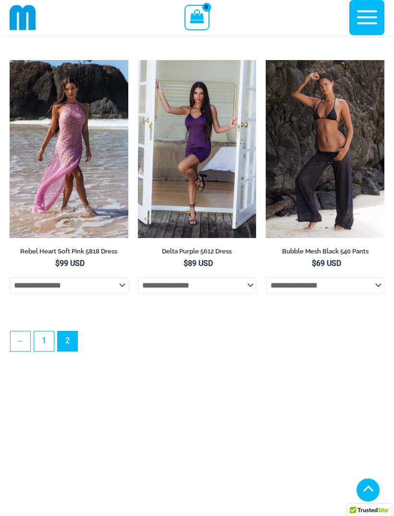
click at [47, 351] on link "1" at bounding box center [44, 341] width 20 height 20
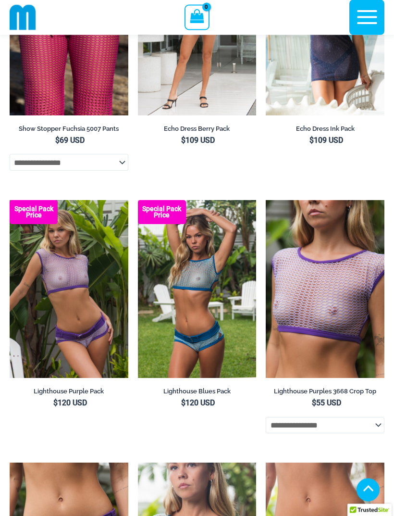
scroll to position [1556, 0]
click at [10, 200] on img at bounding box center [10, 200] width 0 height 0
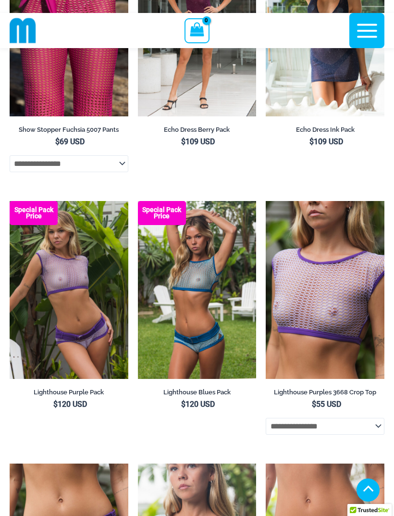
click at [138, 201] on img at bounding box center [138, 201] width 0 height 0
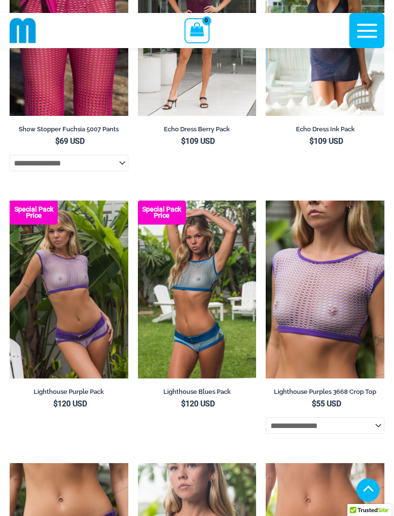
click at [266, 200] on img at bounding box center [266, 200] width 0 height 0
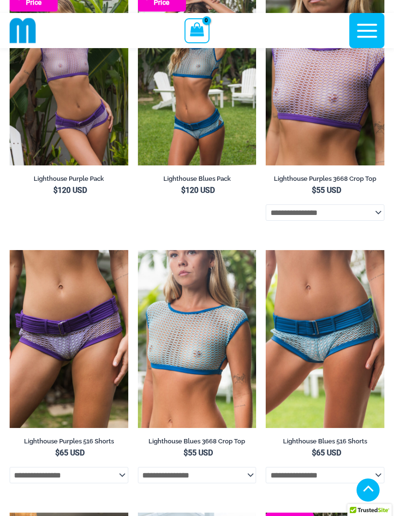
scroll to position [1794, 0]
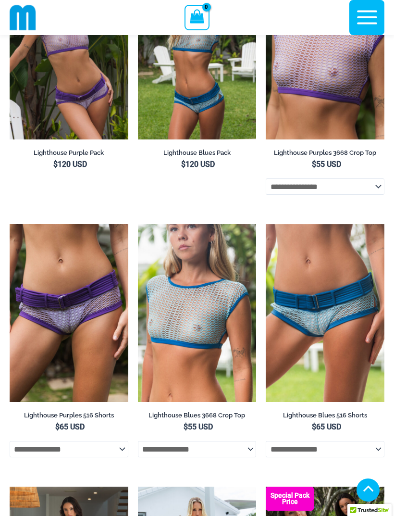
click at [10, 224] on img at bounding box center [10, 224] width 0 height 0
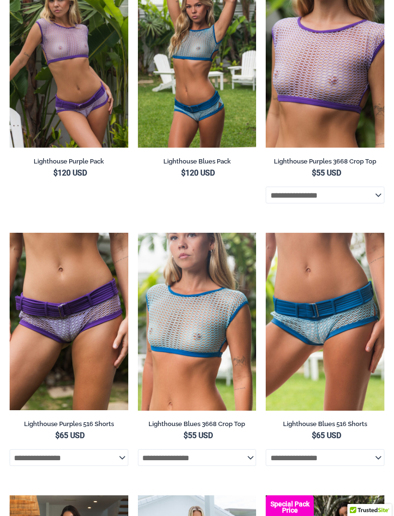
scroll to position [1825, 0]
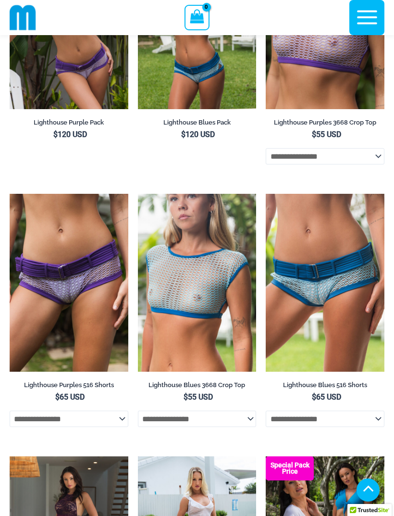
click at [138, 194] on img at bounding box center [138, 194] width 0 height 0
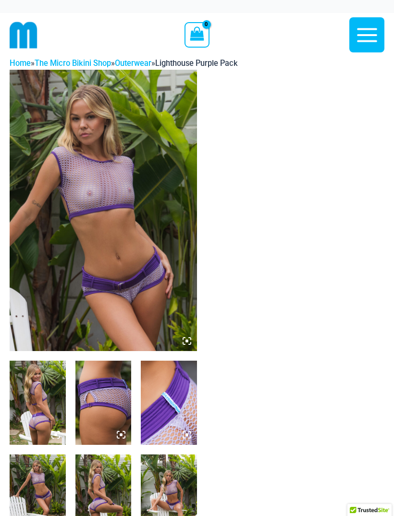
click at [162, 293] on img at bounding box center [103, 210] width 187 height 281
click at [189, 339] on icon at bounding box center [187, 340] width 9 height 9
click at [181, 337] on img at bounding box center [103, 210] width 187 height 281
click at [185, 342] on icon at bounding box center [187, 340] width 9 height 9
click at [187, 338] on icon at bounding box center [187, 340] width 9 height 9
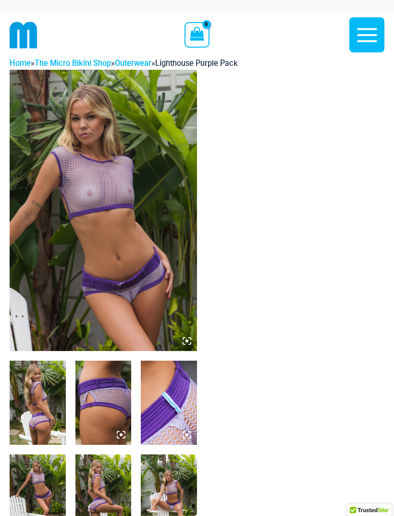
click at [187, 341] on icon at bounding box center [187, 340] width 3 height 3
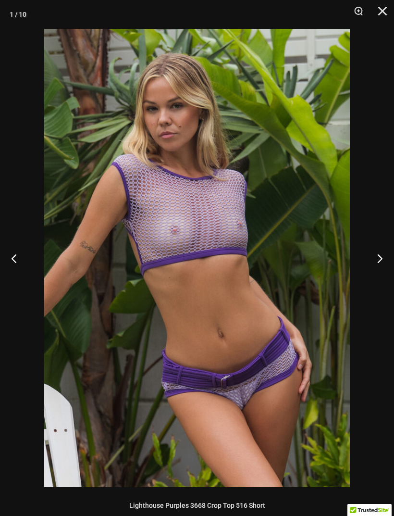
click at [378, 258] on button "Next" at bounding box center [376, 258] width 36 height 48
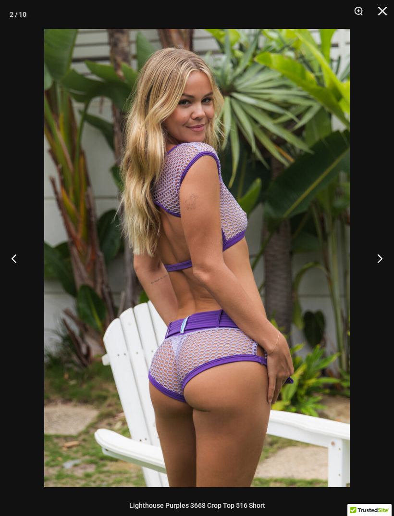
click at [376, 260] on button "Next" at bounding box center [376, 258] width 36 height 48
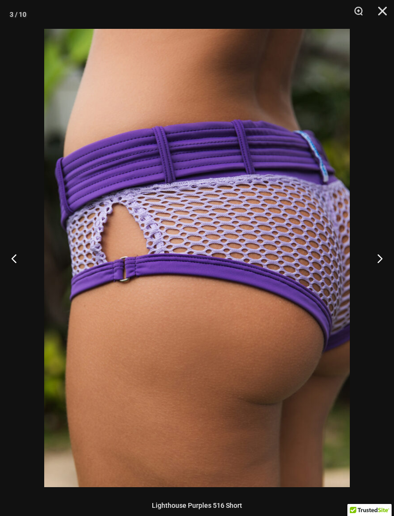
click at [379, 260] on button "Next" at bounding box center [376, 258] width 36 height 48
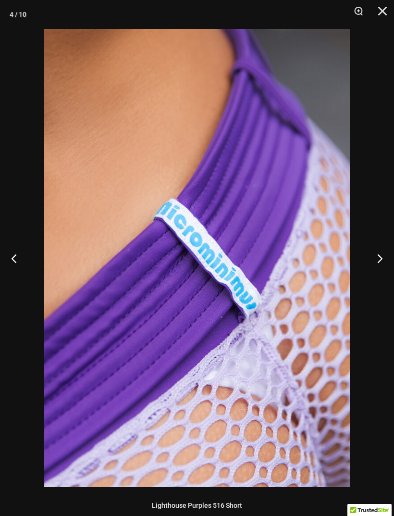
click at [379, 261] on button "Next" at bounding box center [376, 258] width 36 height 48
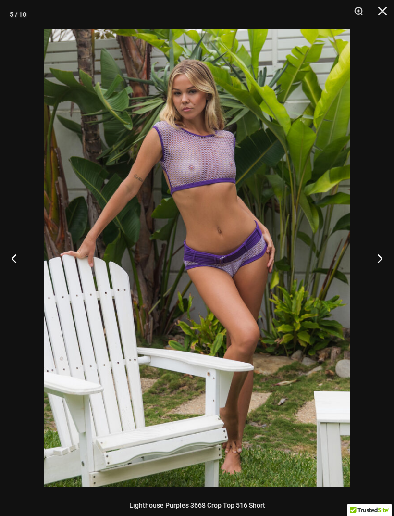
click at [380, 260] on button "Next" at bounding box center [376, 258] width 36 height 48
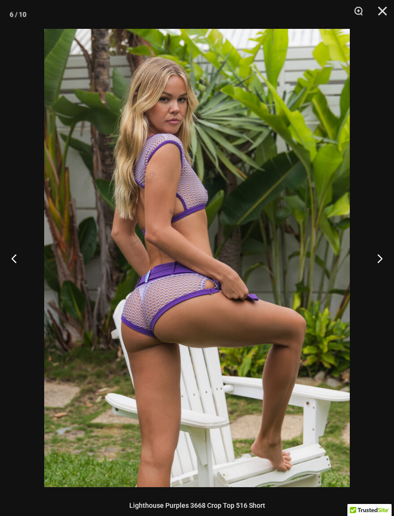
click at [379, 260] on button "Next" at bounding box center [376, 258] width 36 height 48
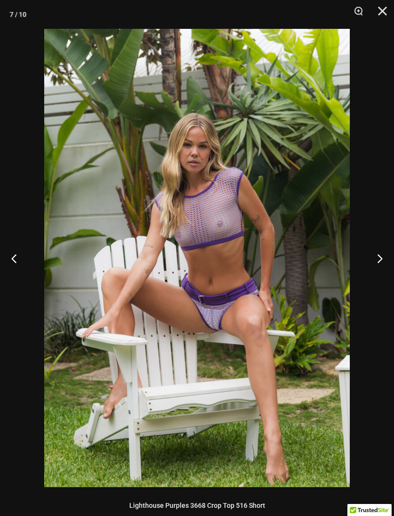
click at [375, 262] on button "Next" at bounding box center [376, 258] width 36 height 48
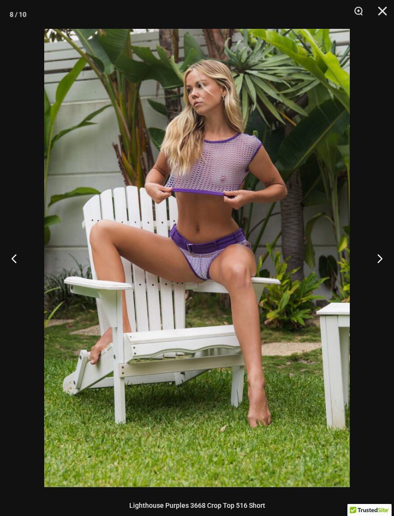
click at [378, 261] on button "Next" at bounding box center [376, 258] width 36 height 48
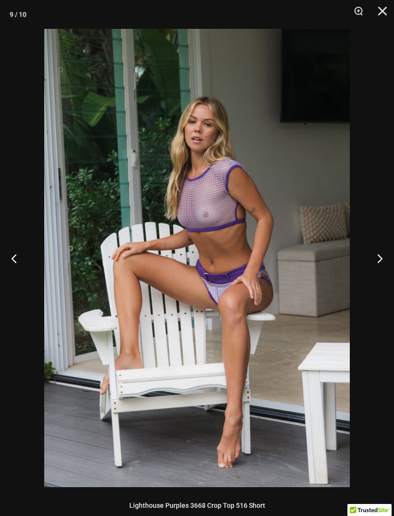
click at [378, 261] on button "Next" at bounding box center [376, 258] width 36 height 48
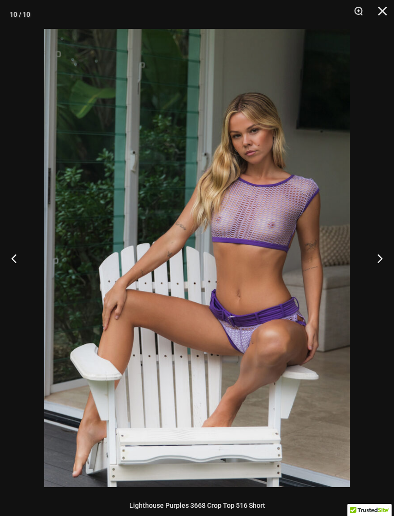
click at [377, 259] on button "Next" at bounding box center [376, 258] width 36 height 48
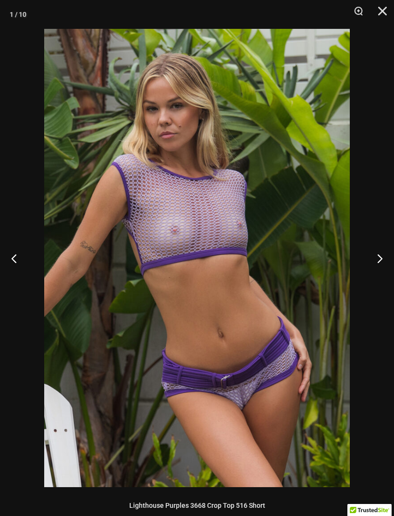
click at [377, 261] on button "Next" at bounding box center [376, 258] width 36 height 48
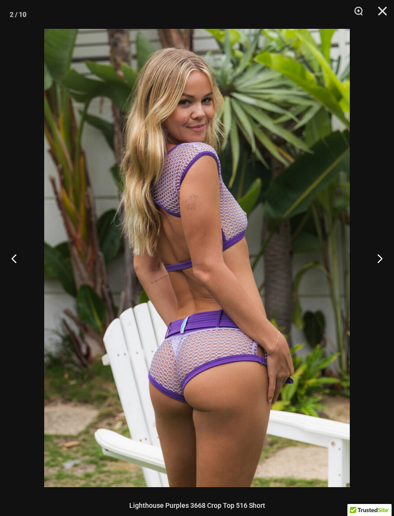
click at [375, 14] on button "Close" at bounding box center [379, 14] width 24 height 29
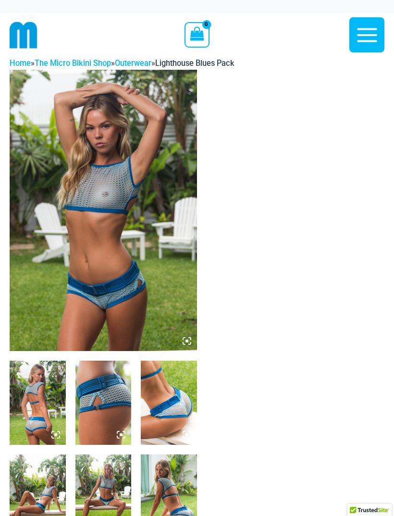
click at [187, 338] on icon at bounding box center [187, 340] width 9 height 9
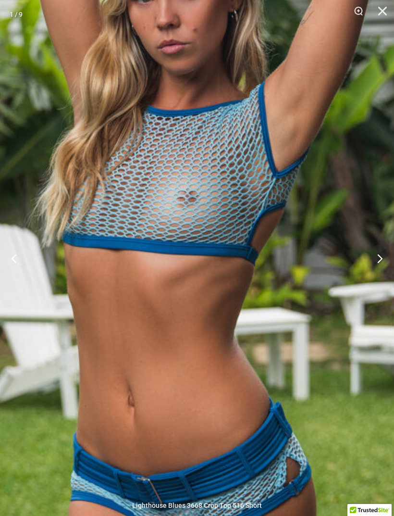
click at [378, 260] on button "Next" at bounding box center [376, 258] width 36 height 48
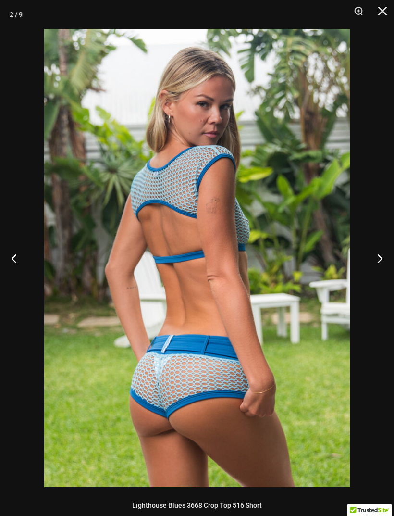
click at [380, 259] on button "Next" at bounding box center [376, 258] width 36 height 48
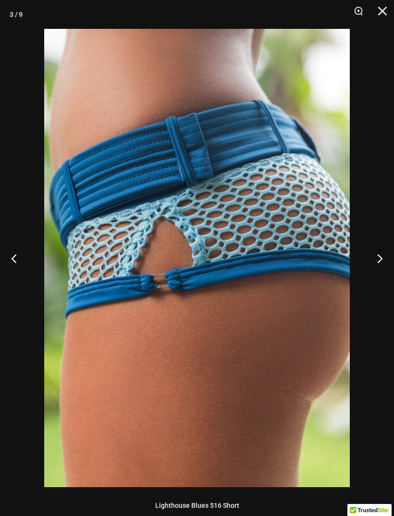
click at [378, 261] on button "Next" at bounding box center [376, 258] width 36 height 48
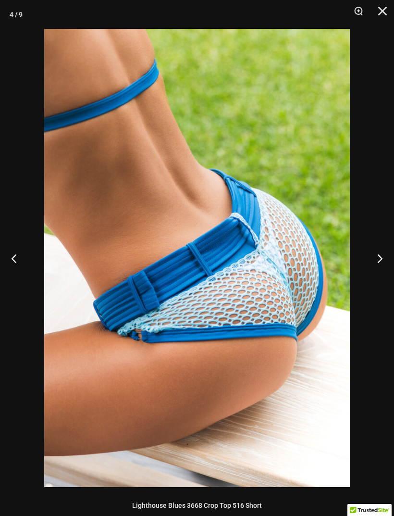
click at [378, 261] on button "Next" at bounding box center [376, 258] width 36 height 48
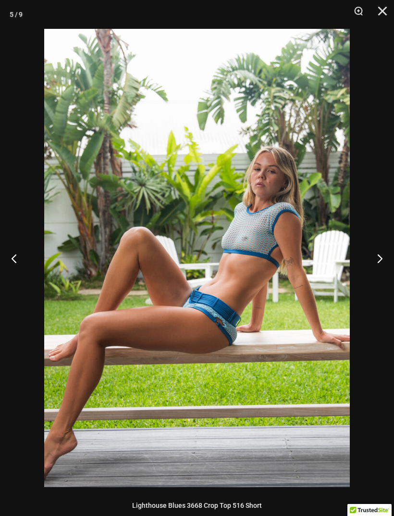
click at [375, 261] on button "Next" at bounding box center [376, 258] width 36 height 48
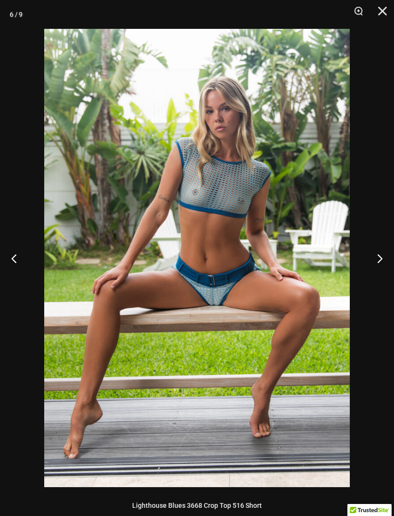
click at [381, 258] on button "Next" at bounding box center [376, 258] width 36 height 48
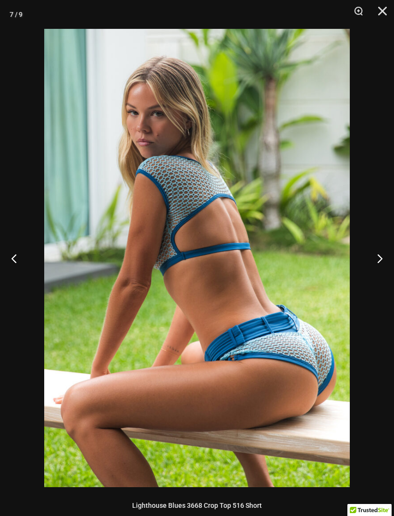
click at [379, 260] on button "Next" at bounding box center [376, 258] width 36 height 48
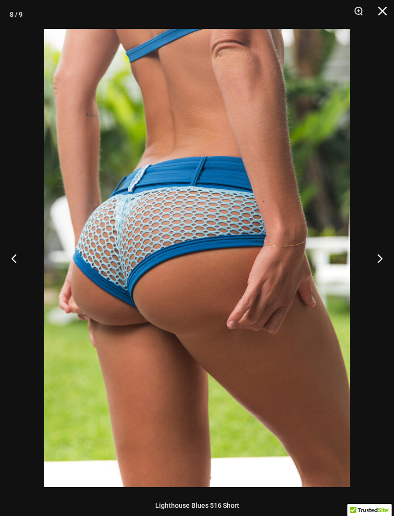
click at [379, 260] on button "Next" at bounding box center [376, 258] width 36 height 48
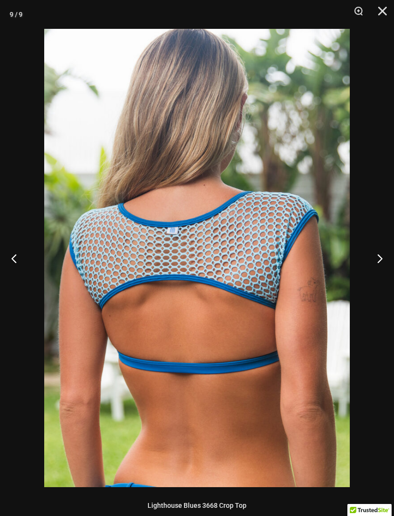
click at [380, 260] on button "Next" at bounding box center [376, 258] width 36 height 48
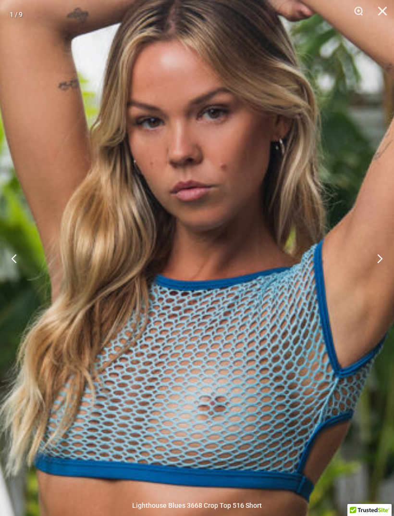
click at [297, 340] on img at bounding box center [205, 477] width 814 height 1220
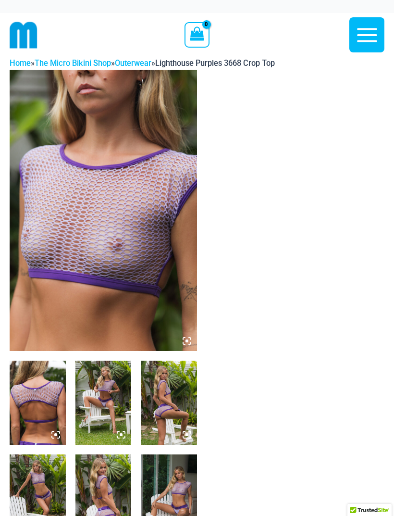
click at [158, 293] on img at bounding box center [103, 210] width 187 height 281
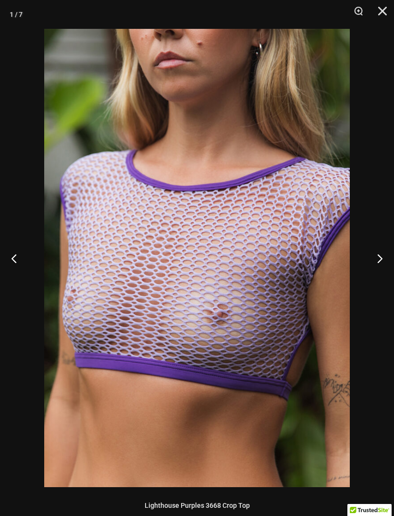
click at [21, 262] on button "Previous" at bounding box center [18, 258] width 36 height 48
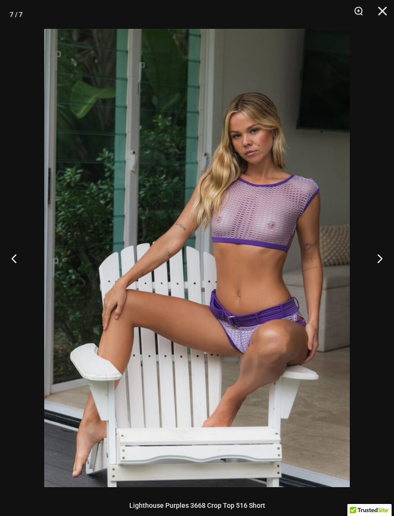
click at [23, 250] on button "Previous" at bounding box center [18, 258] width 36 height 48
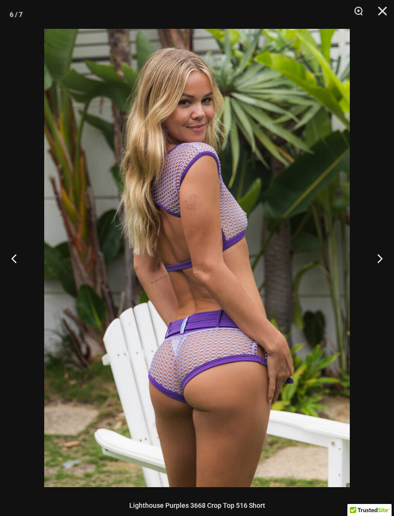
click at [24, 257] on button "Previous" at bounding box center [18, 258] width 36 height 48
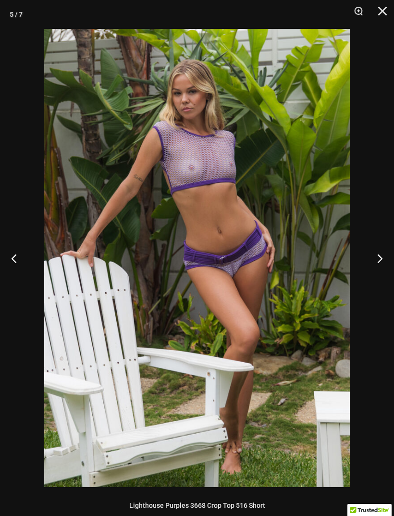
click at [23, 252] on button "Previous" at bounding box center [18, 258] width 36 height 48
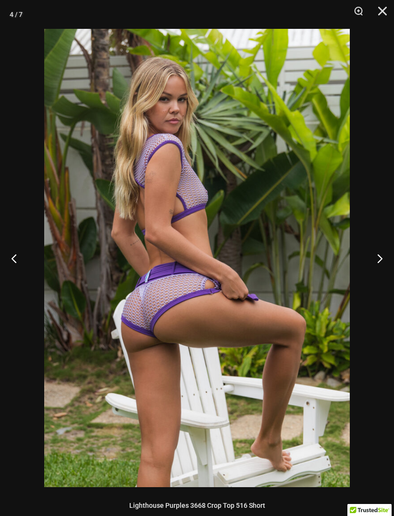
click at [22, 251] on button "Previous" at bounding box center [18, 258] width 36 height 48
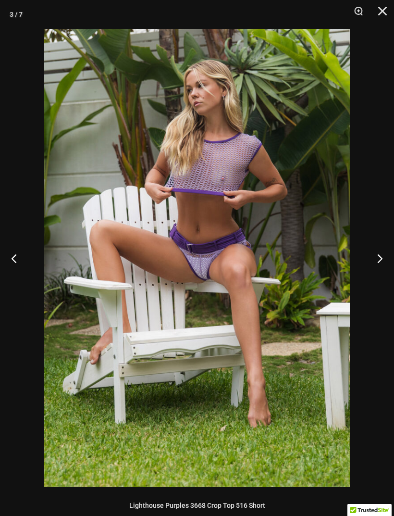
click at [15, 244] on button "Previous" at bounding box center [18, 258] width 36 height 48
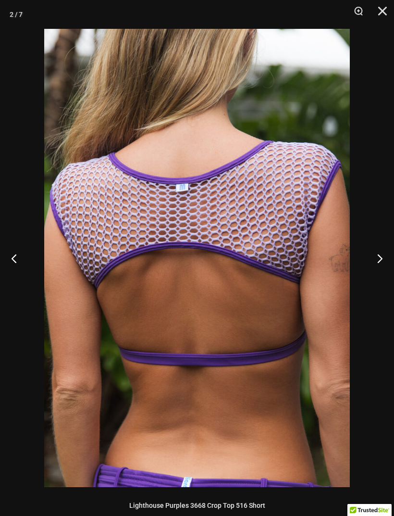
click at [18, 263] on button "Previous" at bounding box center [18, 258] width 36 height 48
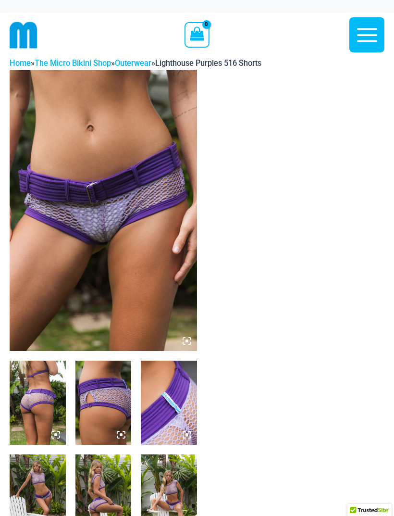
click at [60, 295] on img at bounding box center [103, 210] width 187 height 281
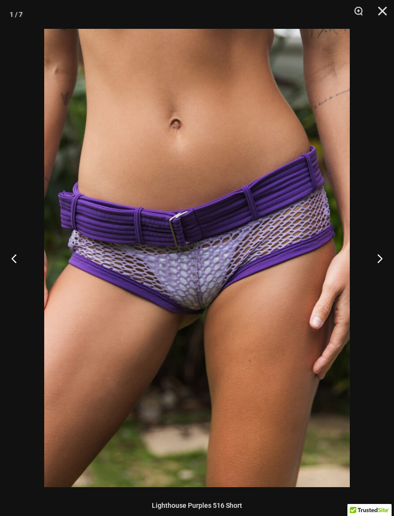
click at [373, 255] on button "Next" at bounding box center [376, 258] width 36 height 48
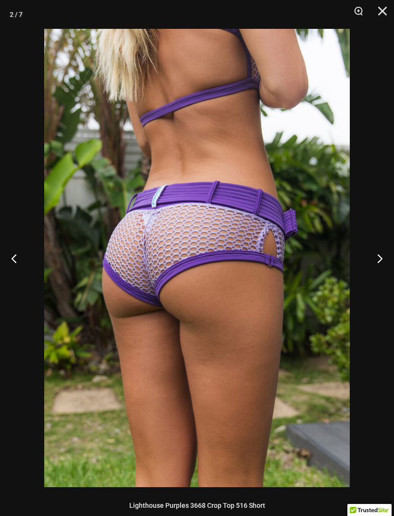
click at [373, 259] on button "Next" at bounding box center [376, 258] width 36 height 48
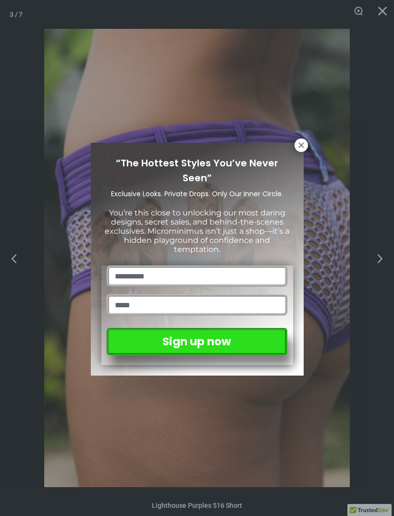
click at [298, 149] on icon at bounding box center [301, 145] width 9 height 9
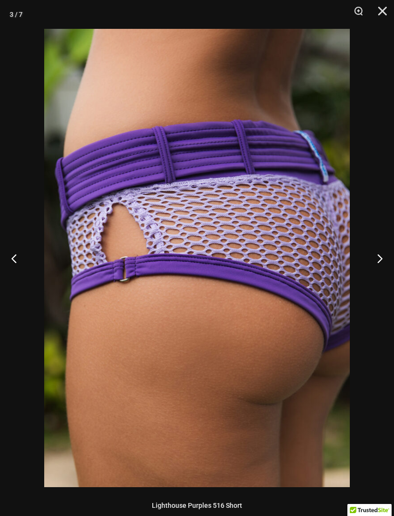
click at [378, 263] on button "Next" at bounding box center [376, 258] width 36 height 48
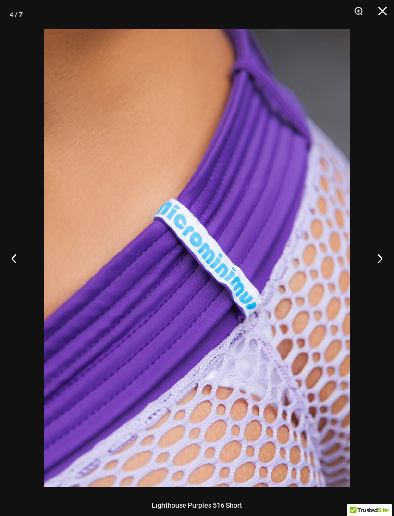
click at [379, 263] on button "Next" at bounding box center [376, 258] width 36 height 48
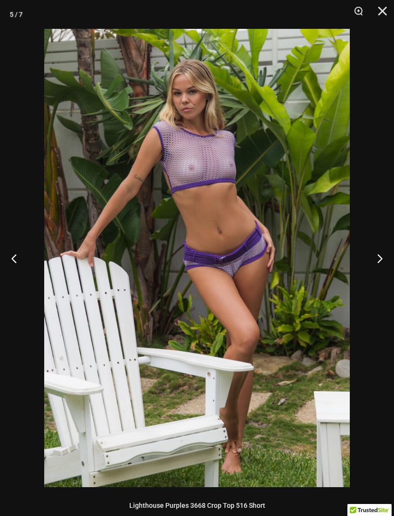
click at [379, 261] on button "Next" at bounding box center [376, 258] width 36 height 48
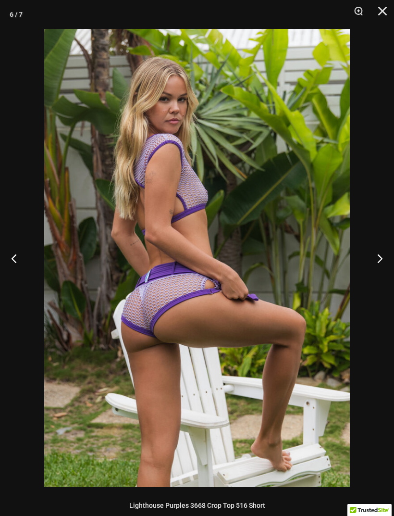
click at [381, 261] on button "Next" at bounding box center [376, 258] width 36 height 48
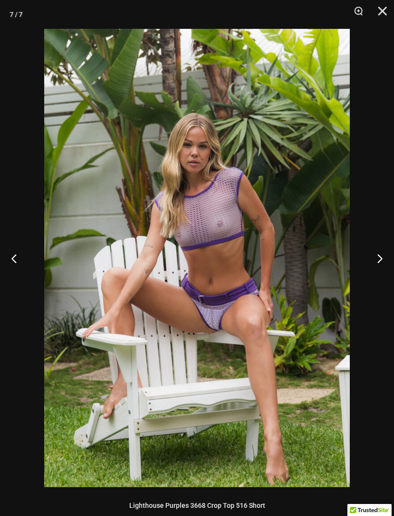
click at [382, 255] on button "Next" at bounding box center [376, 258] width 36 height 48
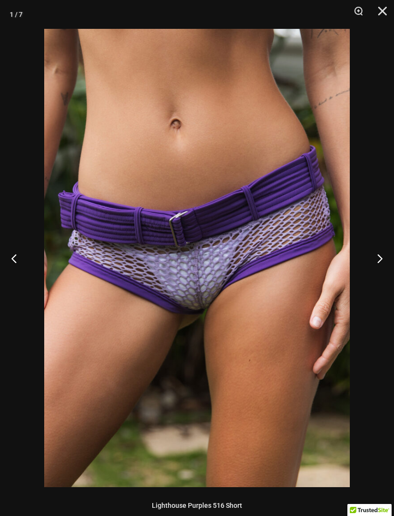
click at [381, 257] on button "Next" at bounding box center [376, 258] width 36 height 48
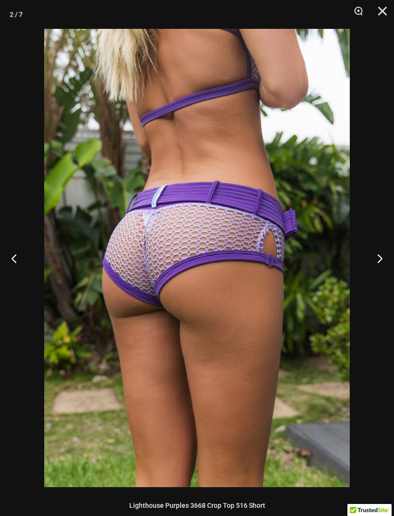
click at [381, 257] on button "Next" at bounding box center [376, 258] width 36 height 48
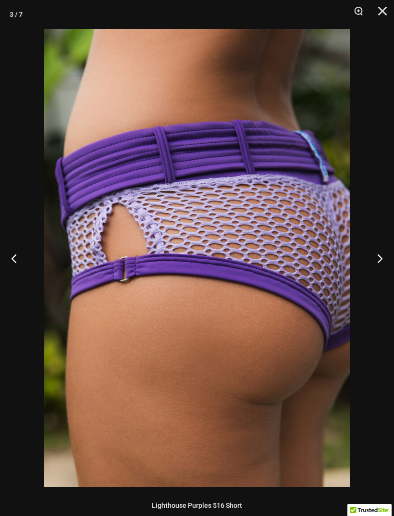
click at [387, 256] on button "Next" at bounding box center [376, 258] width 36 height 48
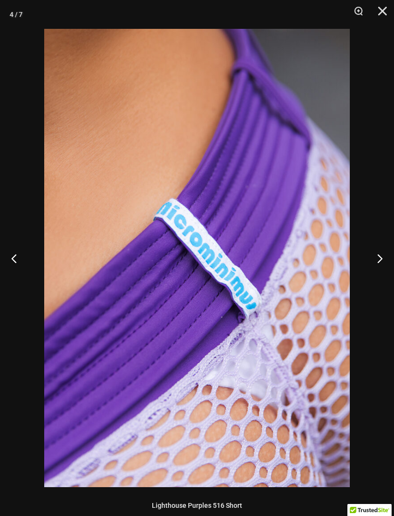
click at [383, 259] on button "Next" at bounding box center [376, 258] width 36 height 48
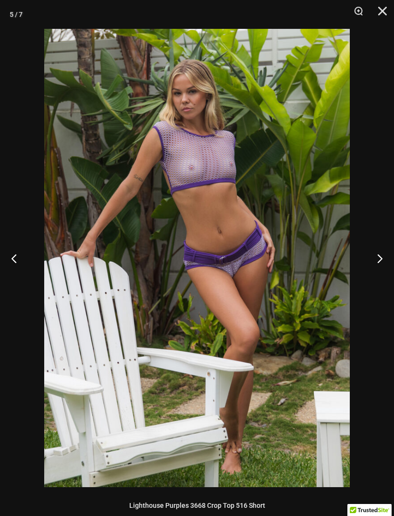
click at [381, 256] on button "Next" at bounding box center [376, 258] width 36 height 48
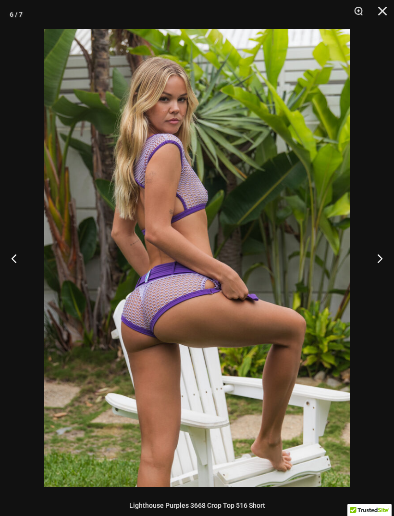
click at [377, 268] on button "Next" at bounding box center [376, 258] width 36 height 48
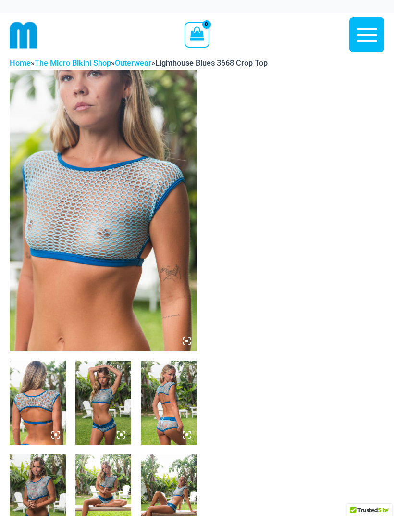
click at [188, 338] on icon at bounding box center [187, 340] width 9 height 9
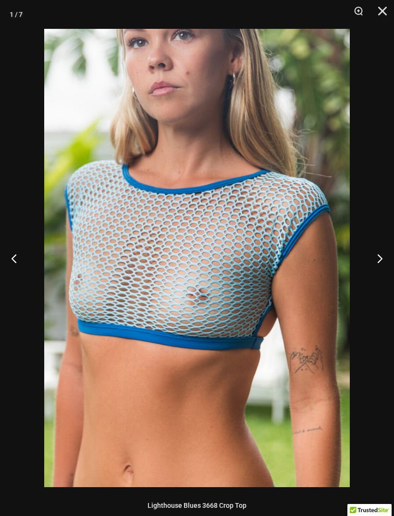
click at [23, 312] on div at bounding box center [197, 258] width 394 height 516
click at [9, 305] on div at bounding box center [197, 258] width 394 height 516
click at [7, 258] on button "Previous" at bounding box center [18, 258] width 36 height 48
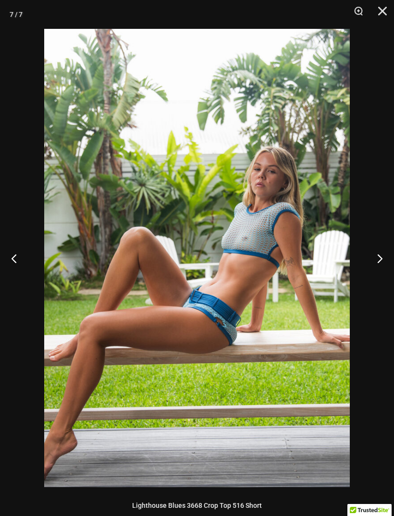
click at [20, 265] on button "Previous" at bounding box center [18, 258] width 36 height 48
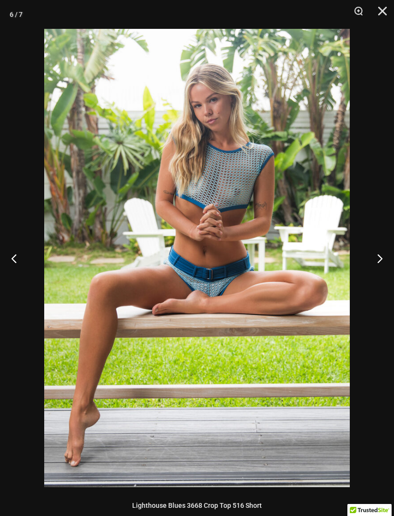
click at [32, 256] on button "Previous" at bounding box center [18, 258] width 36 height 48
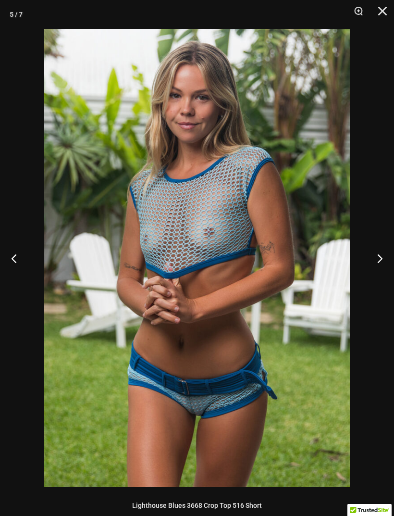
click at [35, 247] on button "Previous" at bounding box center [18, 258] width 36 height 48
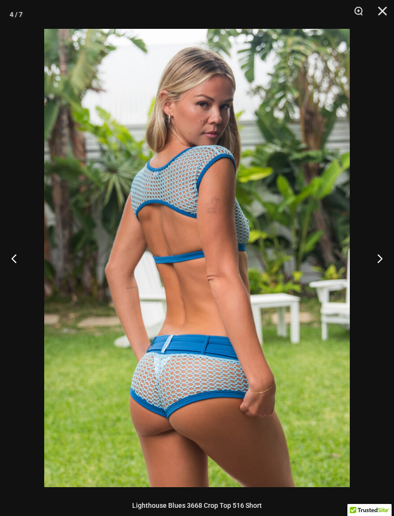
click at [29, 255] on button "Previous" at bounding box center [18, 258] width 36 height 48
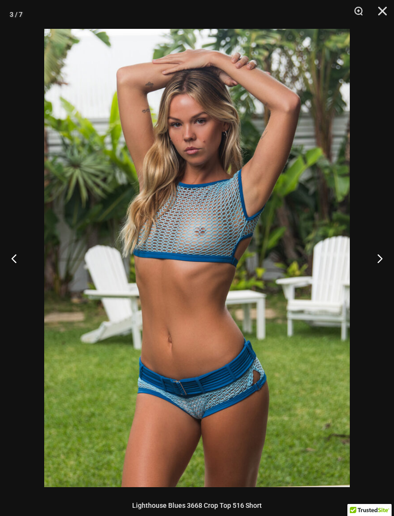
click at [24, 251] on button "Previous" at bounding box center [18, 258] width 36 height 48
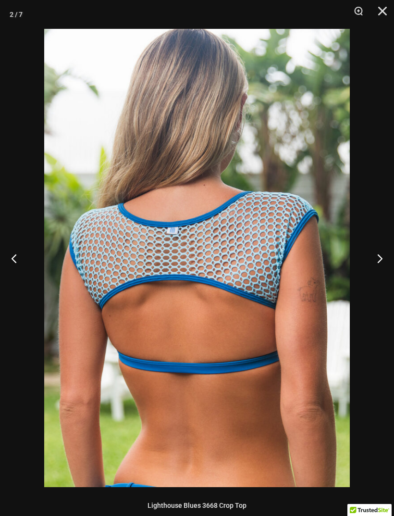
click at [17, 265] on button "Previous" at bounding box center [18, 258] width 36 height 48
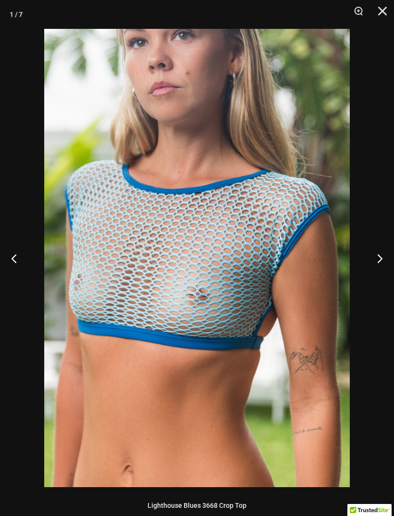
click at [383, 8] on button "Close" at bounding box center [379, 14] width 24 height 29
